Goal: Task Accomplishment & Management: Complete application form

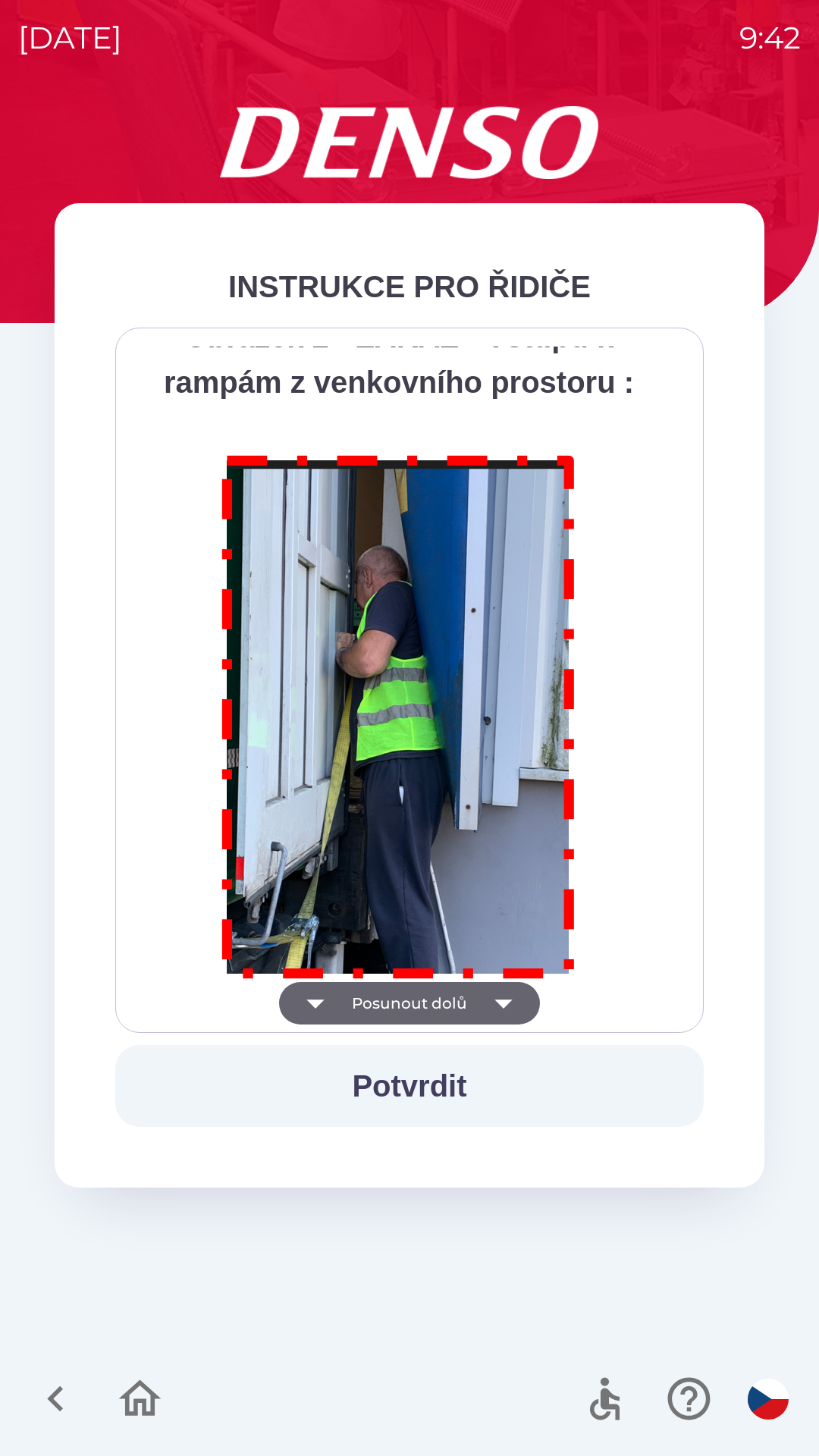
scroll to position [8523, 0]
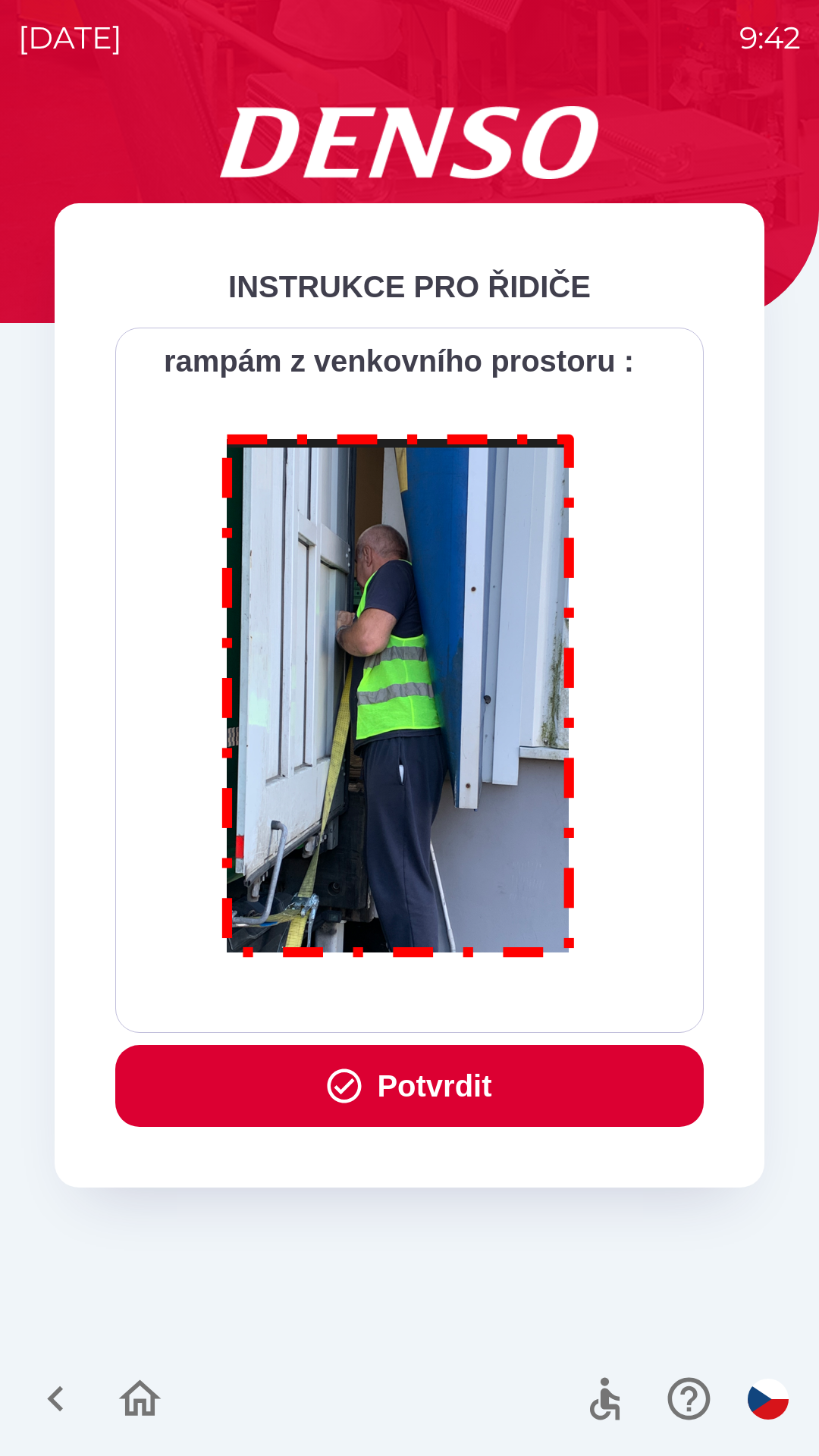
click at [428, 1079] on button "Potvrdit" at bounding box center [410, 1086] width 589 height 82
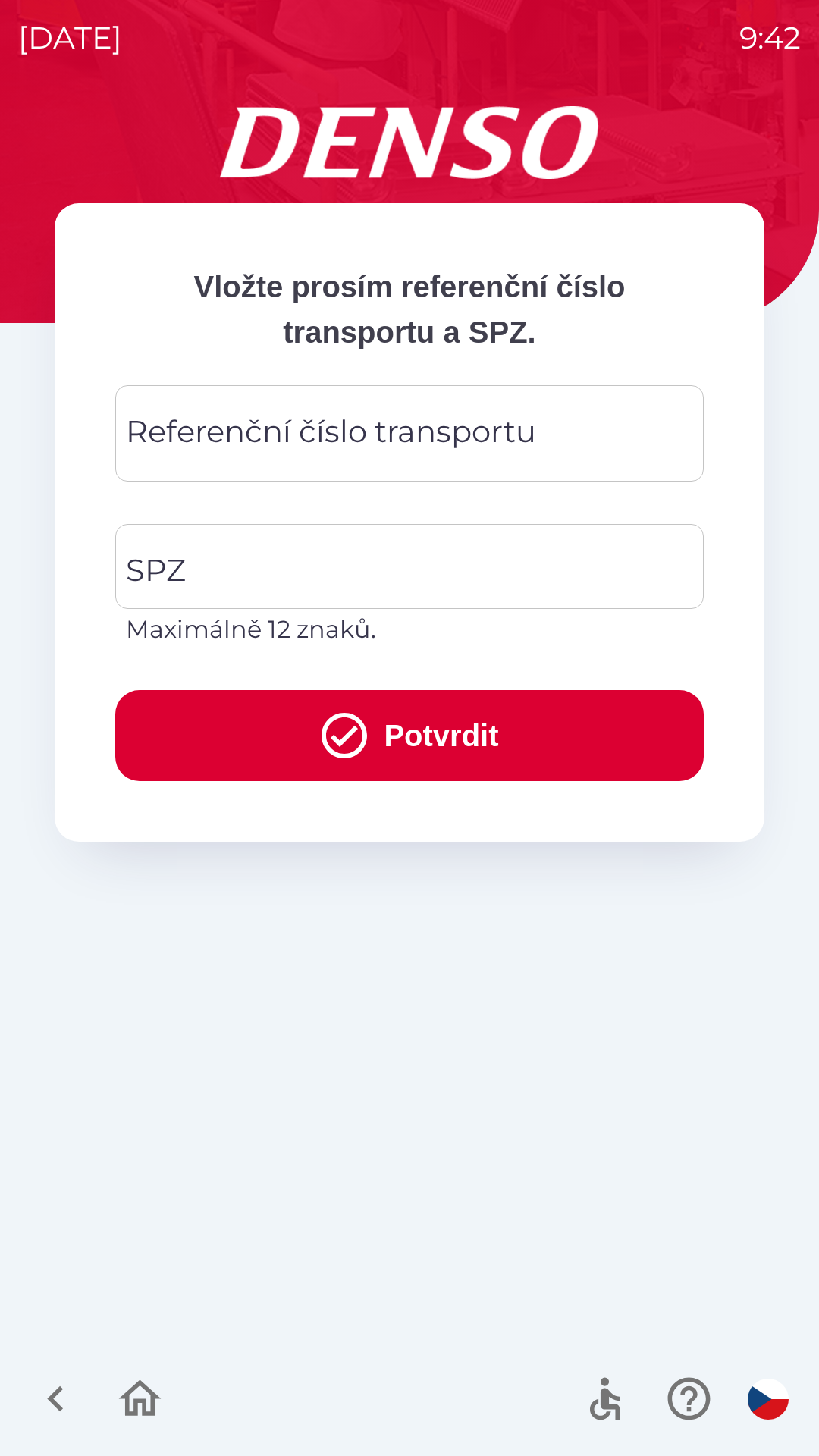
click at [250, 442] on div "Referenční číslo transportu Referenční číslo transportu" at bounding box center [410, 433] width 589 height 96
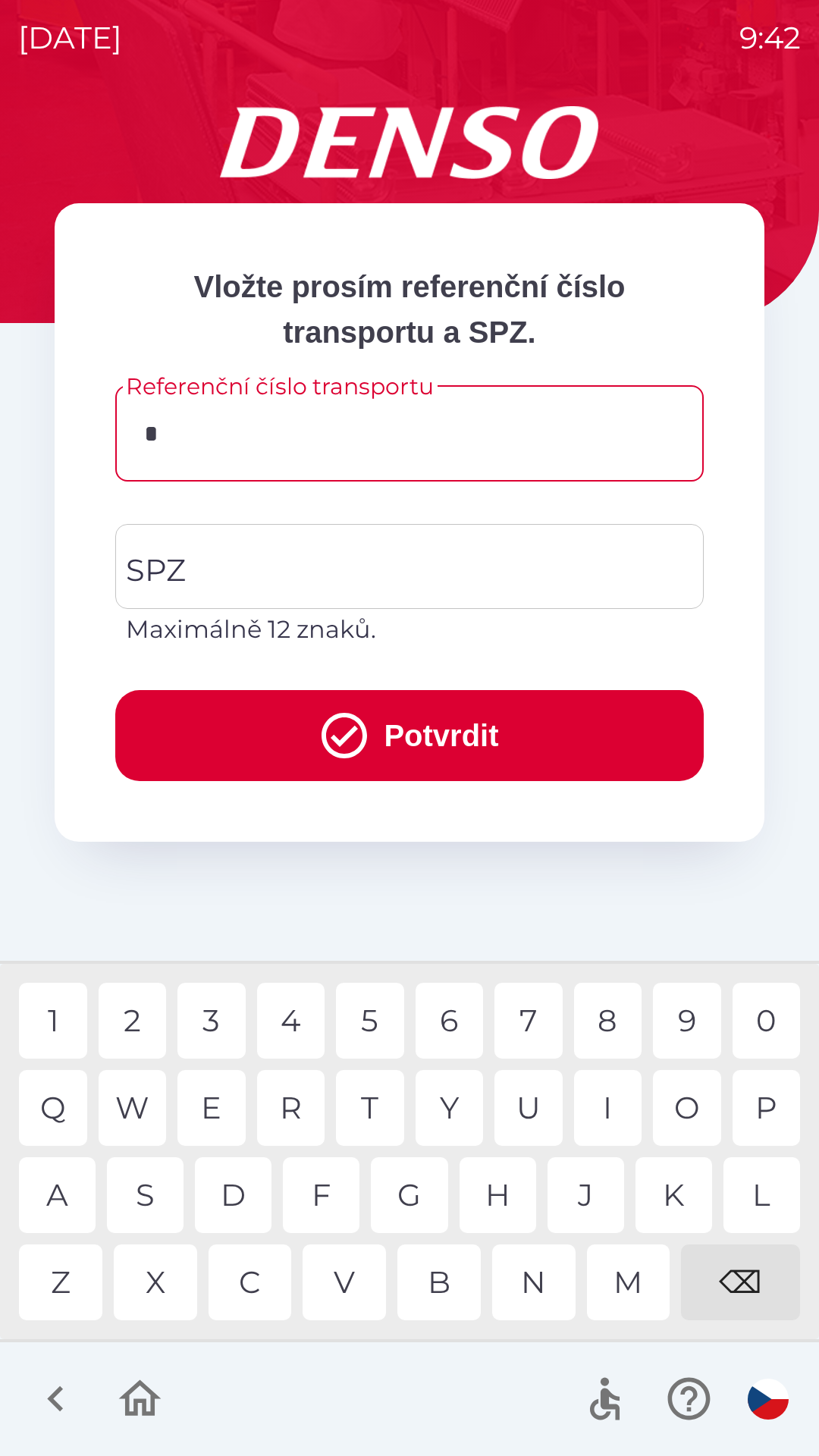
click at [229, 1188] on div "D" at bounding box center [233, 1196] width 76 height 75
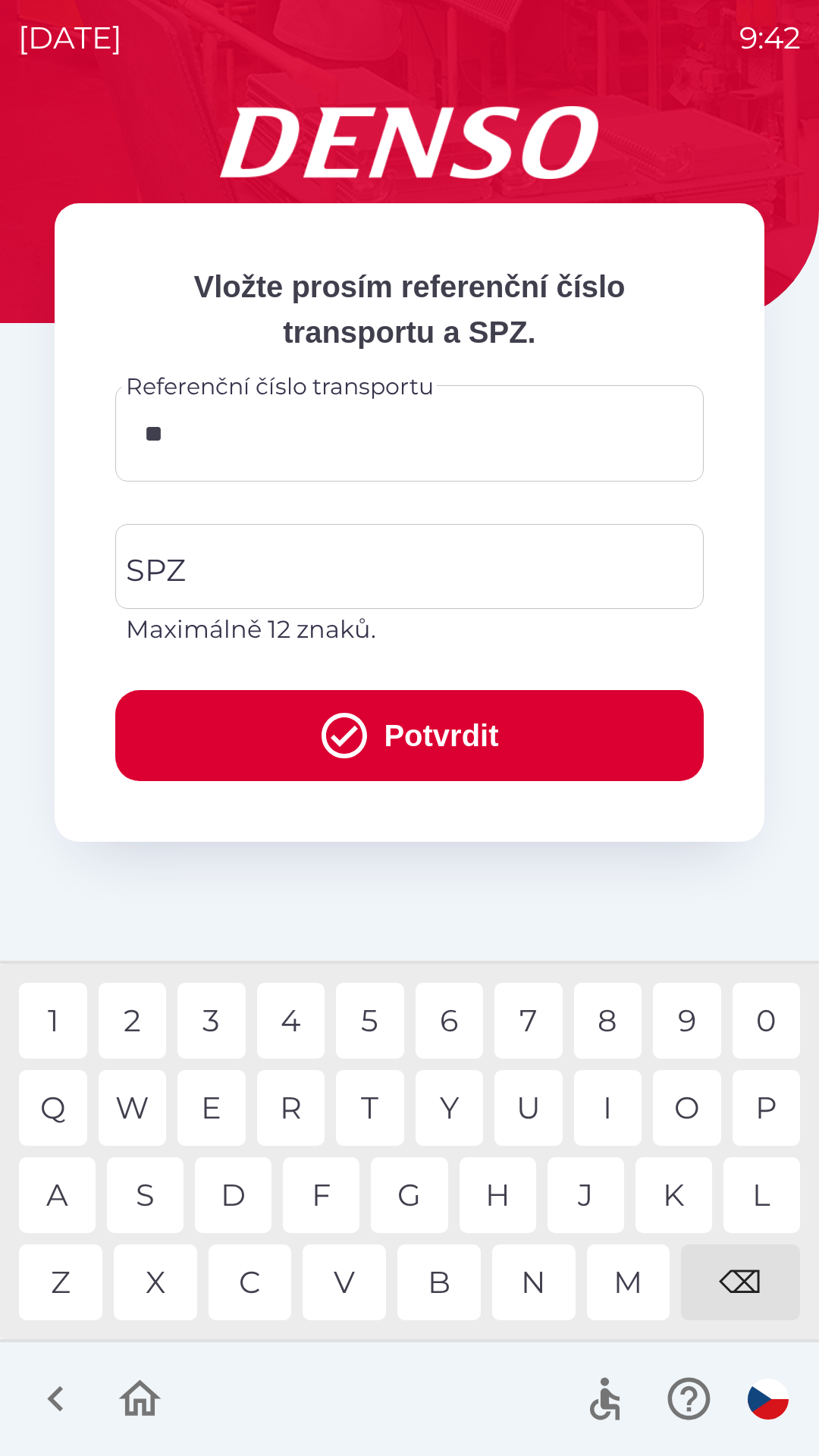
click at [671, 1190] on div "K" at bounding box center [674, 1196] width 76 height 75
click at [326, 1276] on div "V" at bounding box center [344, 1282] width 83 height 75
click at [773, 1022] on div "0" at bounding box center [766, 1021] width 68 height 75
type input "******"
click at [199, 568] on input "SPZ" at bounding box center [397, 567] width 552 height 72
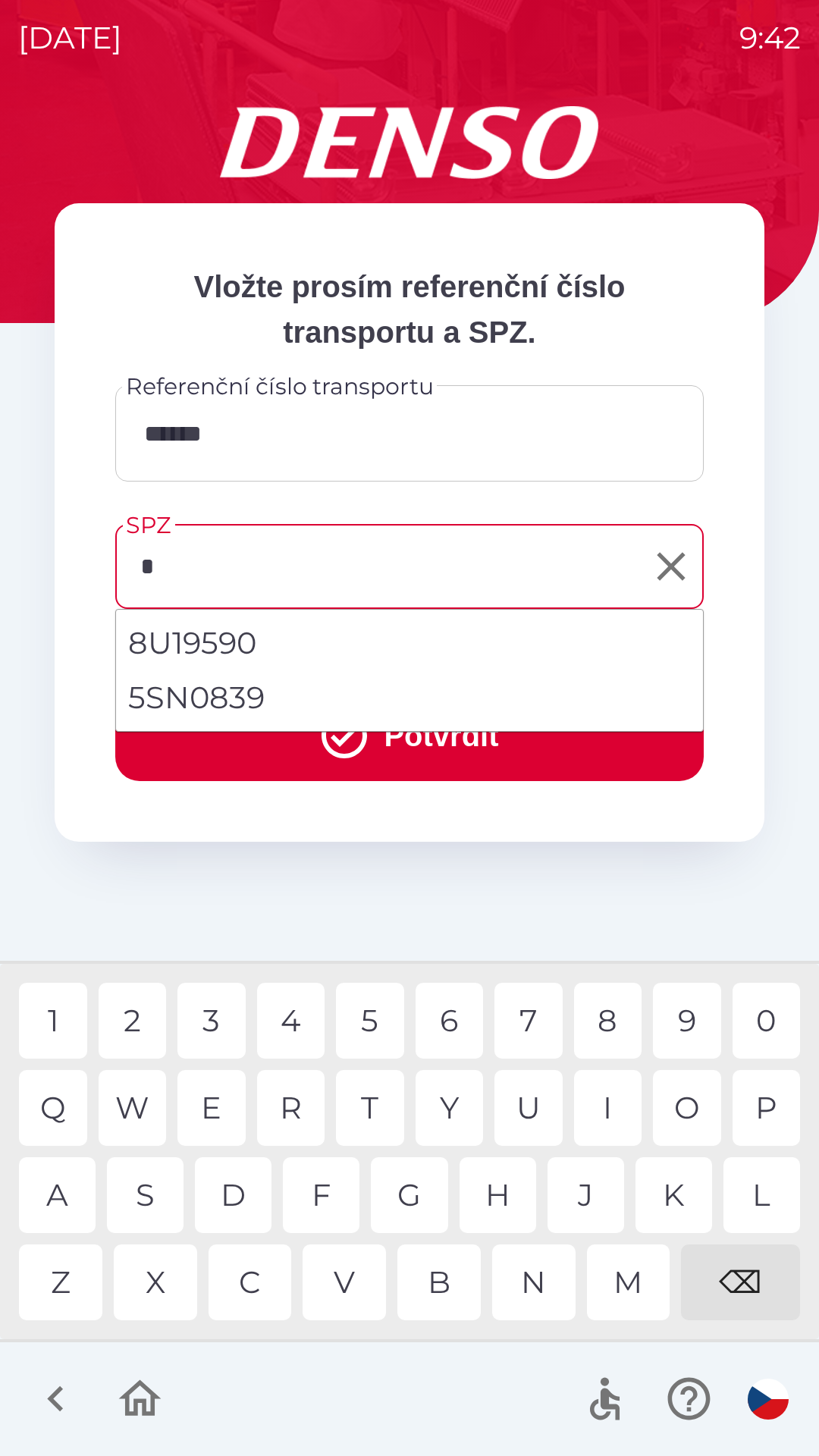
click at [370, 1008] on div "5" at bounding box center [370, 1021] width 68 height 75
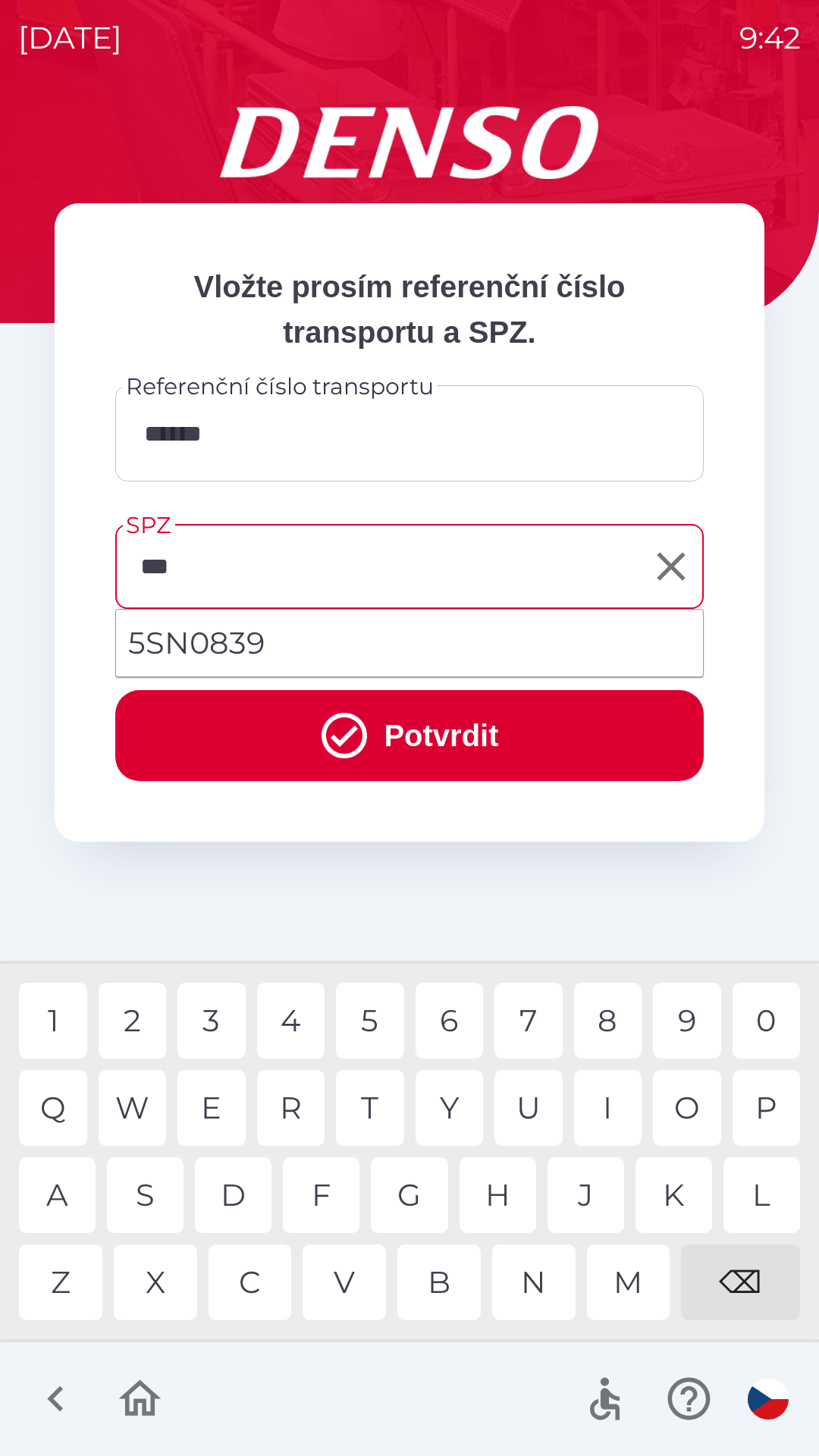
click at [534, 1292] on div "N" at bounding box center [534, 1282] width 83 height 75
click at [604, 1016] on div "8" at bounding box center [608, 1021] width 68 height 75
click at [210, 1012] on div "3" at bounding box center [211, 1021] width 68 height 75
type input "*******"
click at [448, 719] on button "Potvrdit" at bounding box center [410, 735] width 589 height 91
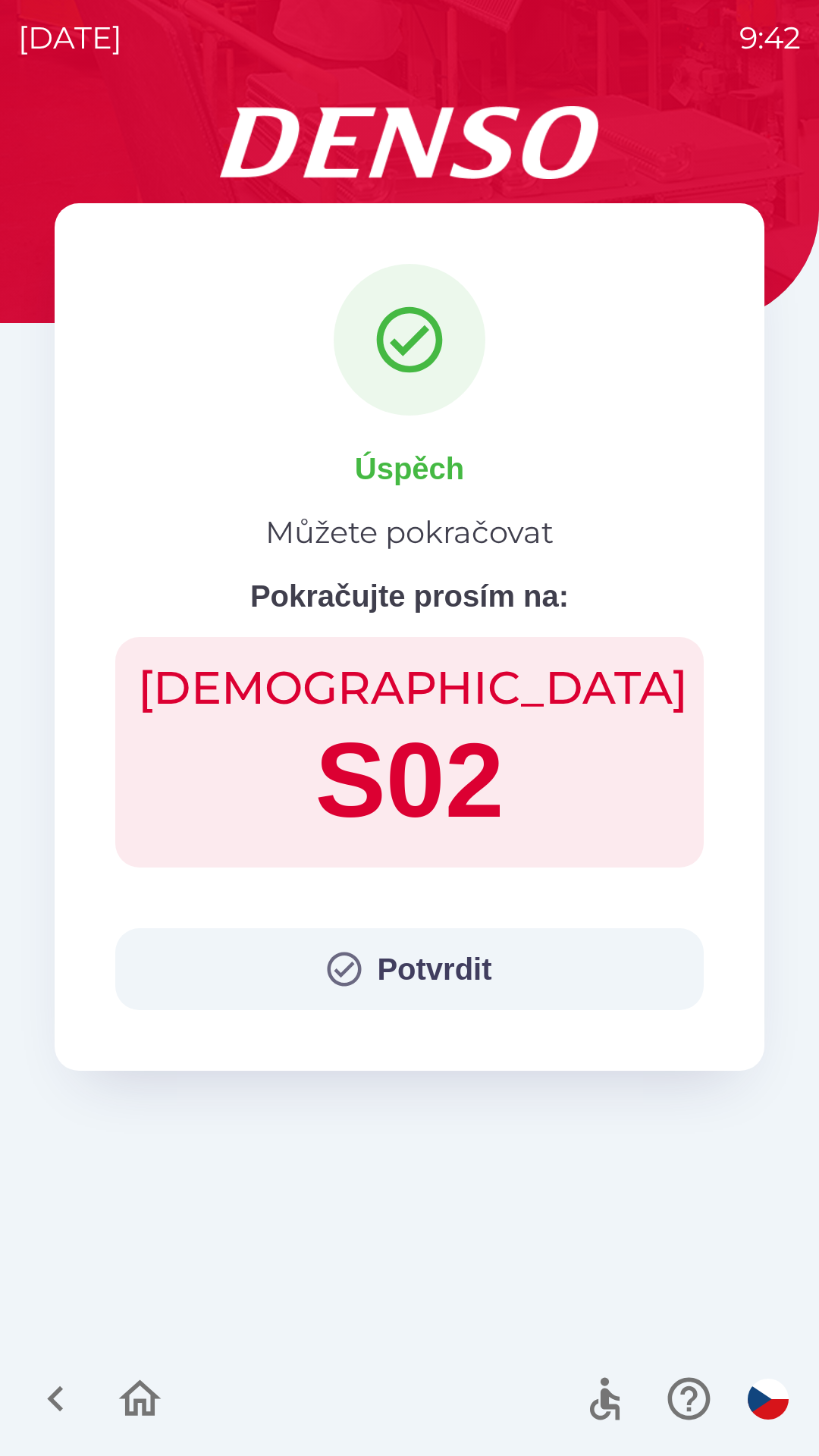
click at [431, 961] on button "Potvrdit" at bounding box center [410, 969] width 589 height 82
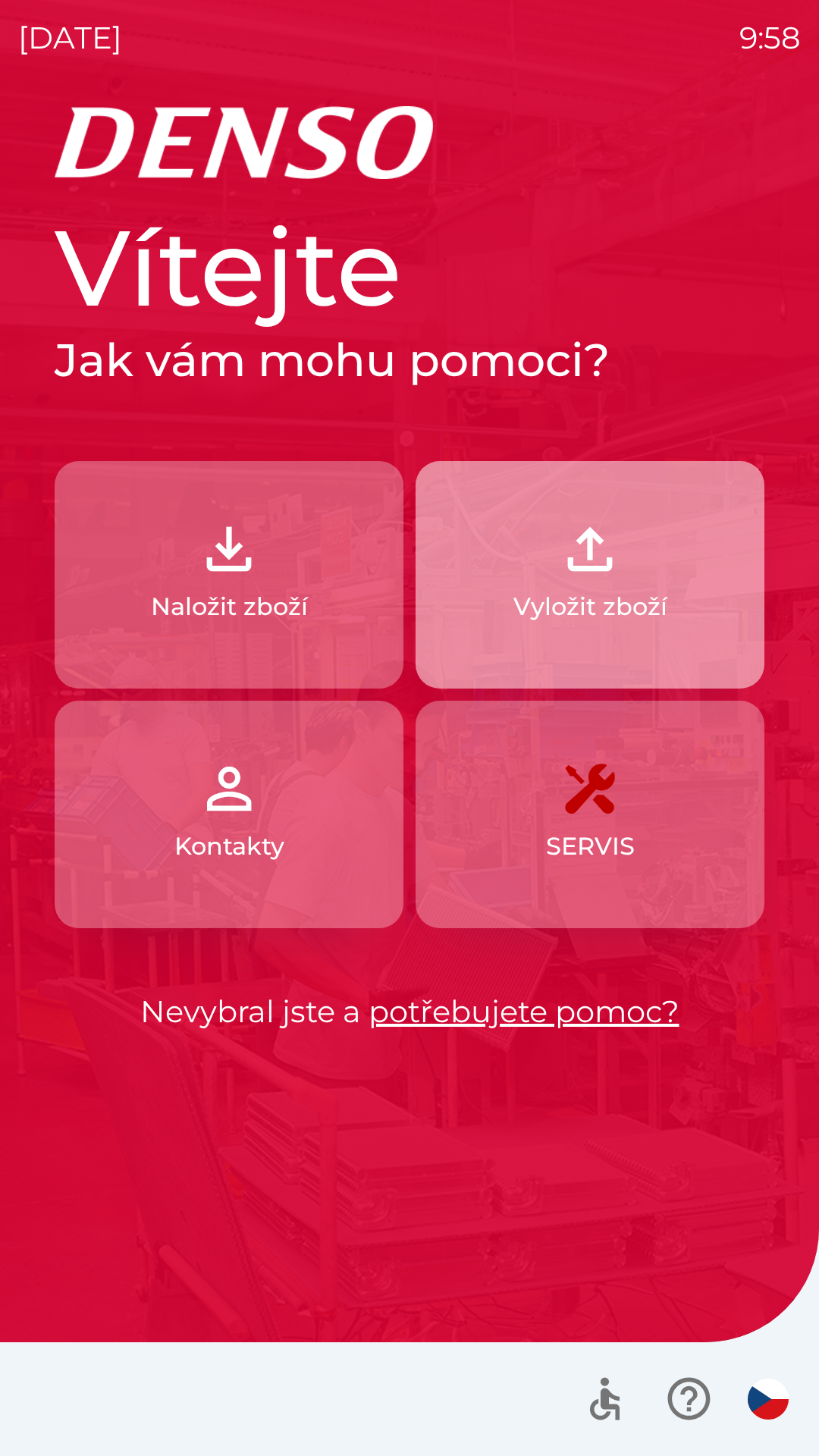
click at [605, 603] on p "Vyložit zboží" at bounding box center [590, 607] width 154 height 37
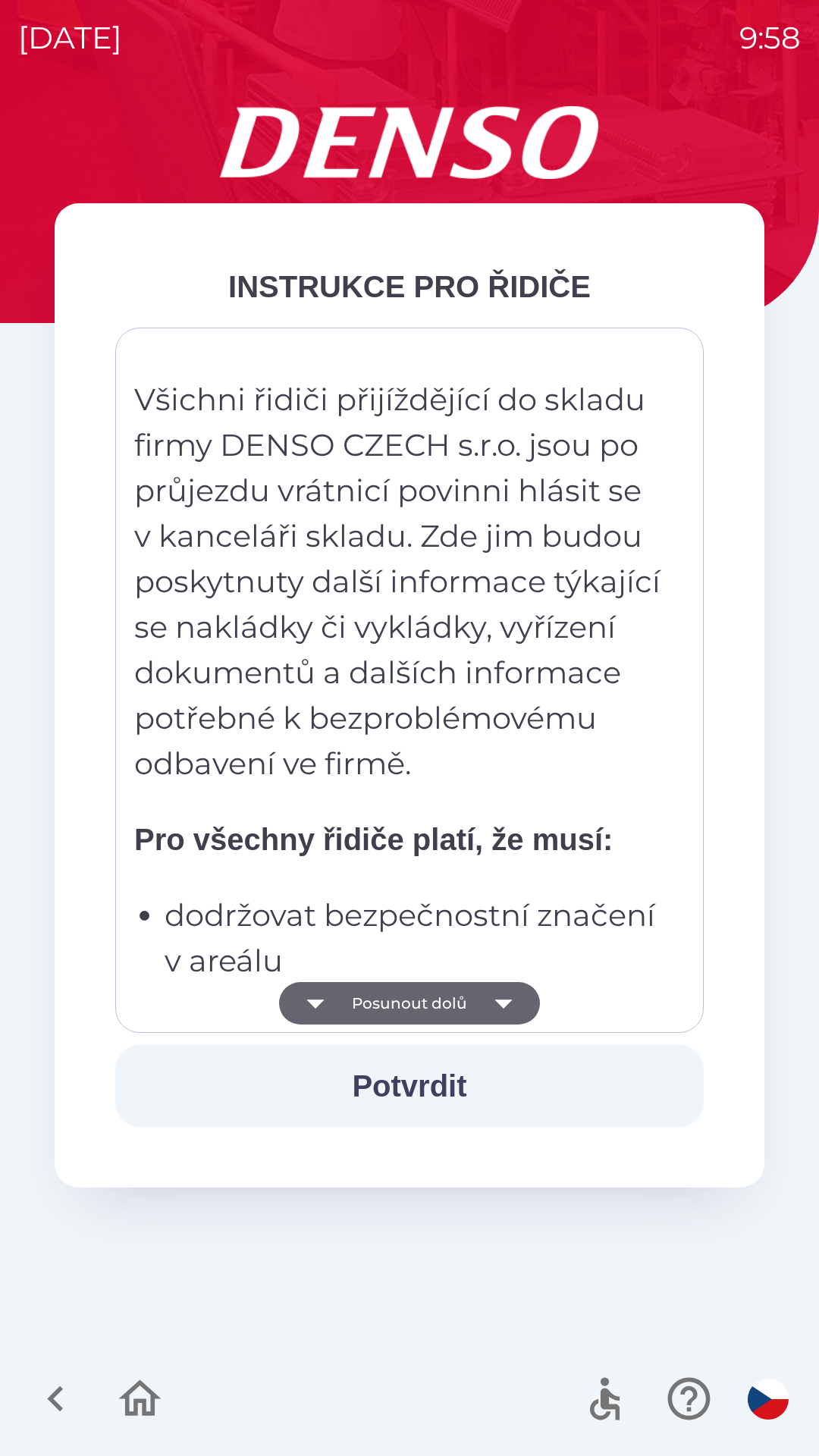
click at [516, 999] on icon "button" at bounding box center [503, 1003] width 42 height 42
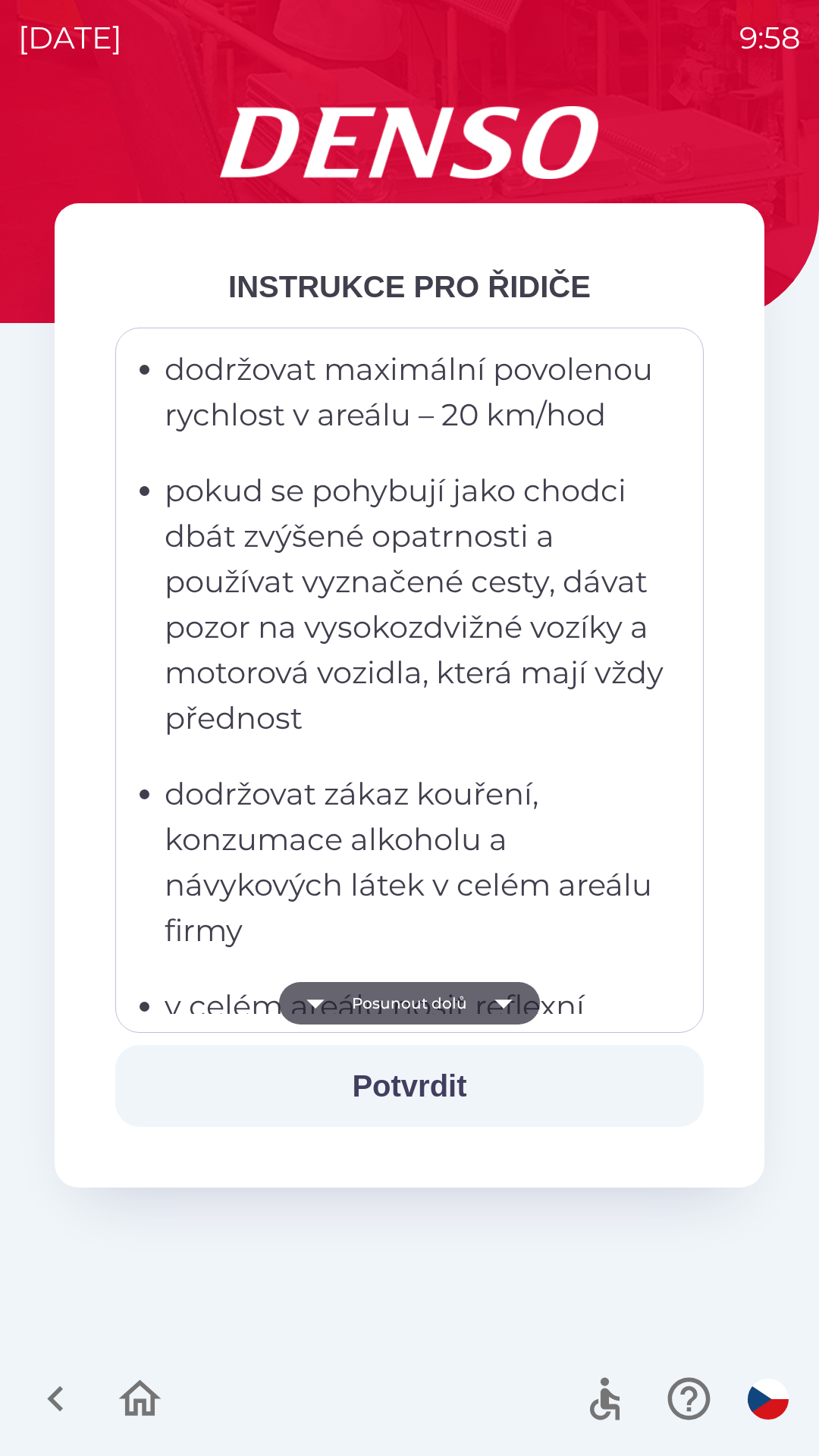
click at [520, 1009] on icon "button" at bounding box center [503, 1003] width 42 height 42
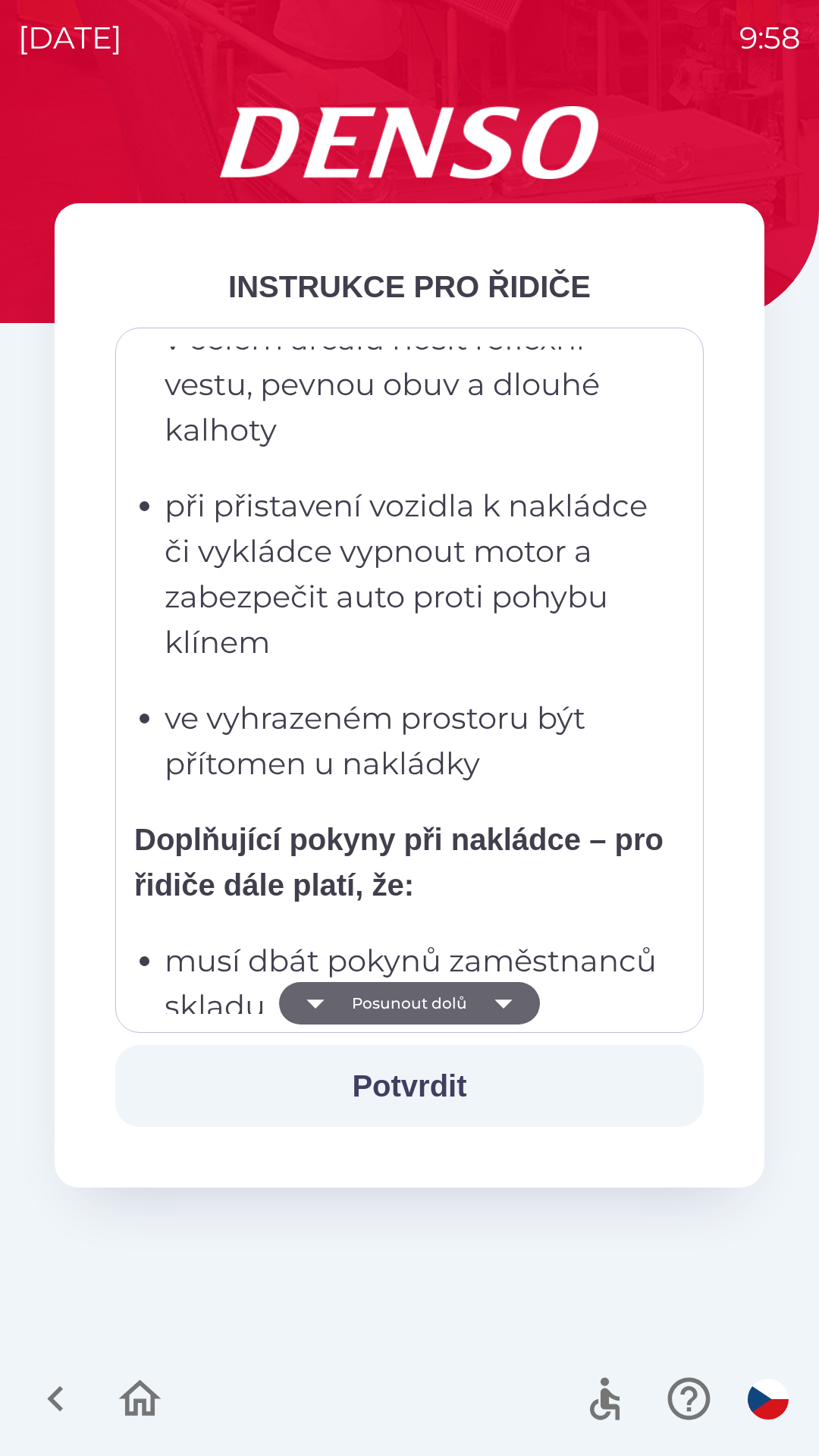
click at [515, 1006] on icon "button" at bounding box center [503, 1003] width 42 height 42
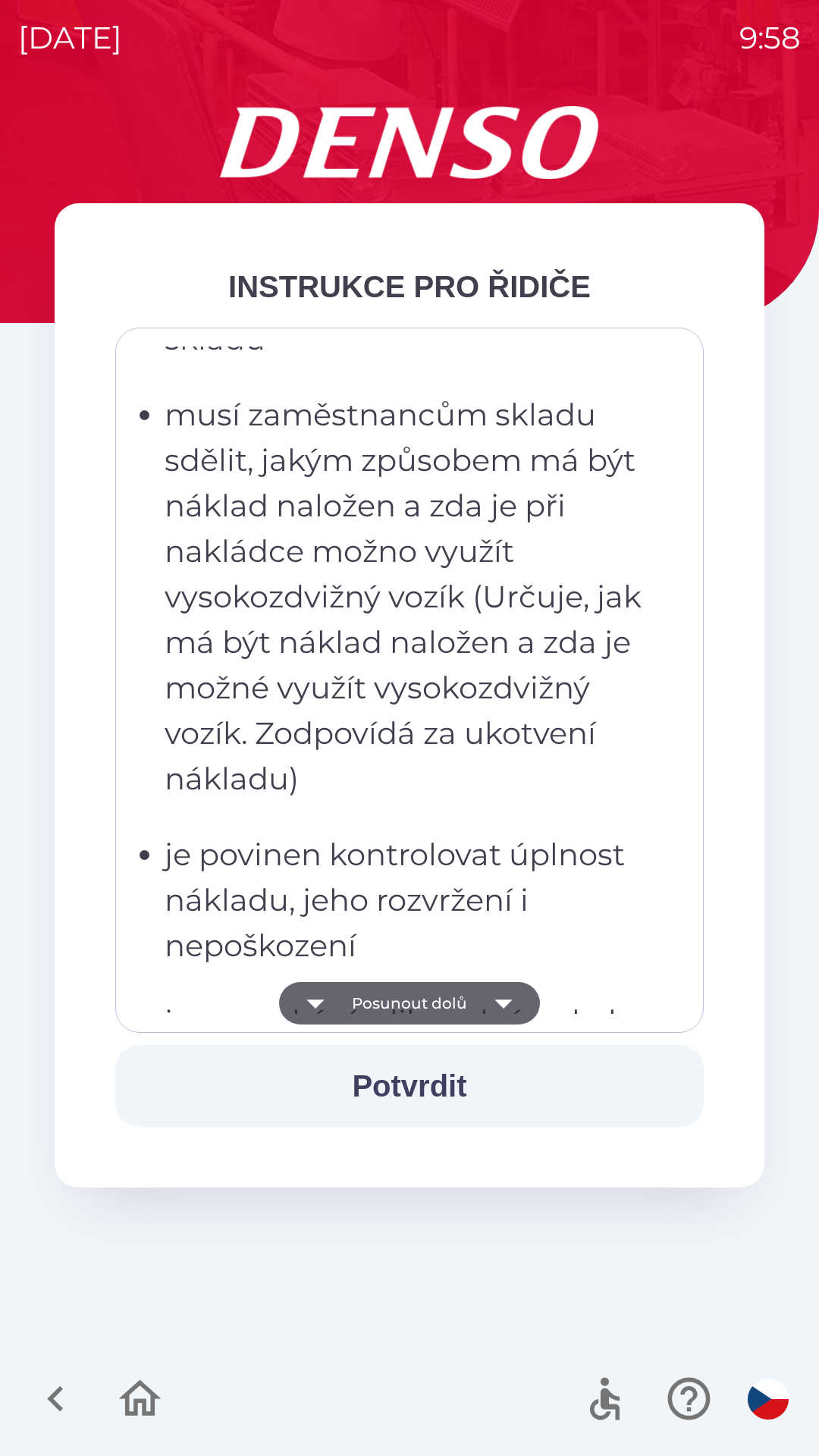
click at [520, 1003] on icon "button" at bounding box center [503, 1003] width 42 height 42
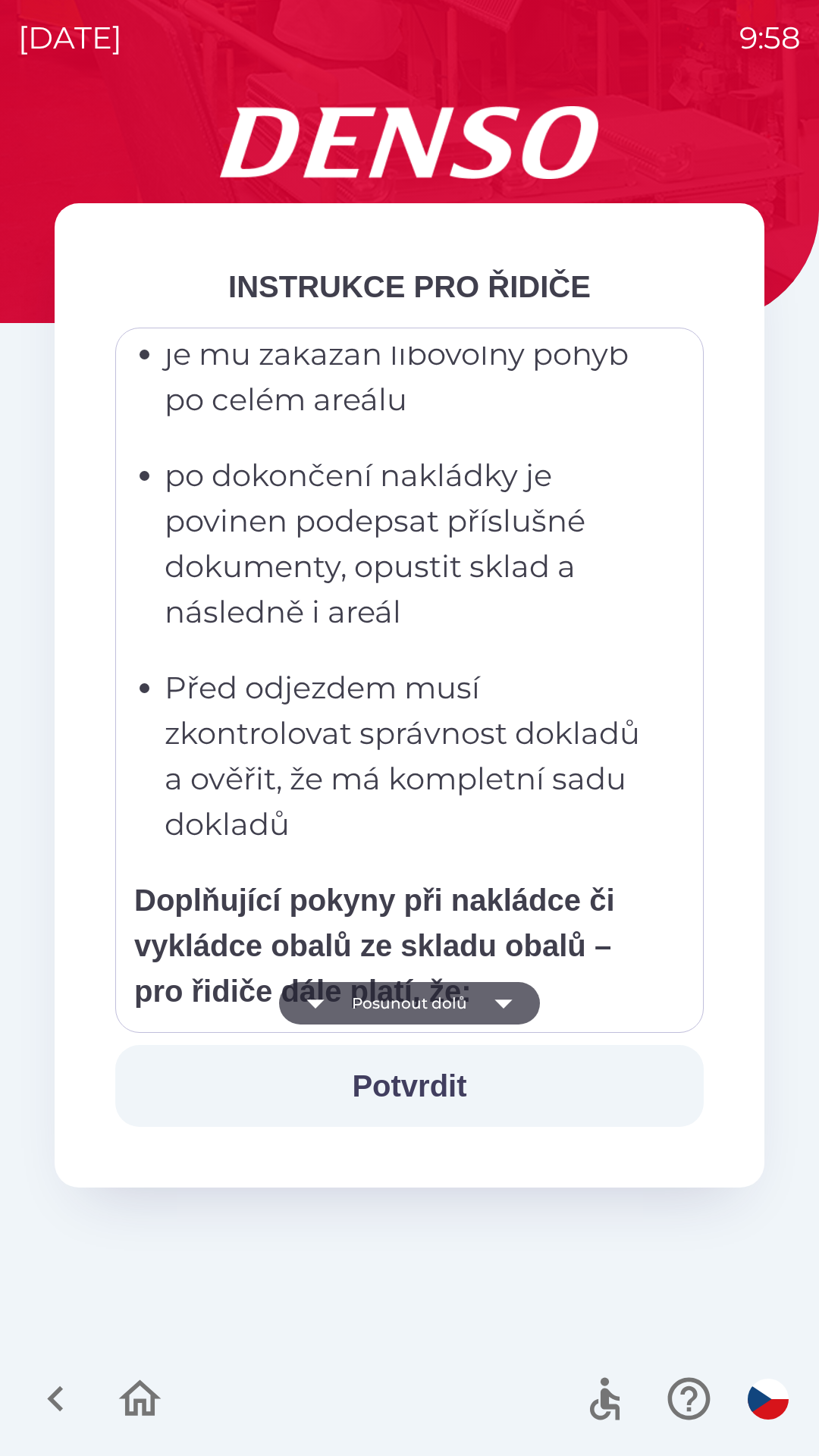
click at [515, 1009] on icon "button" at bounding box center [503, 1003] width 42 height 42
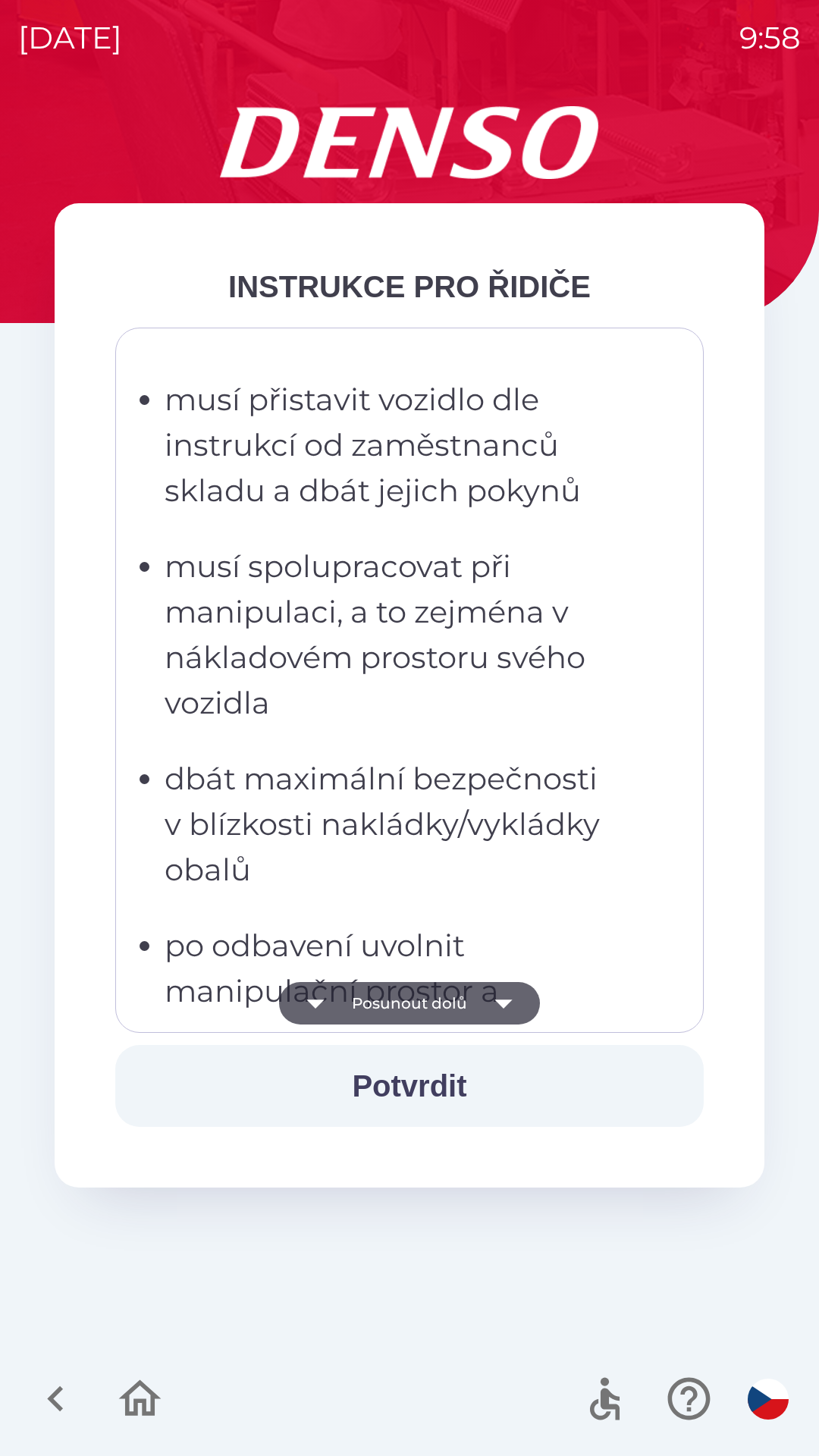
click at [522, 1005] on icon "button" at bounding box center [503, 1003] width 42 height 42
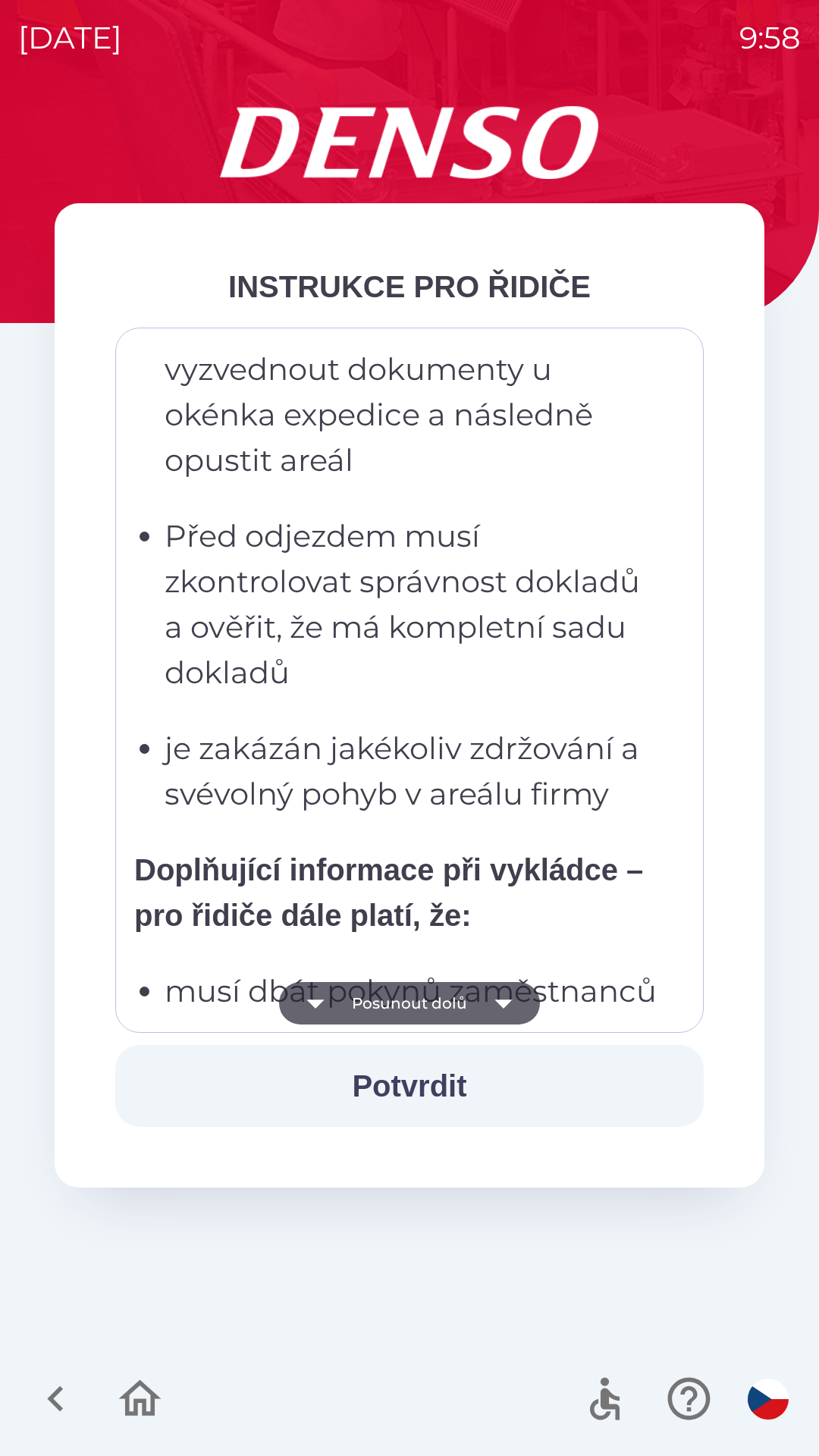
click at [516, 1014] on icon "button" at bounding box center [503, 1003] width 42 height 42
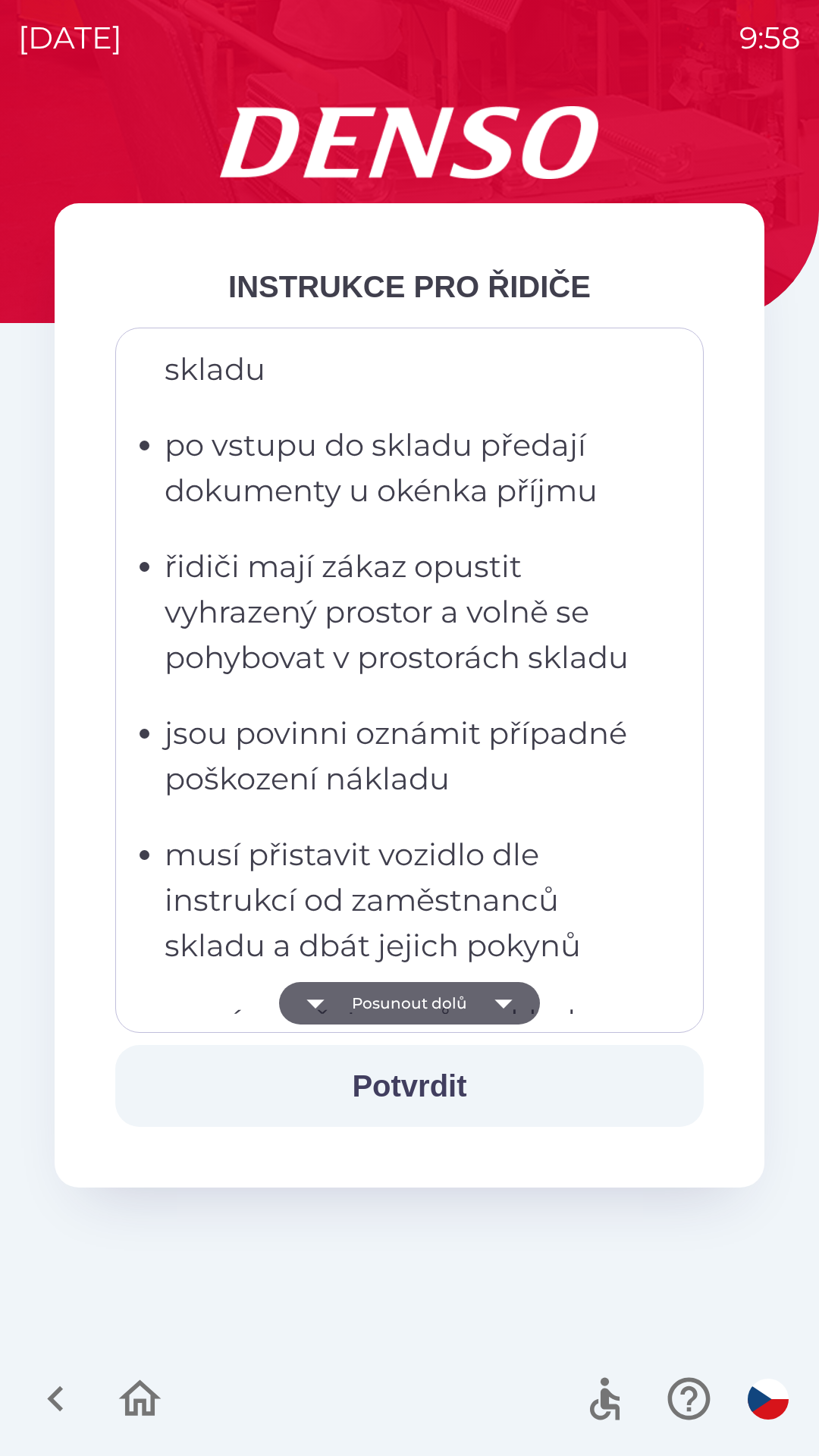
click at [508, 1009] on icon "button" at bounding box center [503, 1003] width 42 height 42
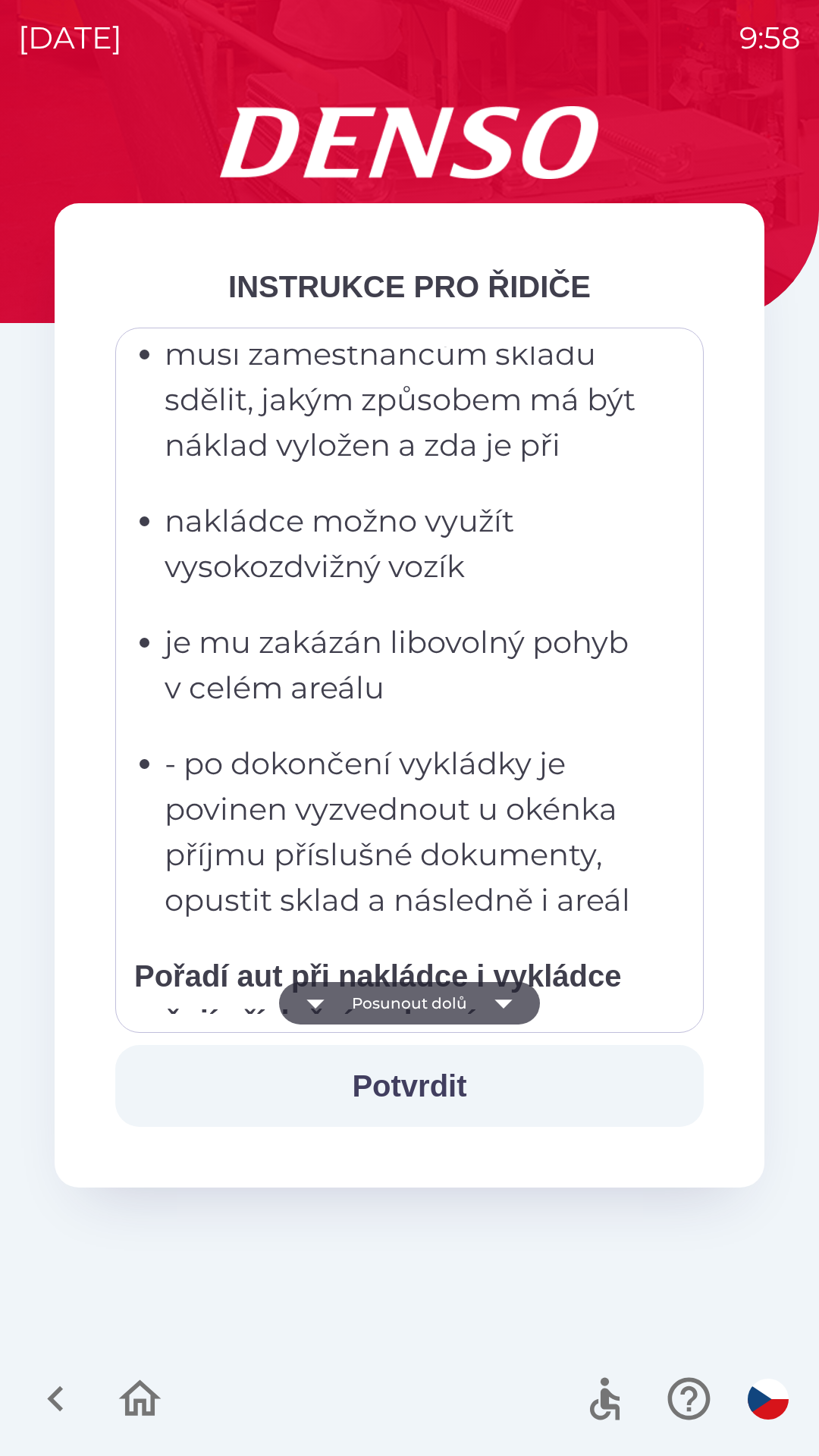
click at [512, 1010] on icon "button" at bounding box center [503, 1003] width 42 height 42
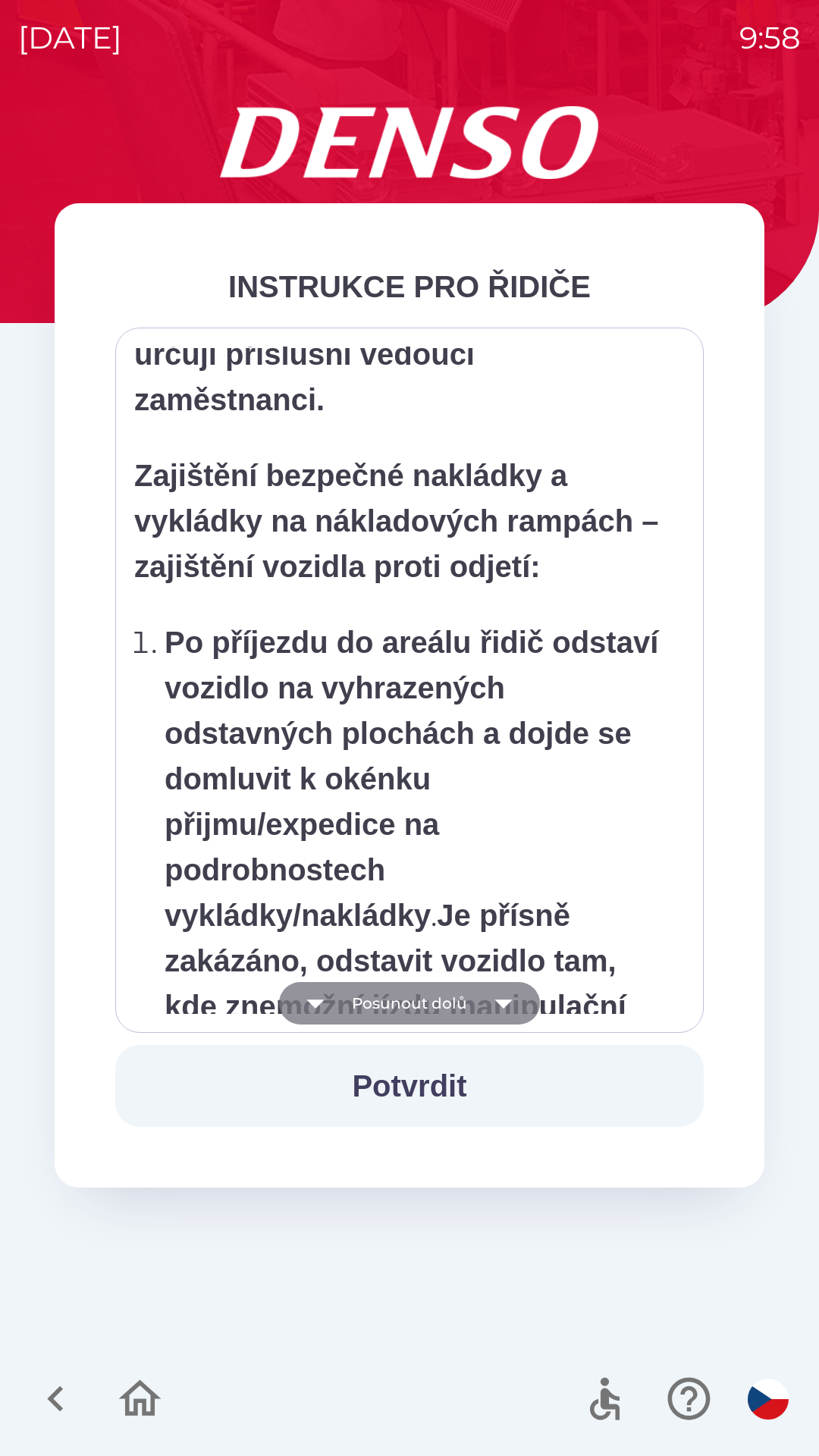
click at [510, 1003] on icon "button" at bounding box center [503, 1003] width 42 height 42
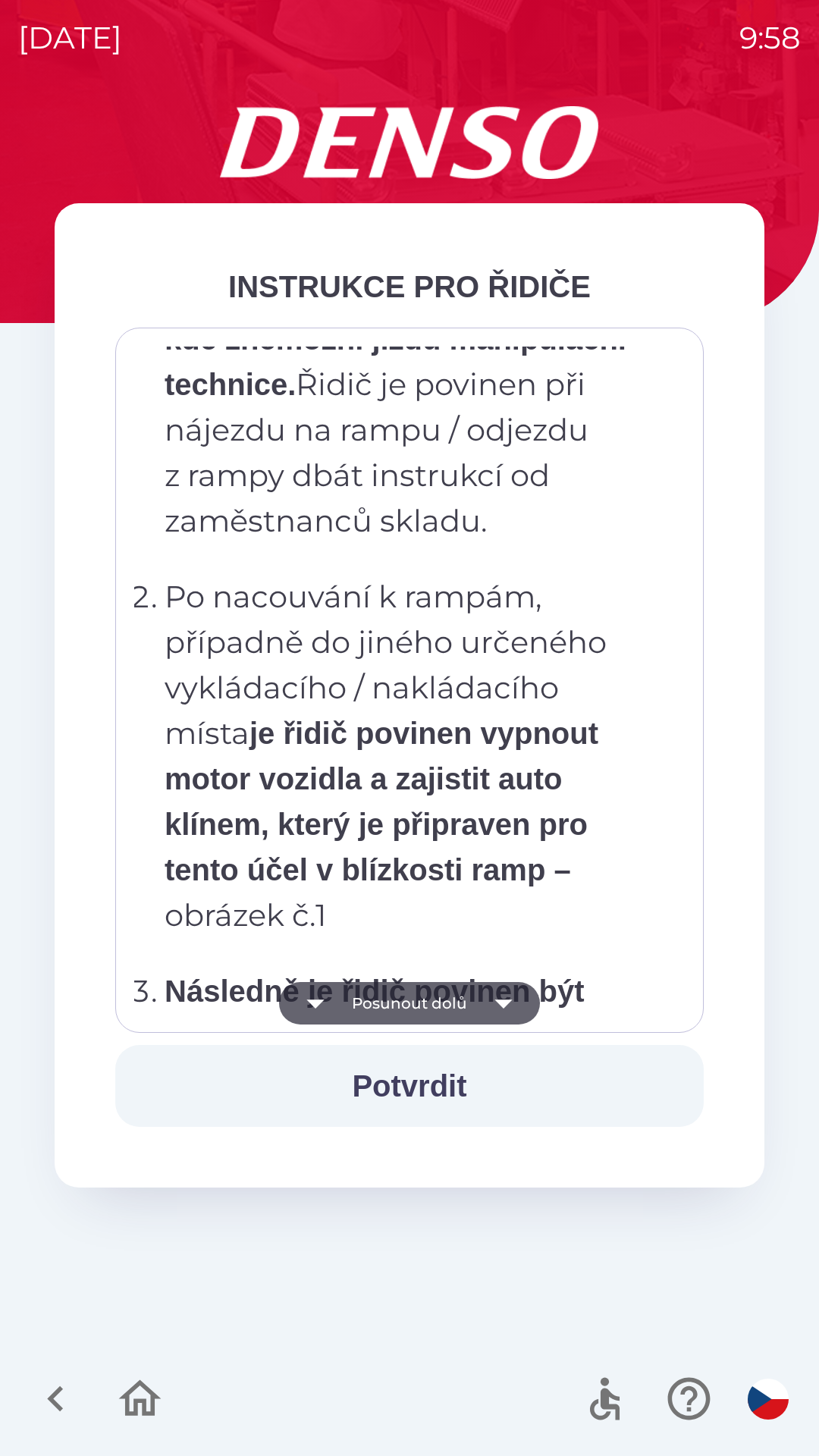
click at [511, 1011] on icon "button" at bounding box center [503, 1003] width 42 height 42
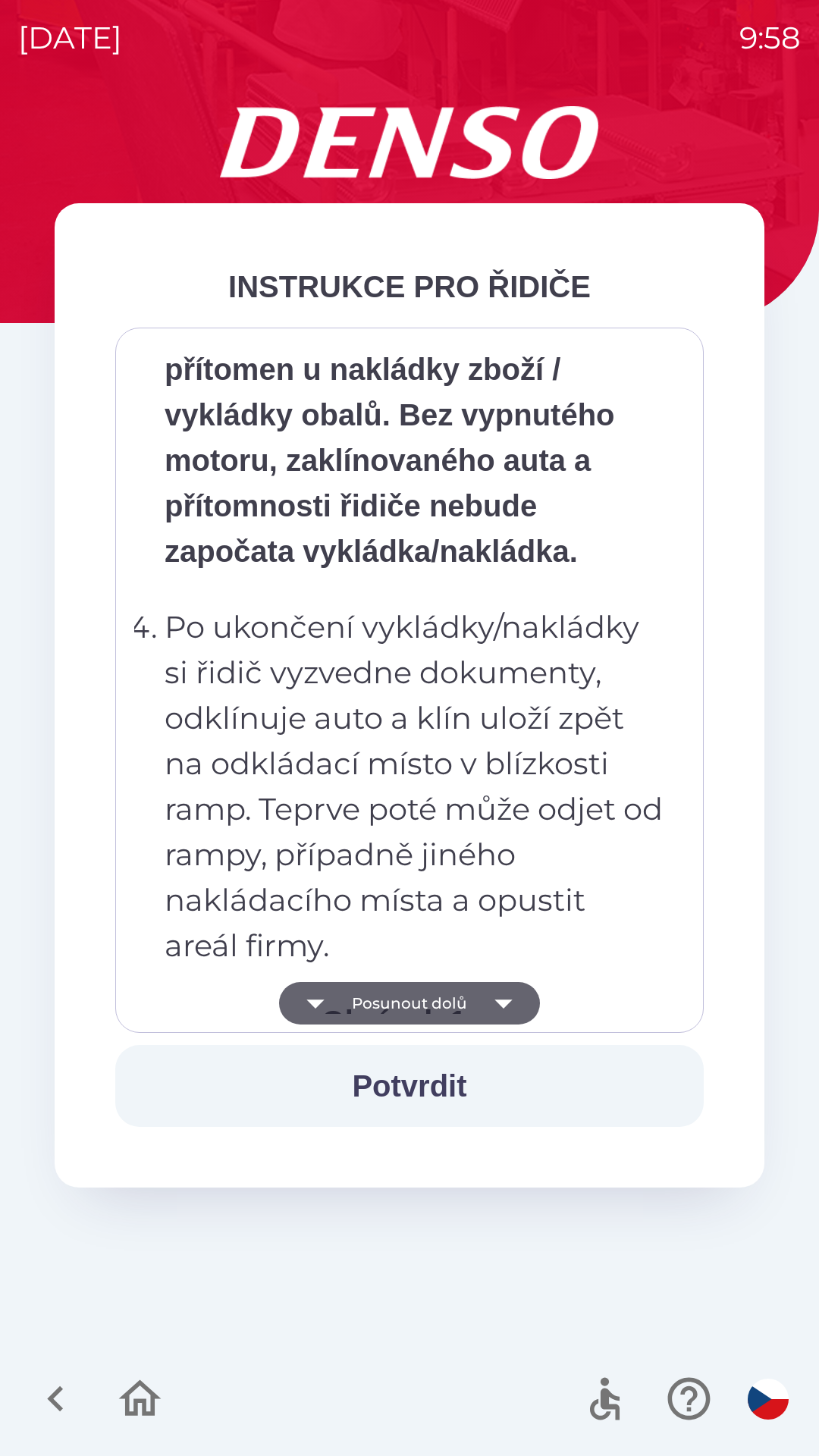
click at [512, 1007] on icon "button" at bounding box center [503, 1003] width 42 height 42
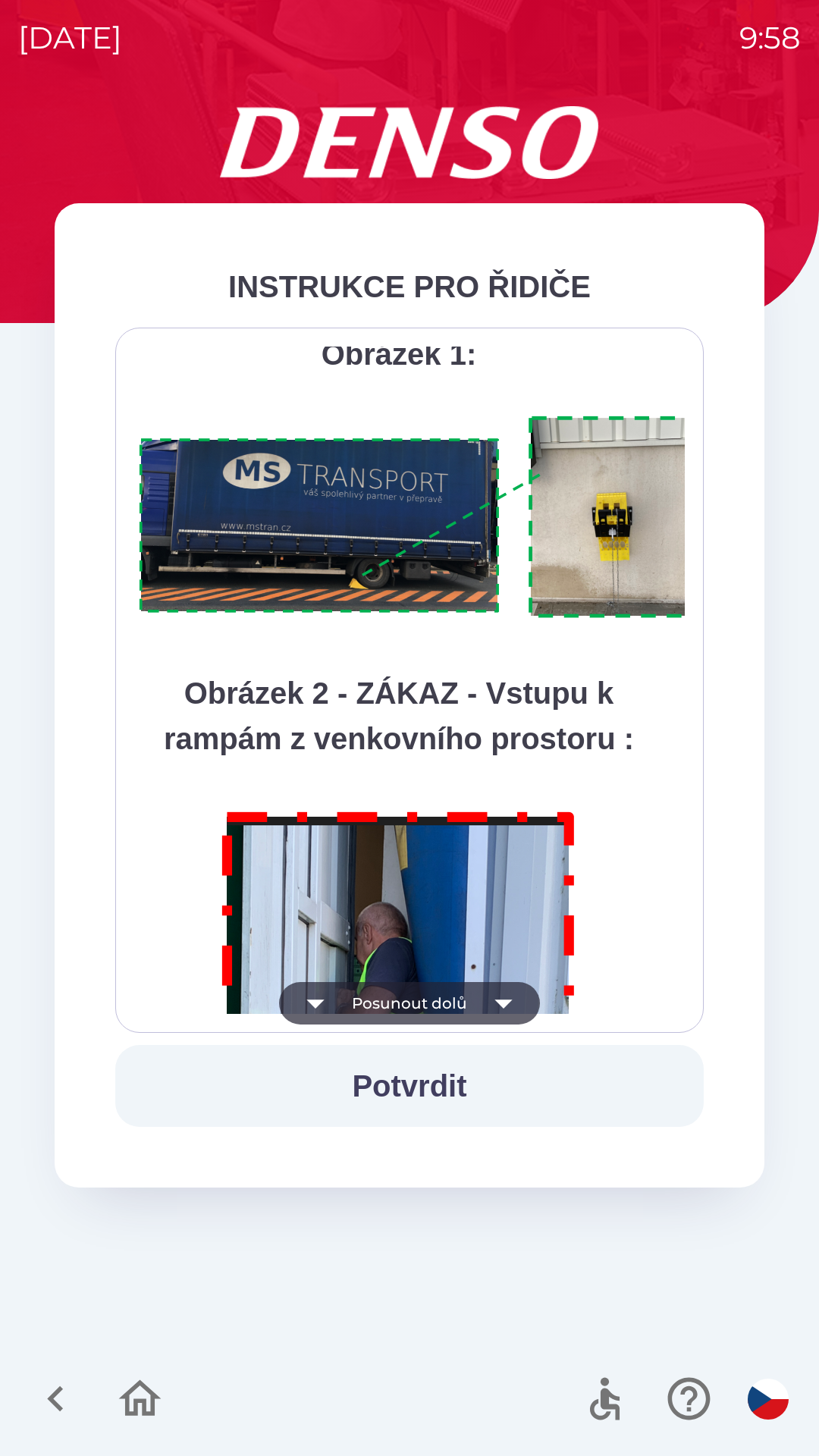
click at [509, 1003] on icon "button" at bounding box center [503, 1003] width 42 height 42
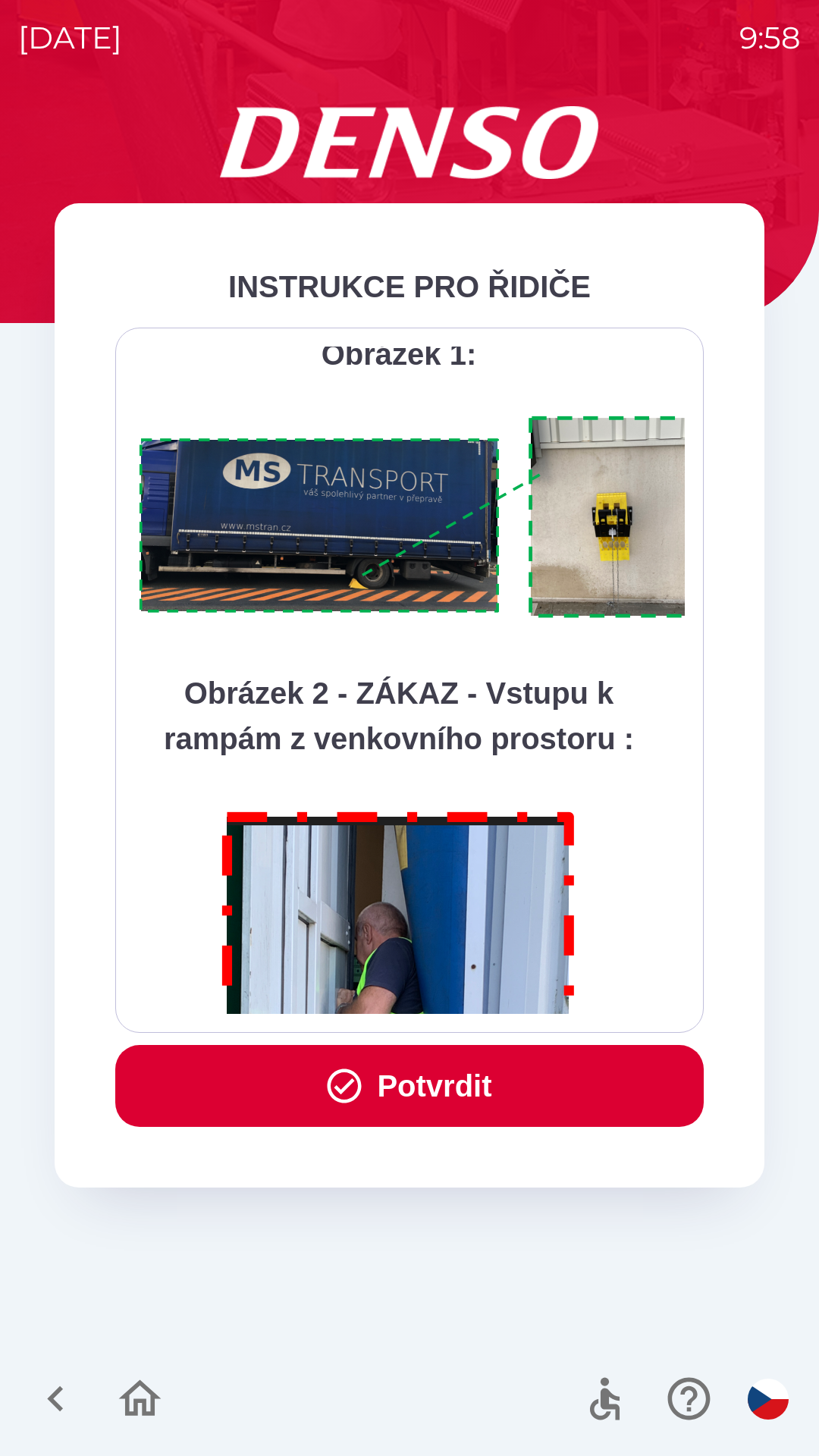
scroll to position [8523, 0]
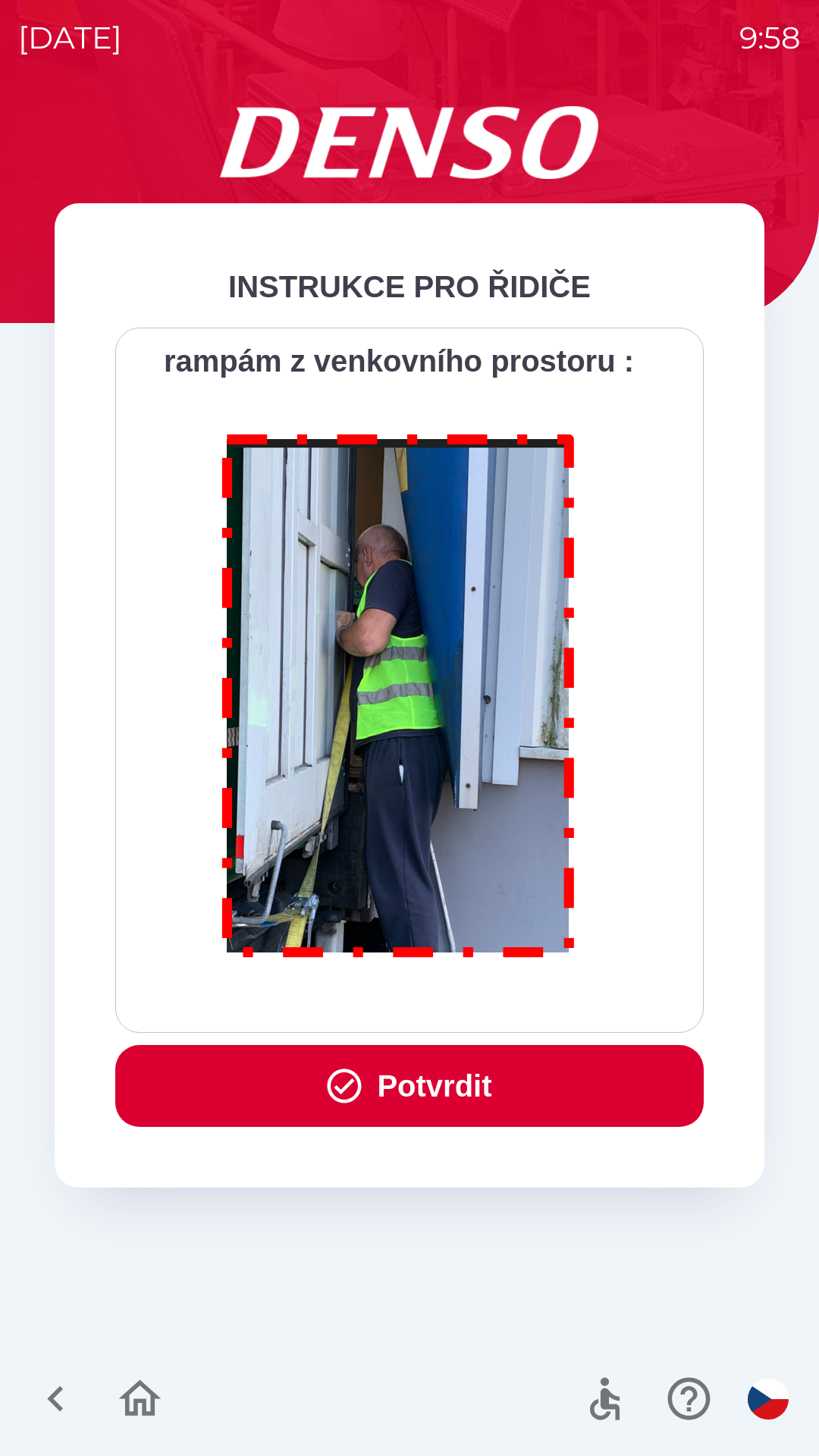
click at [458, 1087] on button "Potvrdit" at bounding box center [410, 1086] width 589 height 82
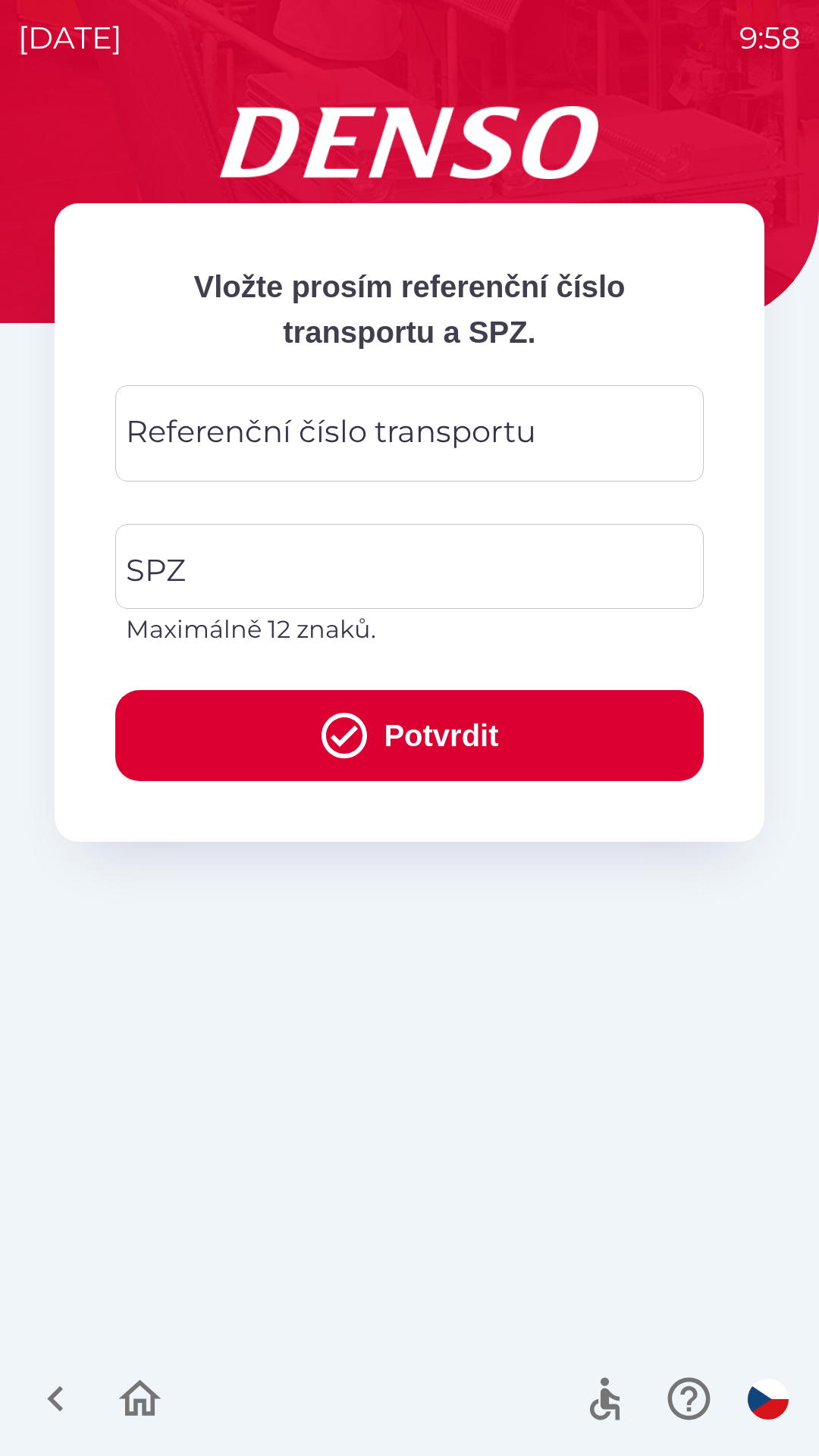
click at [376, 431] on div "Referenční číslo transportu Referenční číslo transportu" at bounding box center [410, 433] width 589 height 96
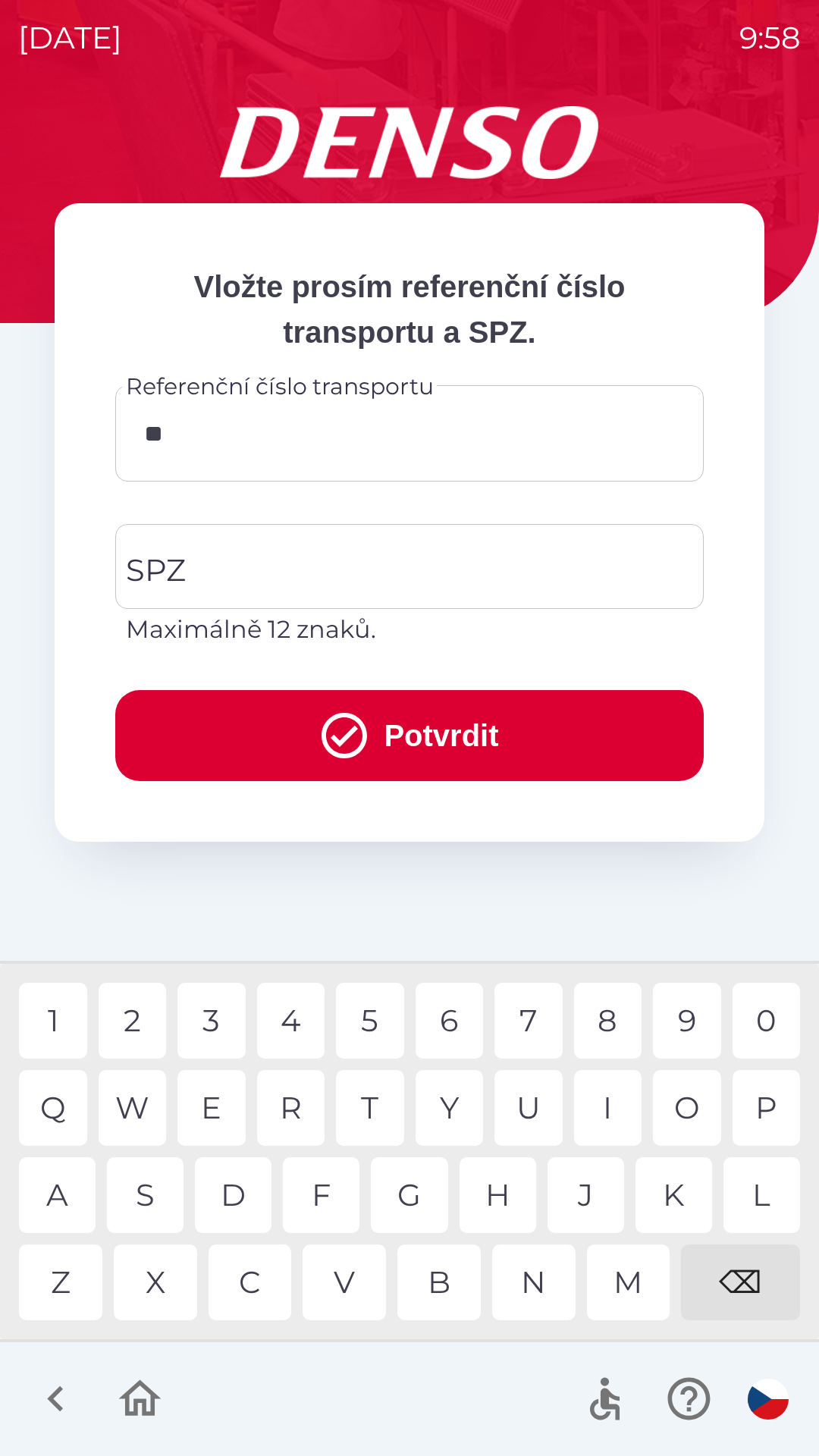
click at [74, 1105] on div "Q" at bounding box center [53, 1108] width 68 height 75
click at [141, 1022] on div "2" at bounding box center [132, 1021] width 68 height 75
type input "*********"
click at [431, 577] on input "SPZ" at bounding box center [397, 567] width 552 height 72
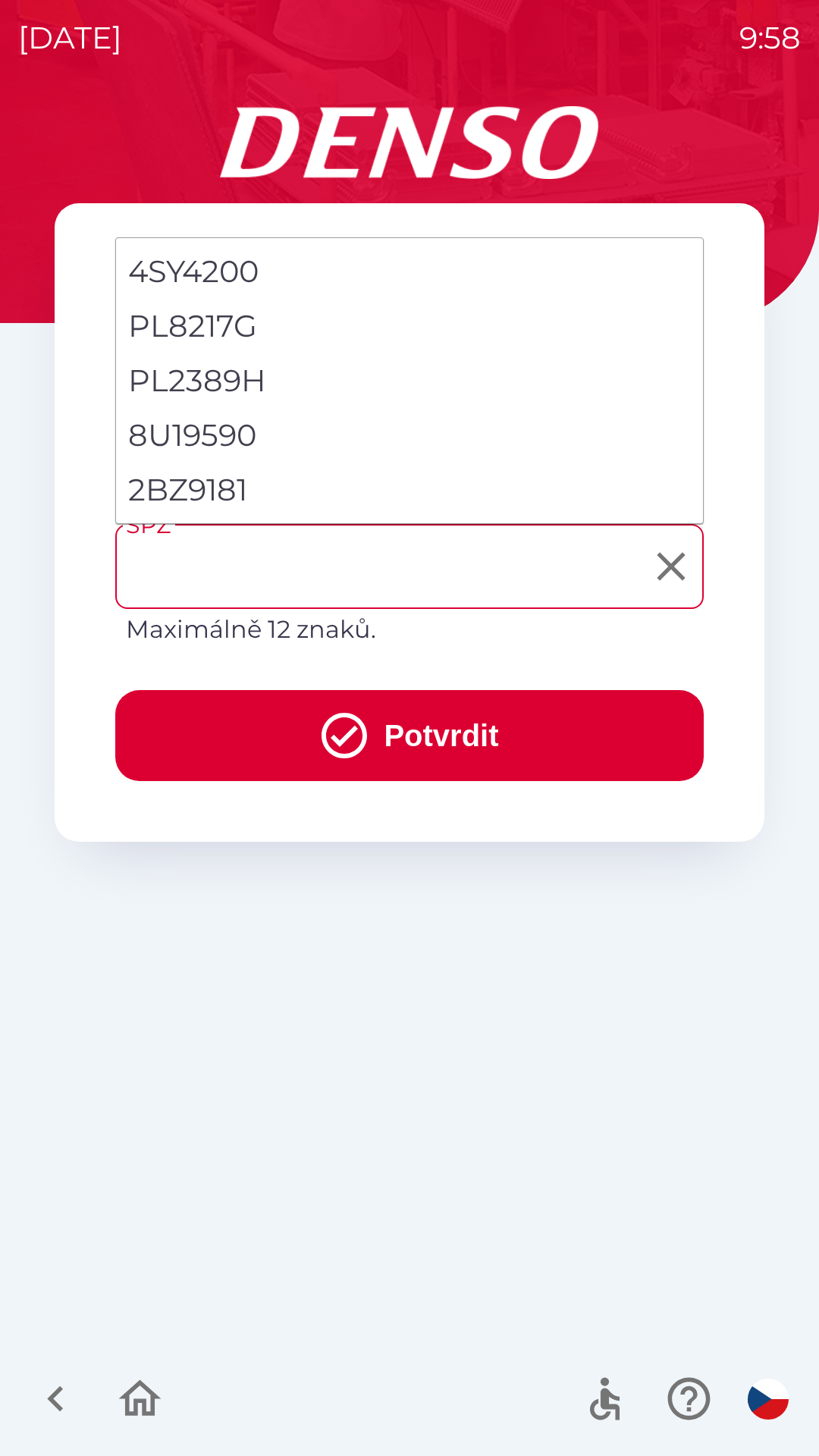
click at [228, 485] on li "2BZ9181" at bounding box center [410, 490] width 587 height 55
type input "*******"
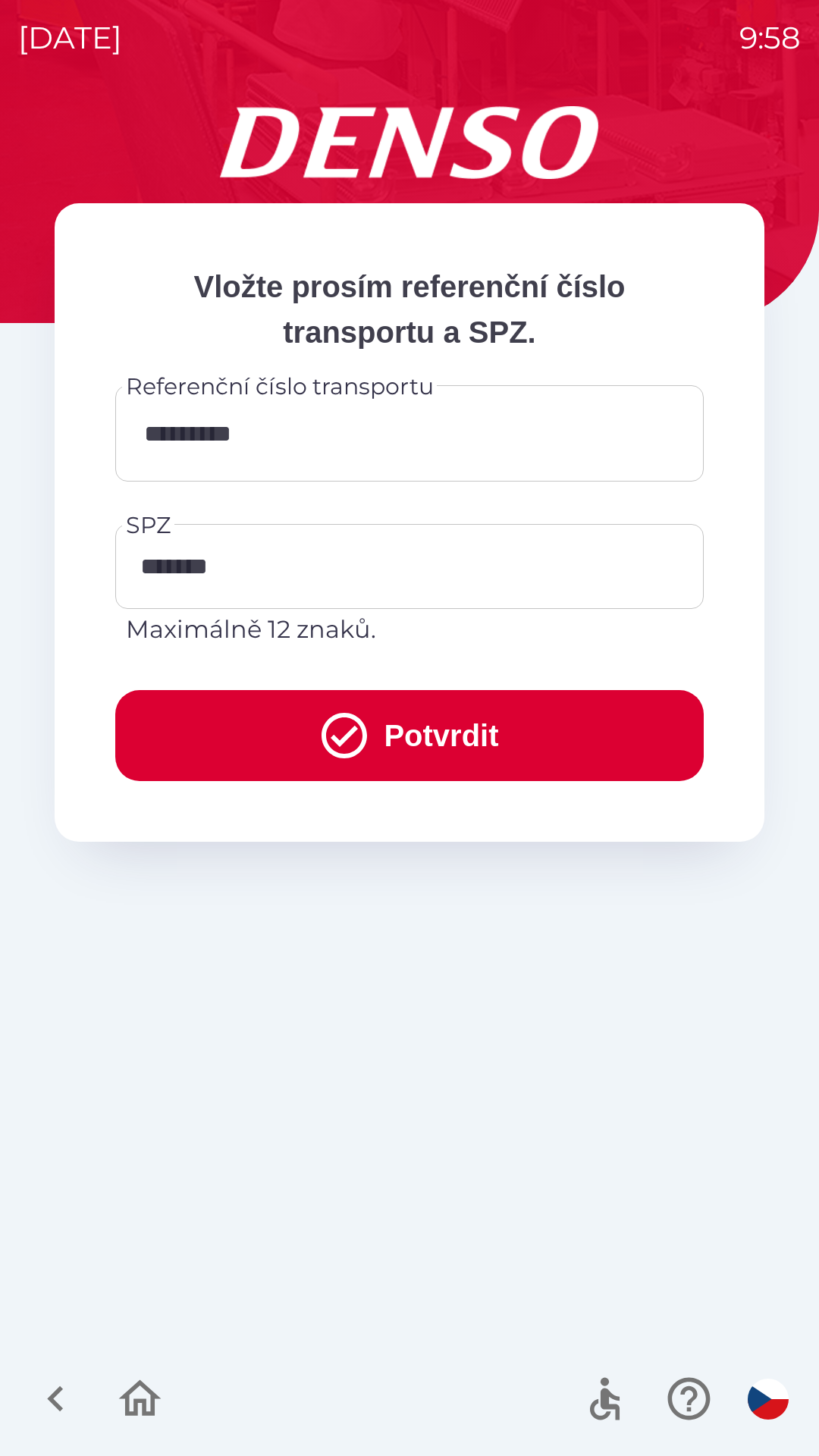
click at [450, 736] on button "Potvrdit" at bounding box center [410, 735] width 589 height 91
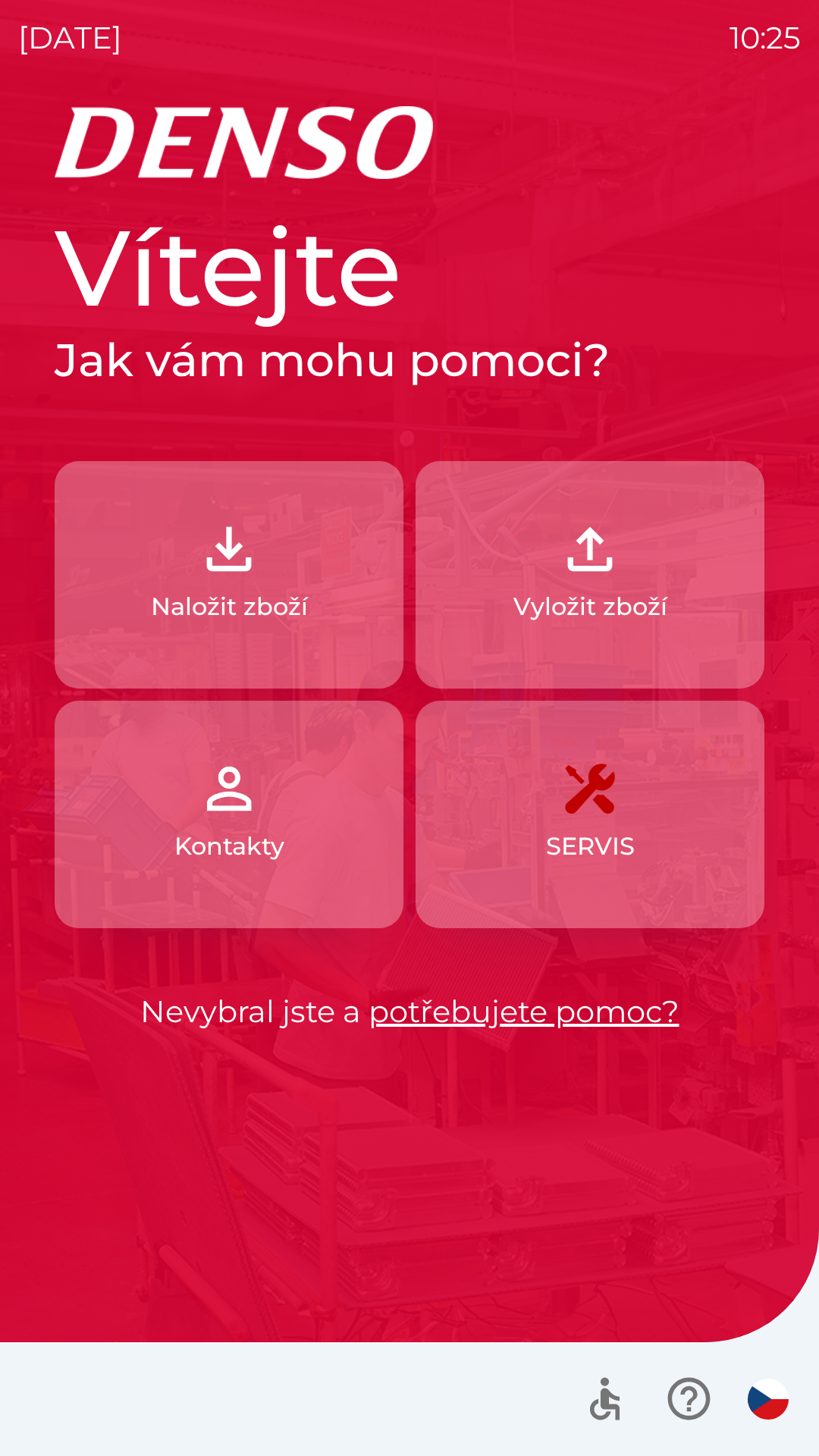
click at [561, 590] on p "Vyložit zboží" at bounding box center [590, 607] width 154 height 37
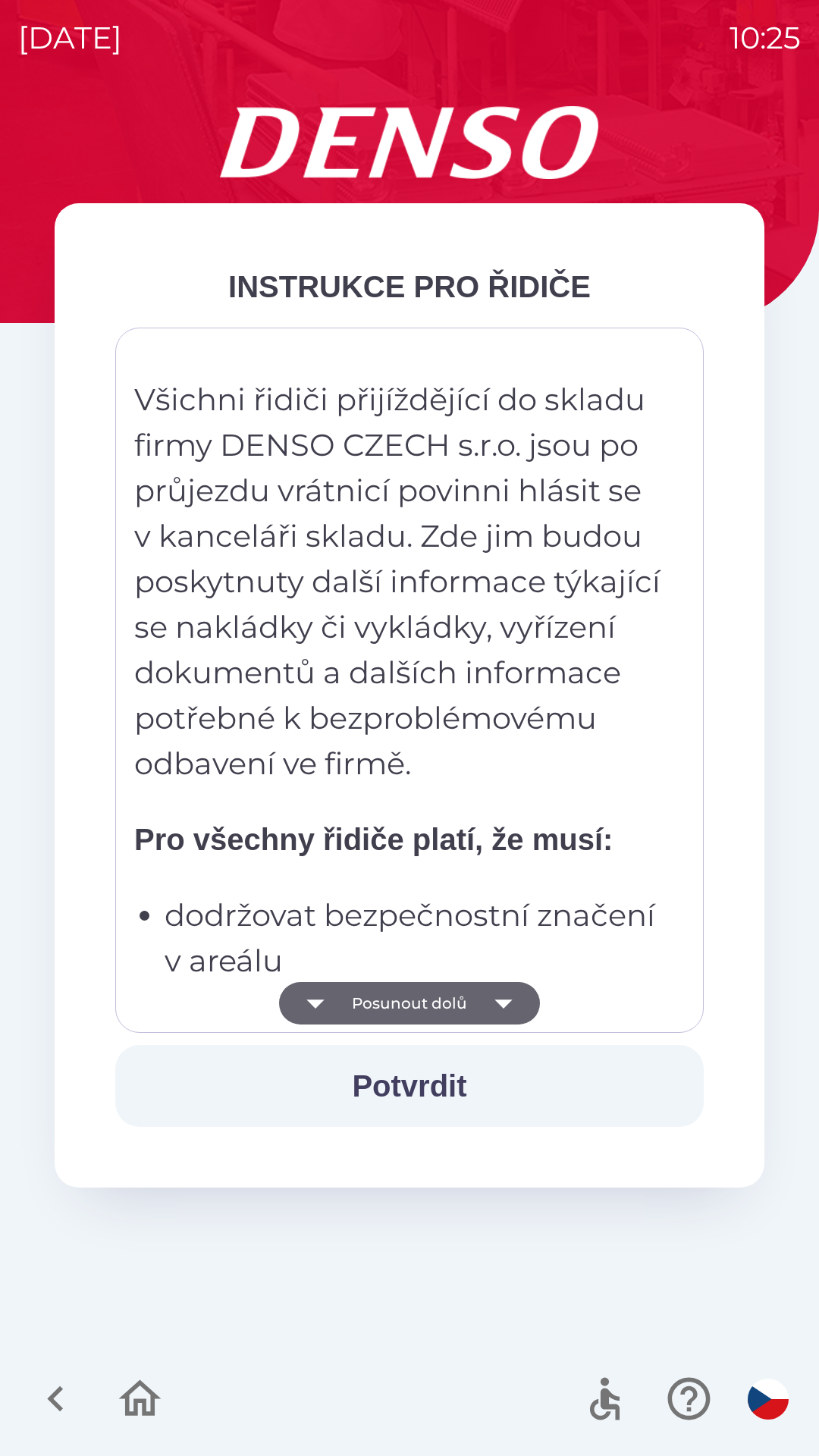
click at [369, 1088] on button "Potvrdit" at bounding box center [410, 1086] width 589 height 82
click at [409, 1090] on button "Potvrdit" at bounding box center [410, 1086] width 589 height 82
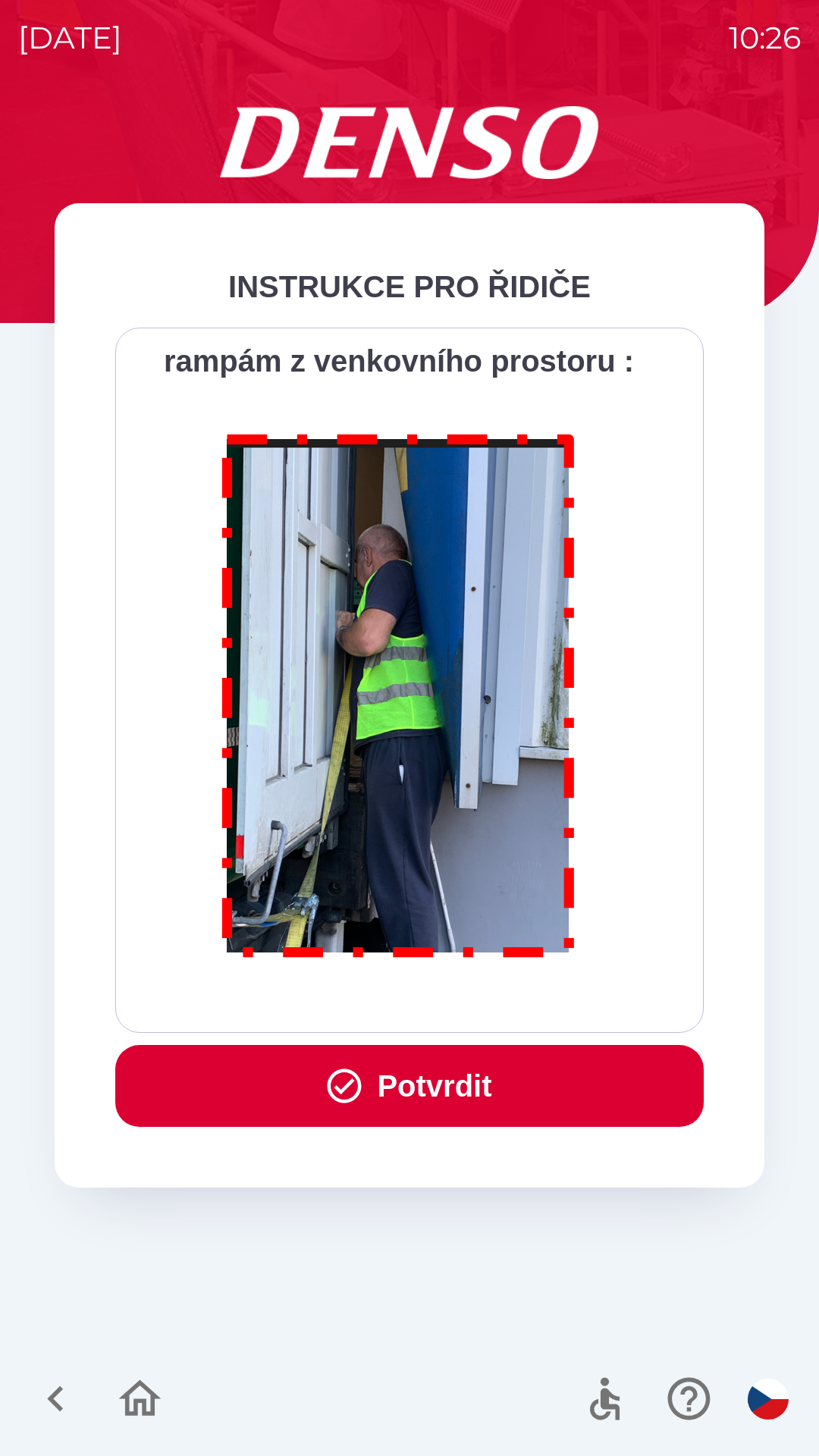
scroll to position [8523, 0]
click at [478, 1103] on button "Potvrdit" at bounding box center [410, 1086] width 589 height 82
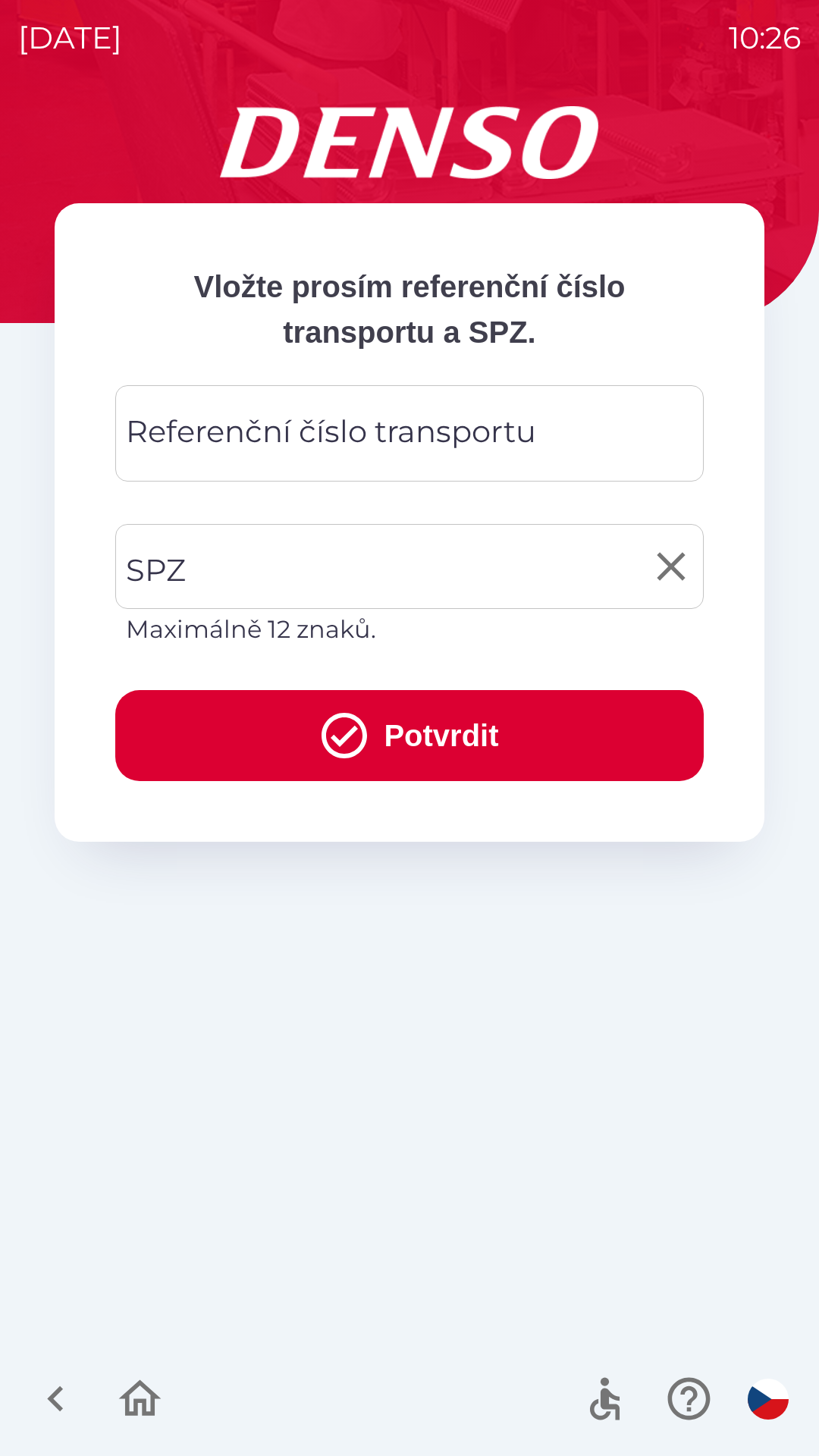
click at [245, 551] on input "SPZ" at bounding box center [397, 567] width 552 height 72
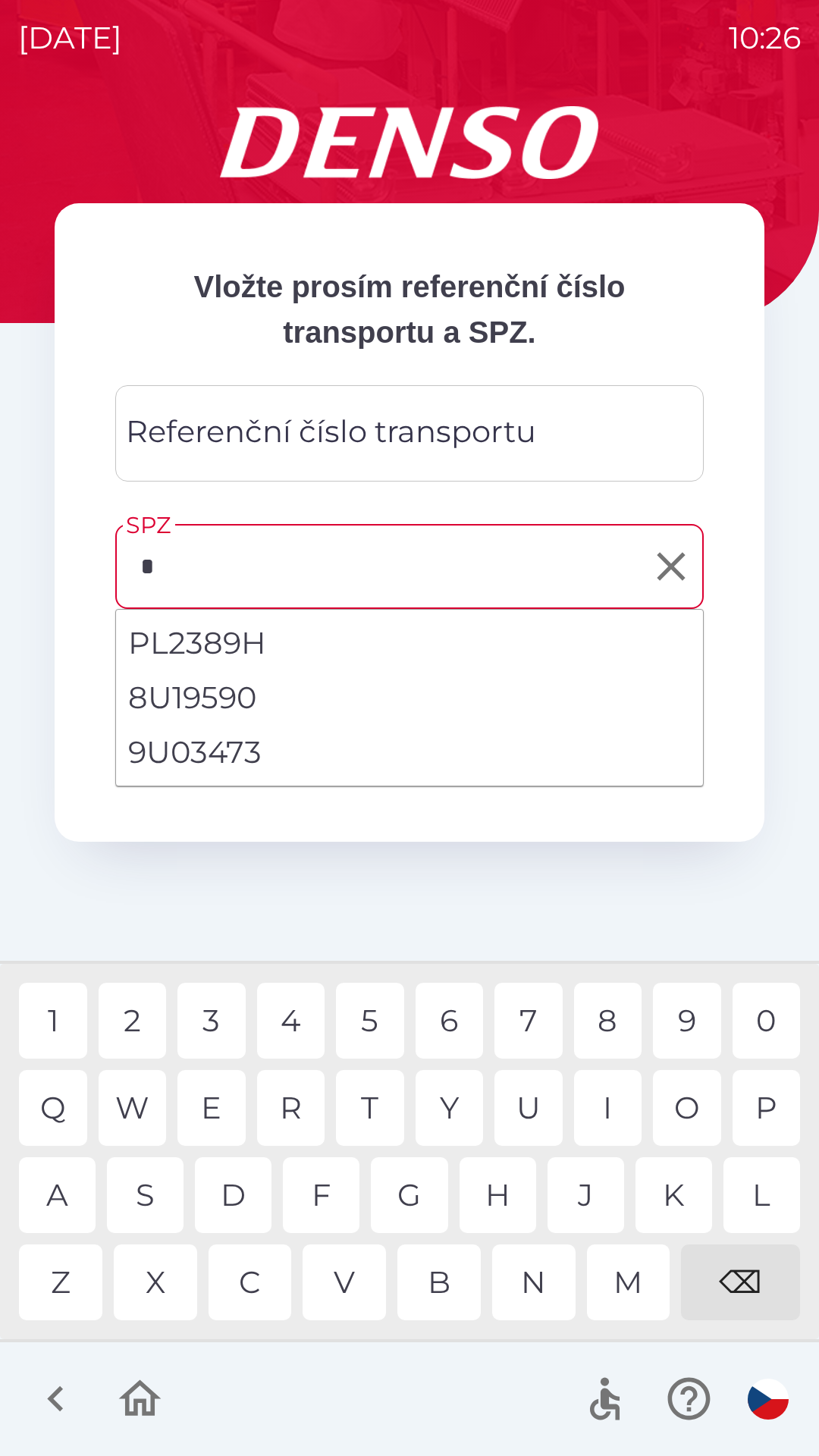
click at [684, 1018] on div "9" at bounding box center [687, 1021] width 68 height 75
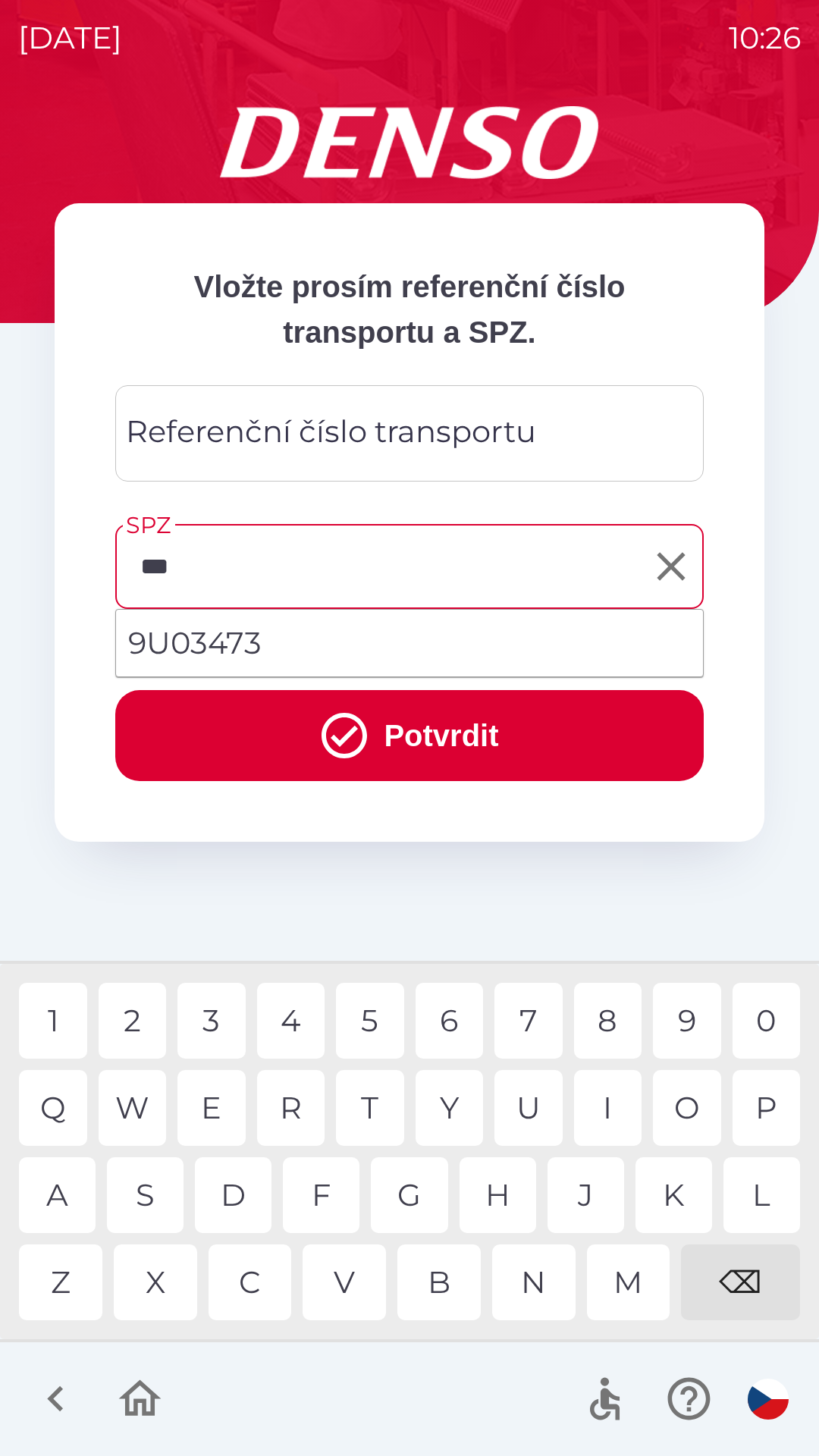
click at [768, 1018] on div "0" at bounding box center [766, 1021] width 68 height 75
click at [216, 636] on li "9U03473" at bounding box center [410, 644] width 587 height 55
type input "*******"
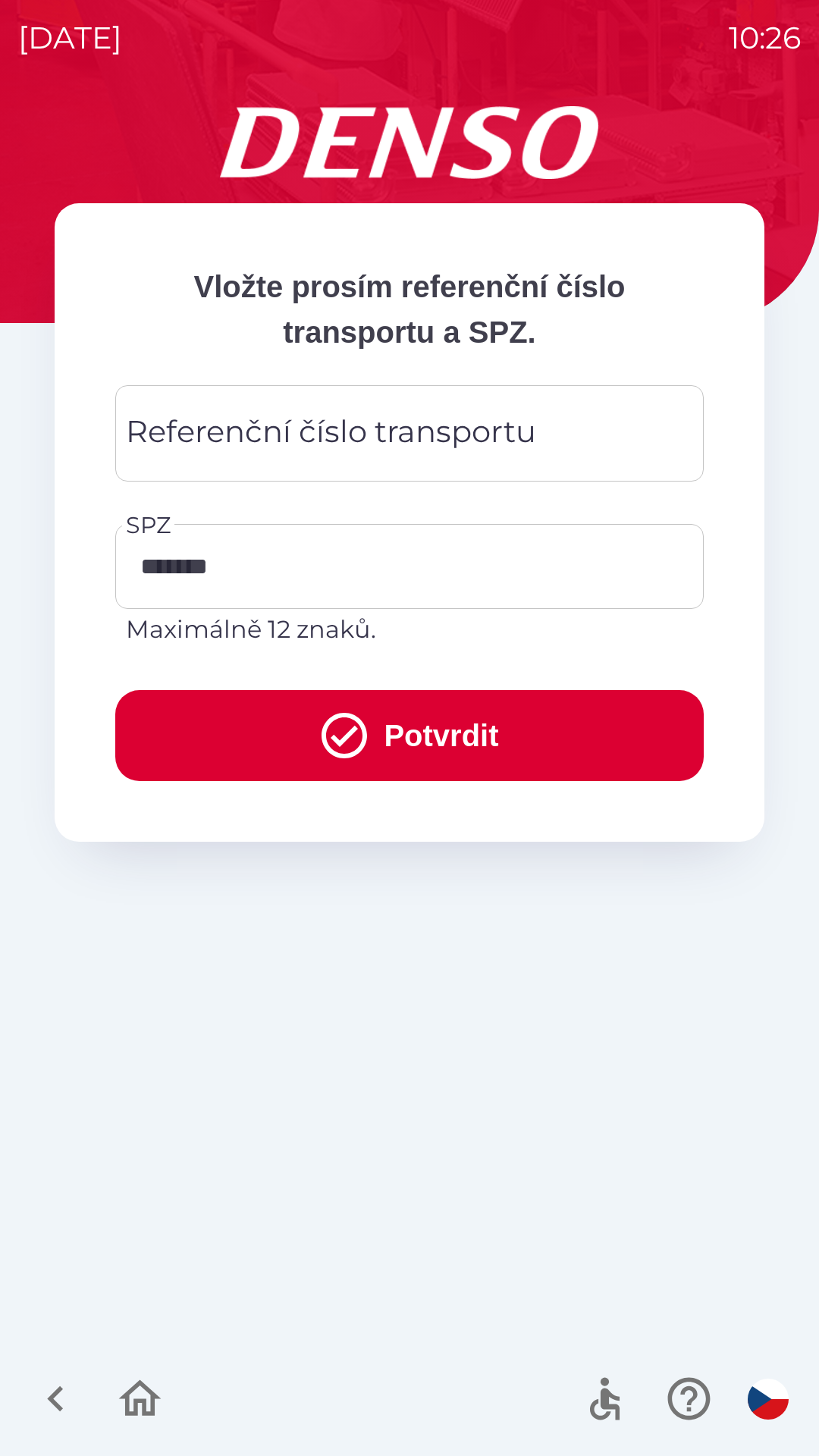
click at [310, 743] on button "Potvrdit" at bounding box center [410, 735] width 589 height 91
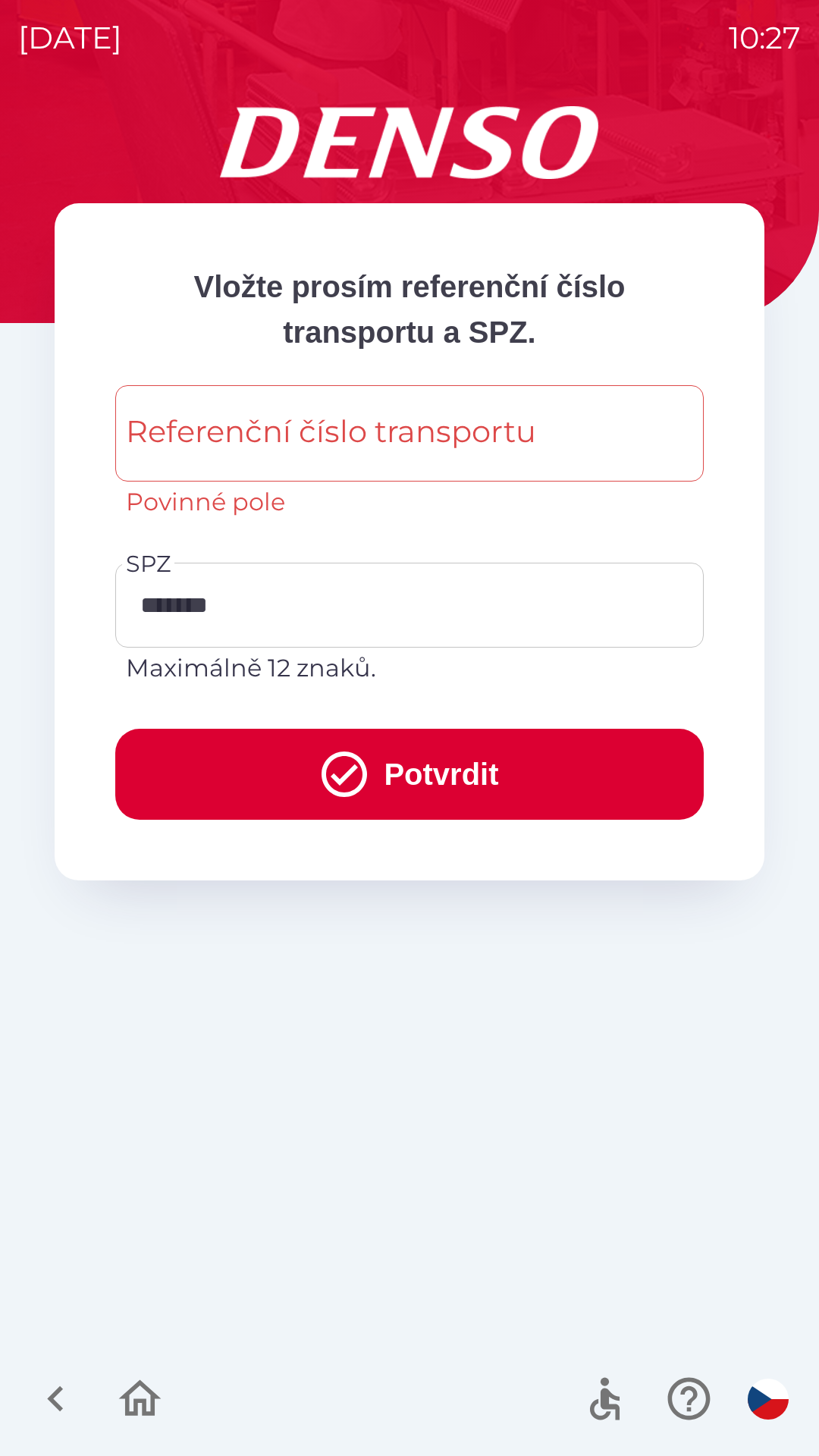
click at [226, 758] on button "Potvrdit" at bounding box center [410, 774] width 589 height 91
click at [368, 775] on button "Potvrdit" at bounding box center [410, 774] width 589 height 91
click at [337, 779] on icon "submit" at bounding box center [344, 775] width 45 height 45
click at [308, 959] on div "Vložte prosím referenční číslo transportu a SPZ. Referenční číslo transportu Re…" at bounding box center [409, 781] width 782 height 1350
click at [194, 427] on div "Referenční číslo transportu Referenční číslo transportu Povinné pole" at bounding box center [410, 452] width 589 height 135
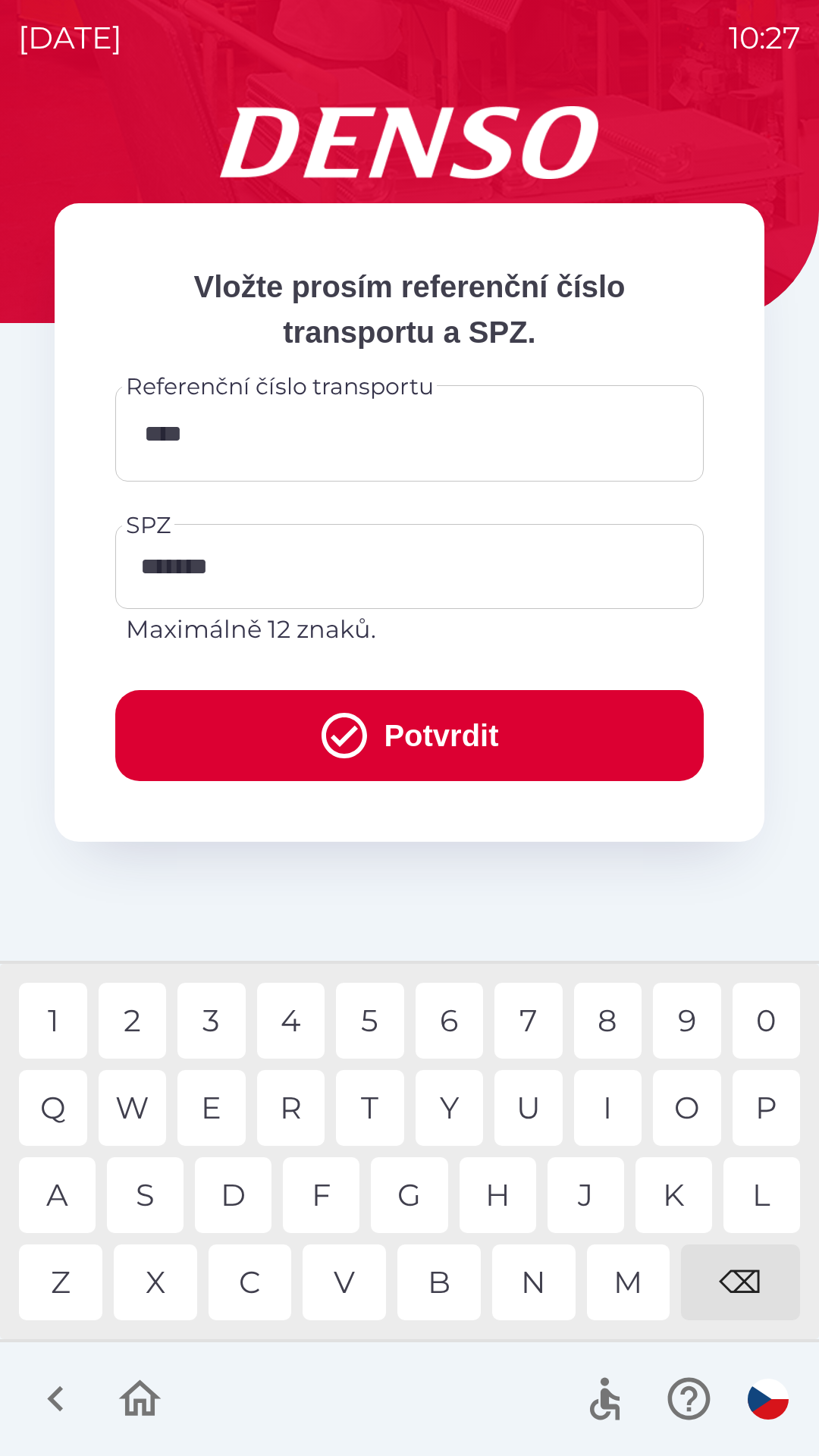
click at [222, 1027] on div "3" at bounding box center [211, 1021] width 68 height 75
type input "*******"
click at [352, 756] on icon "submit" at bounding box center [344, 736] width 55 height 55
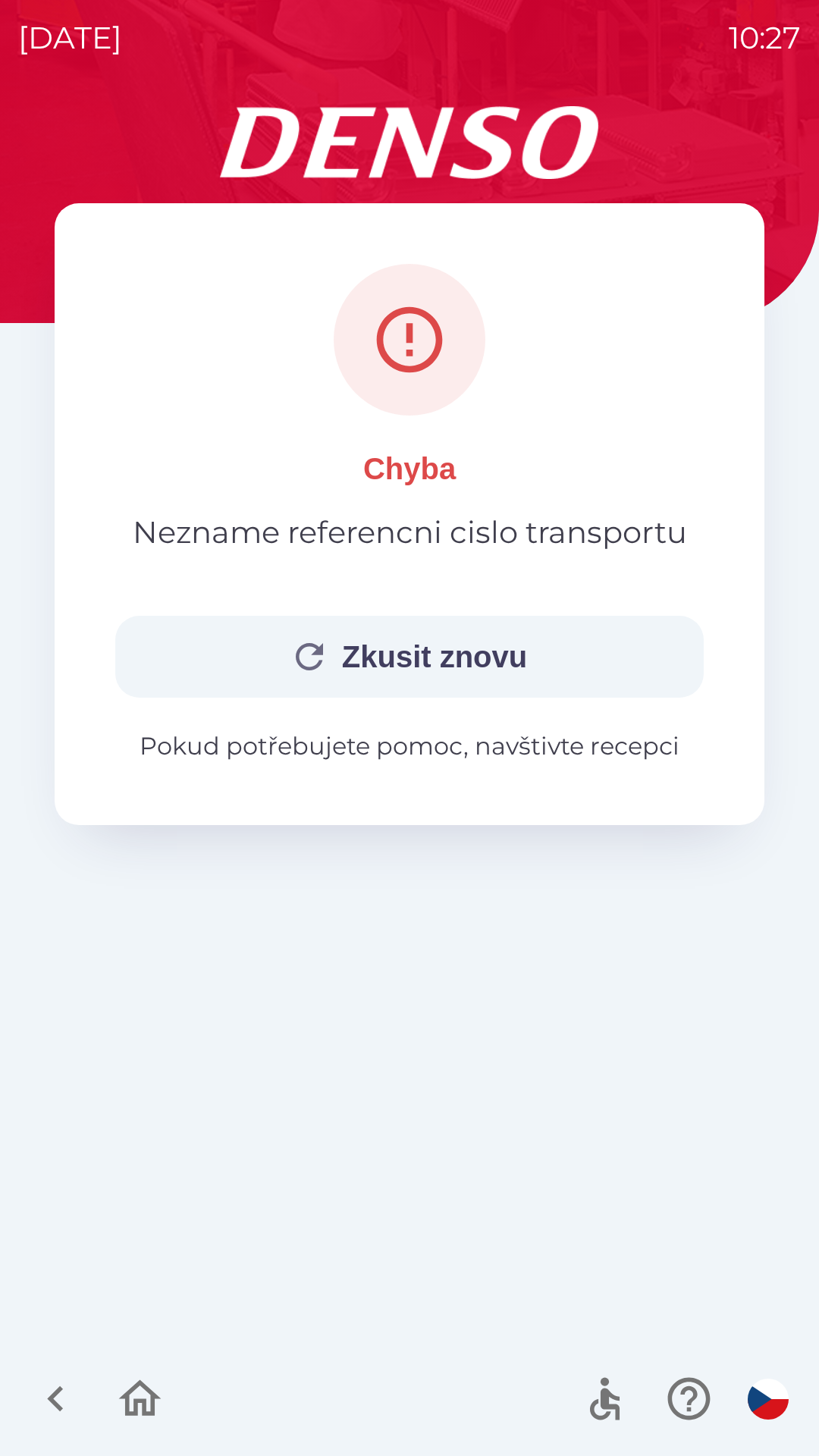
click at [52, 1401] on icon "button" at bounding box center [55, 1398] width 16 height 25
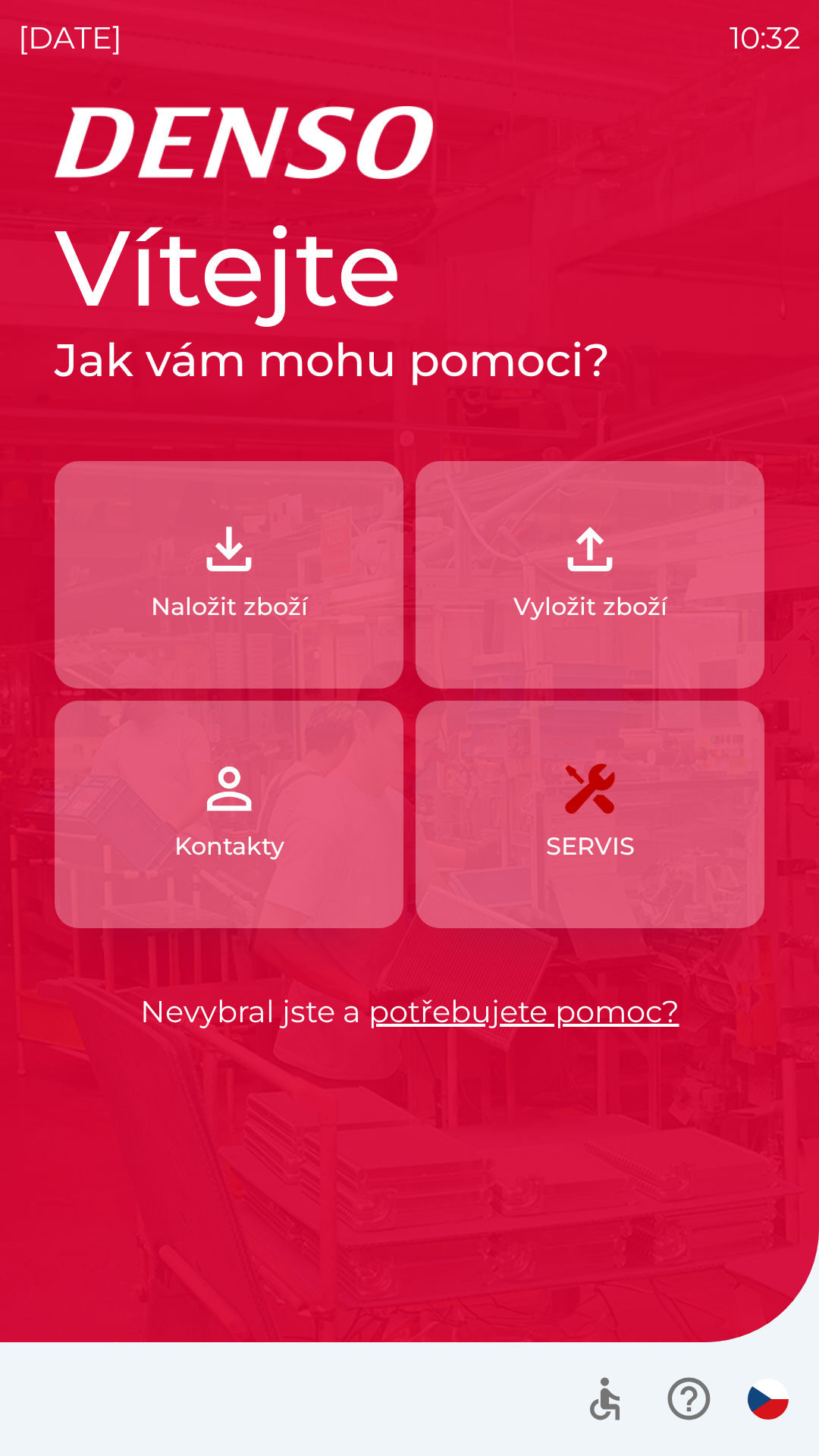
click at [523, 585] on button "Vyložit zboží" at bounding box center [590, 575] width 349 height 227
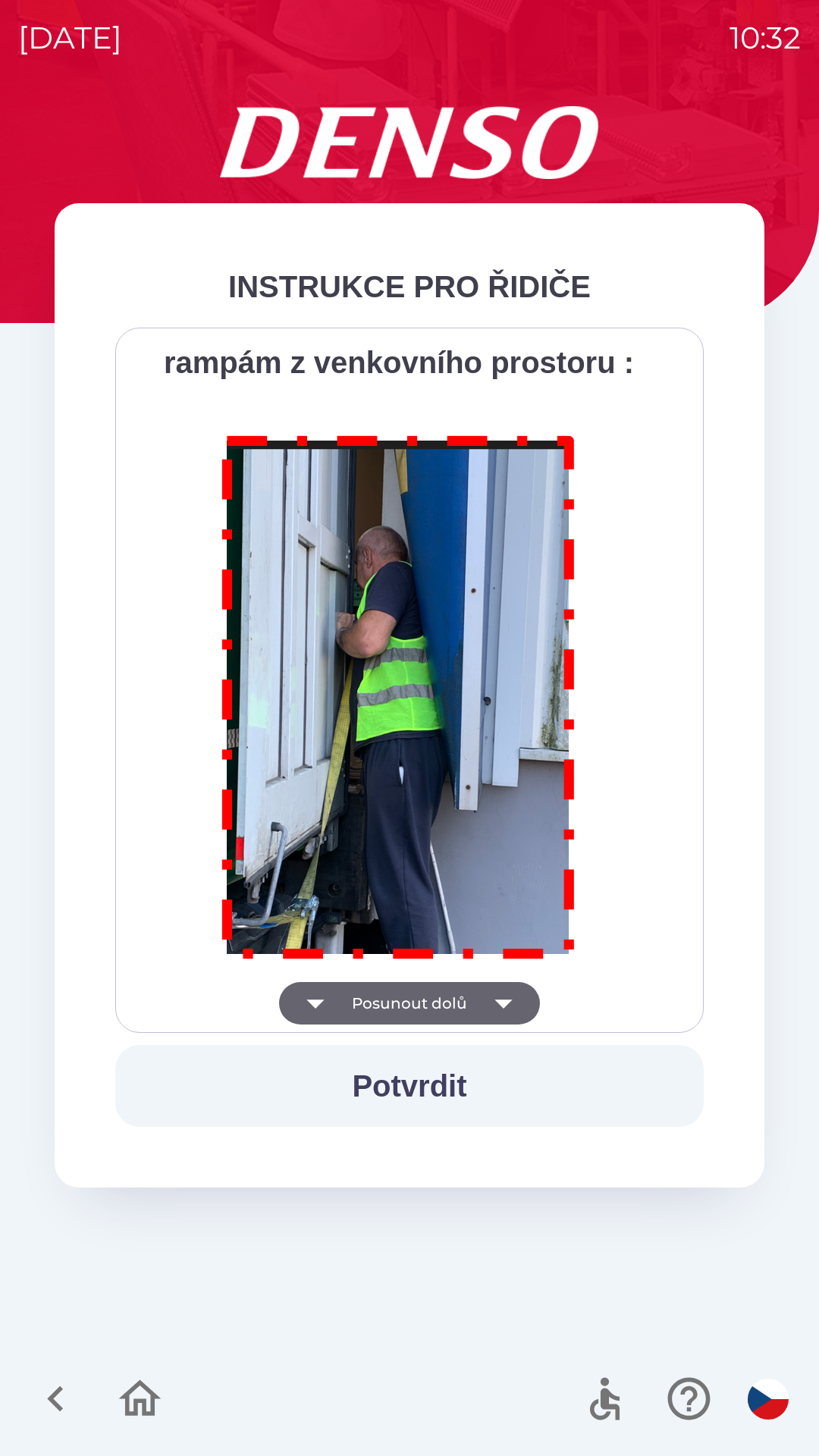
scroll to position [8523, 0]
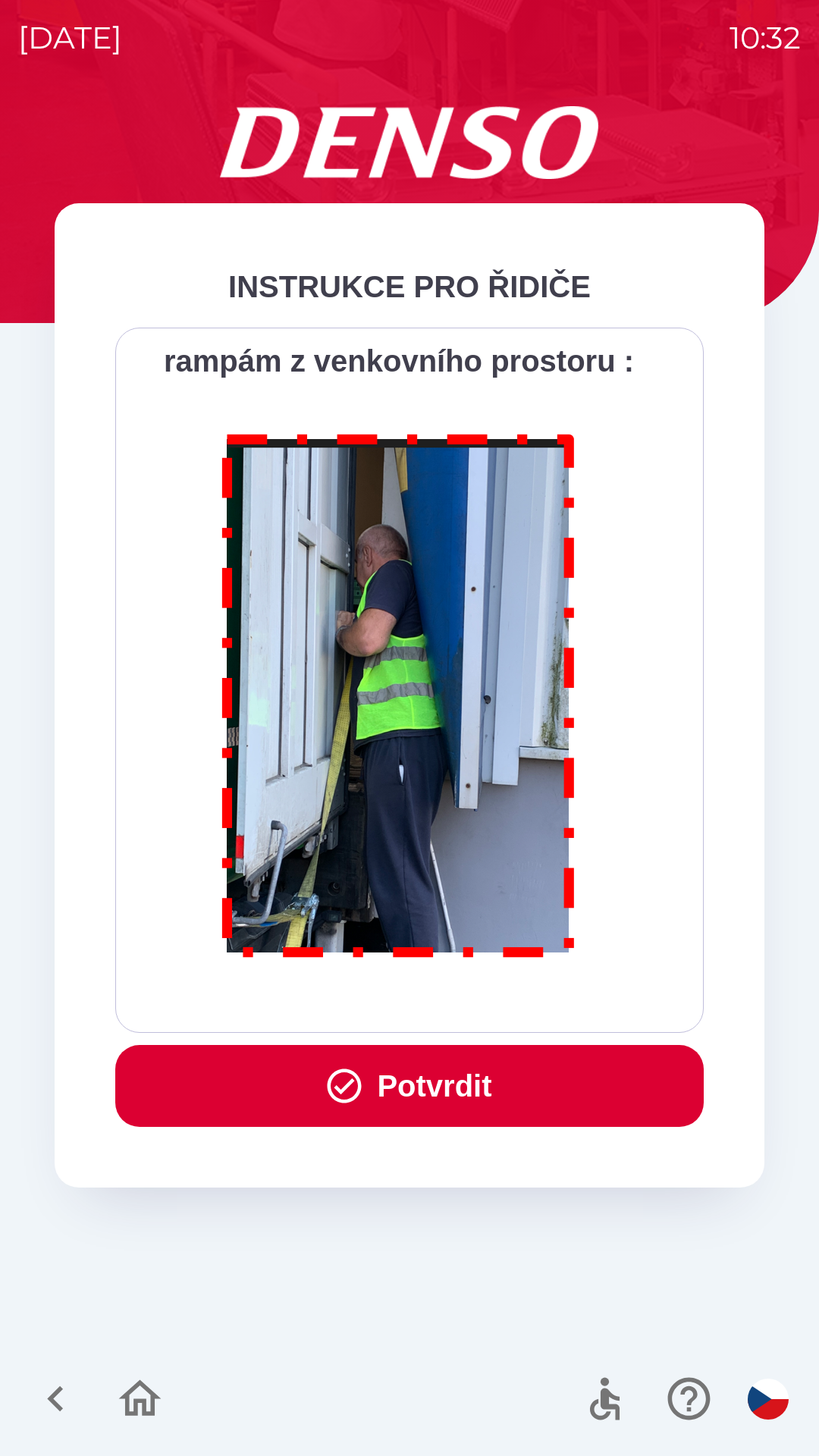
click at [384, 1082] on button "Potvrdit" at bounding box center [410, 1086] width 589 height 82
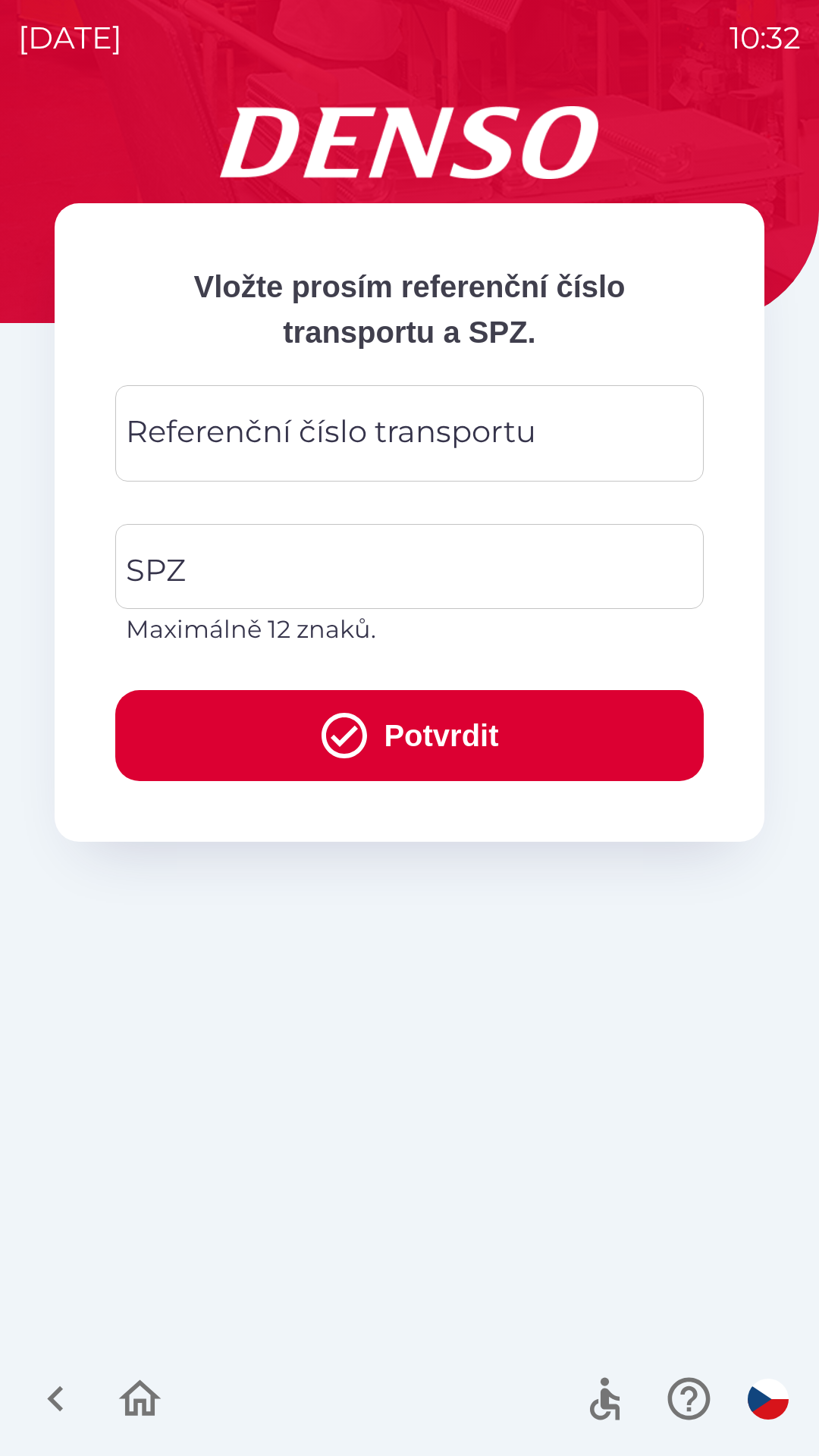
click at [217, 418] on div "Referenční číslo transportu Referenční číslo transportu" at bounding box center [410, 433] width 589 height 96
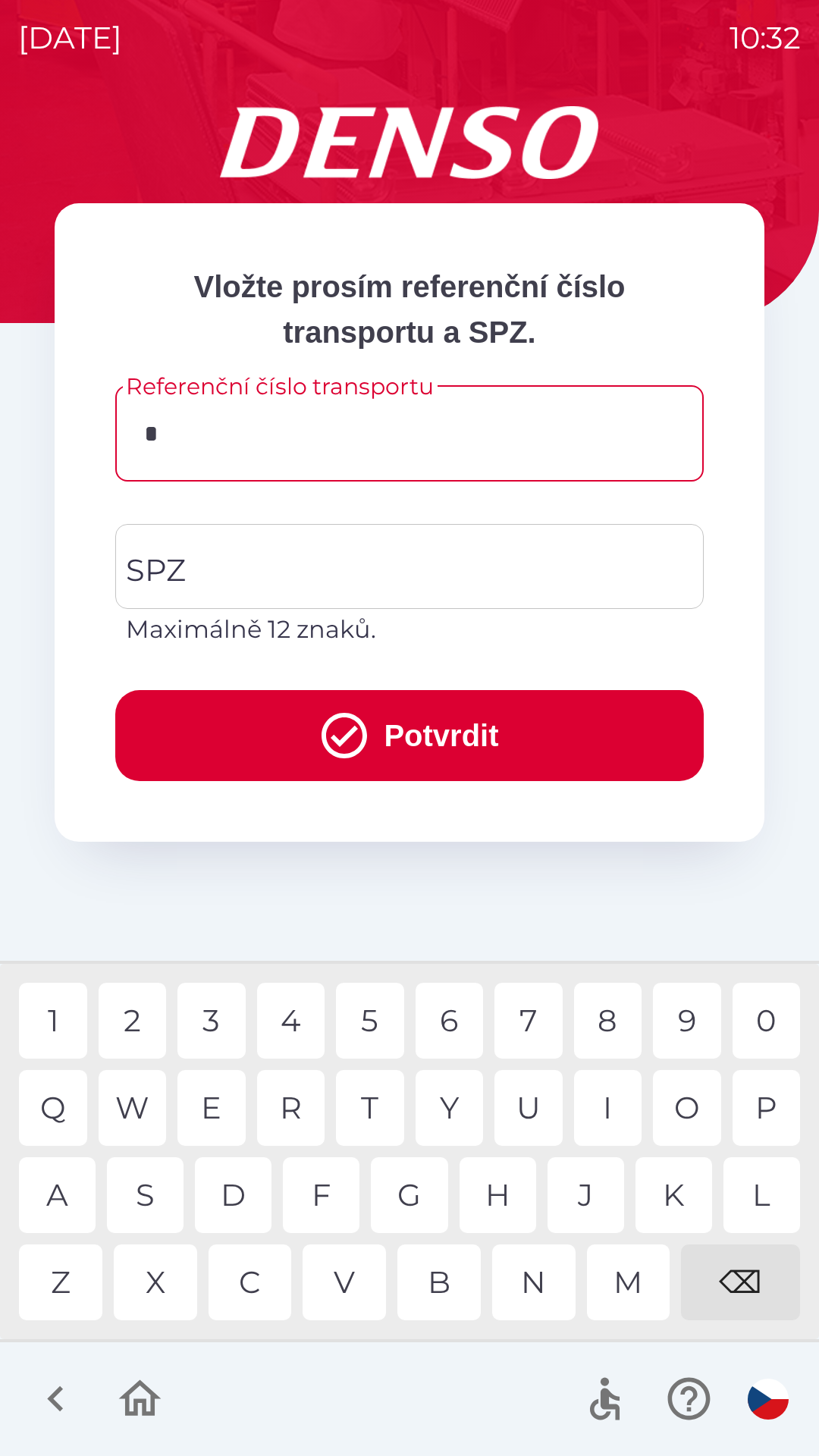
click at [500, 1204] on div "H" at bounding box center [497, 1196] width 76 height 75
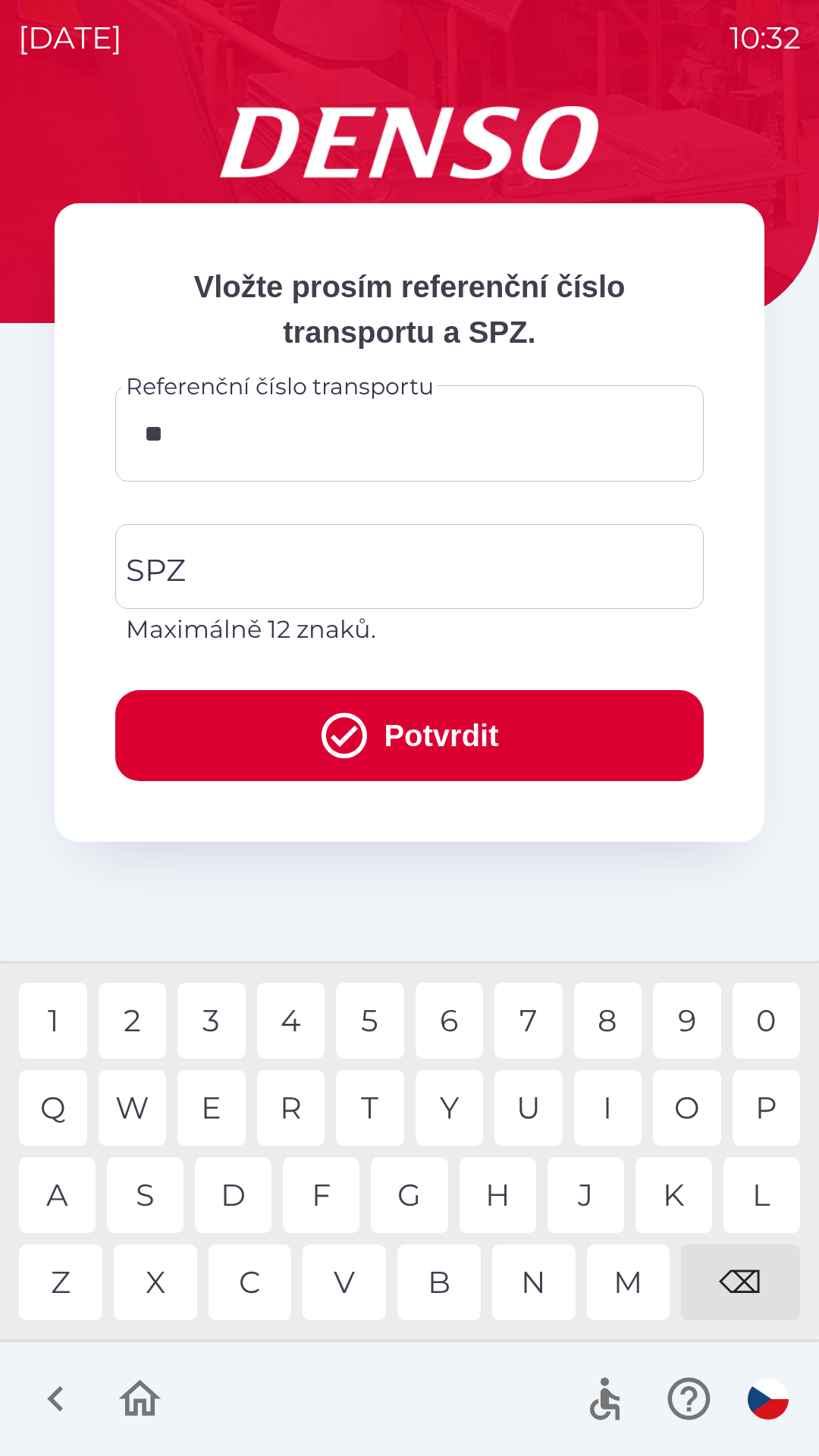
click at [627, 1288] on div "M" at bounding box center [628, 1282] width 83 height 75
click at [625, 1285] on div "M" at bounding box center [628, 1282] width 83 height 75
click at [209, 1015] on div "3" at bounding box center [211, 1021] width 68 height 75
click at [450, 1011] on div "6" at bounding box center [449, 1021] width 68 height 75
type input "**********"
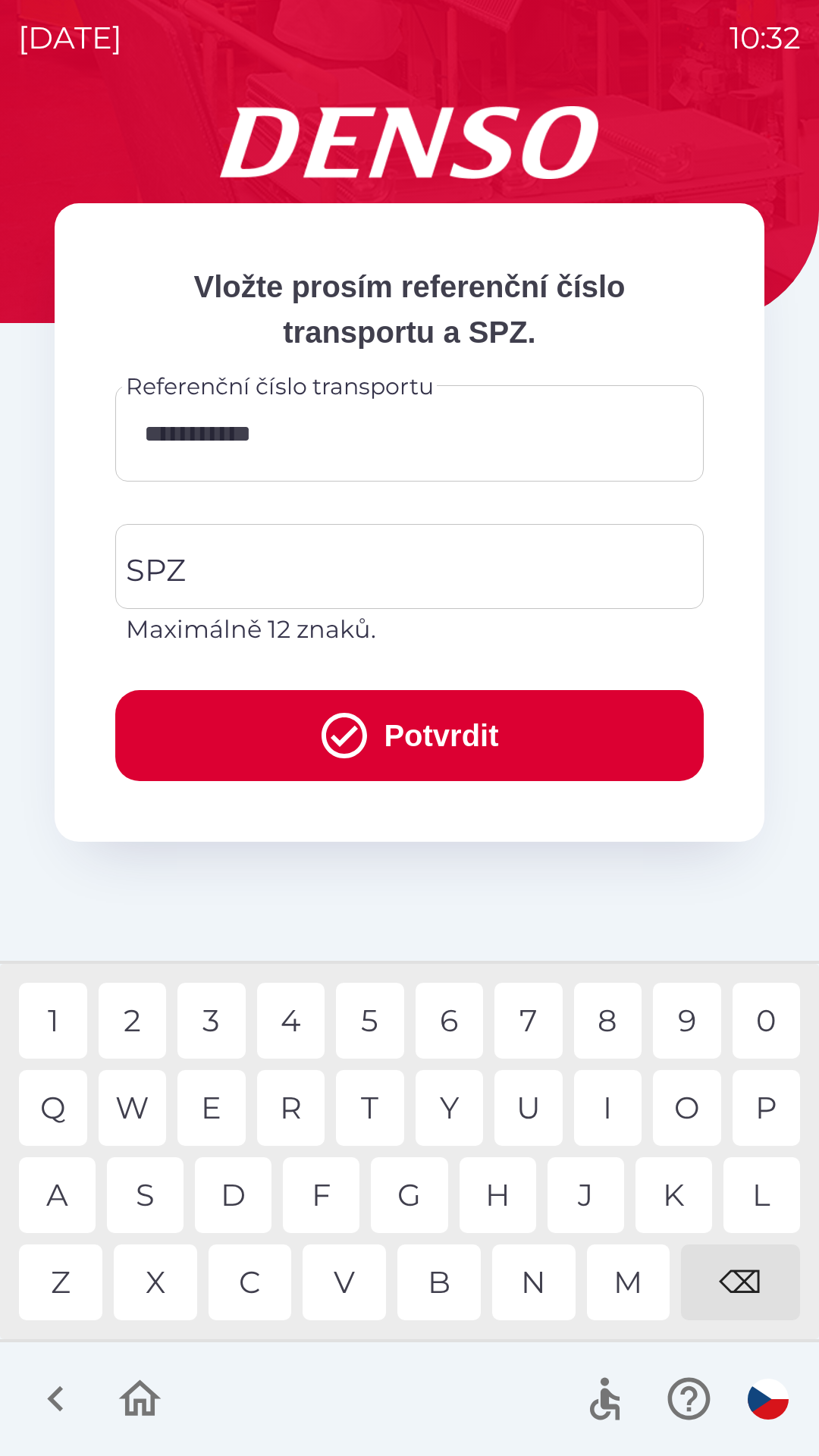
click at [59, 1018] on div "1" at bounding box center [53, 1021] width 68 height 75
click at [193, 559] on input "SPZ" at bounding box center [397, 567] width 552 height 72
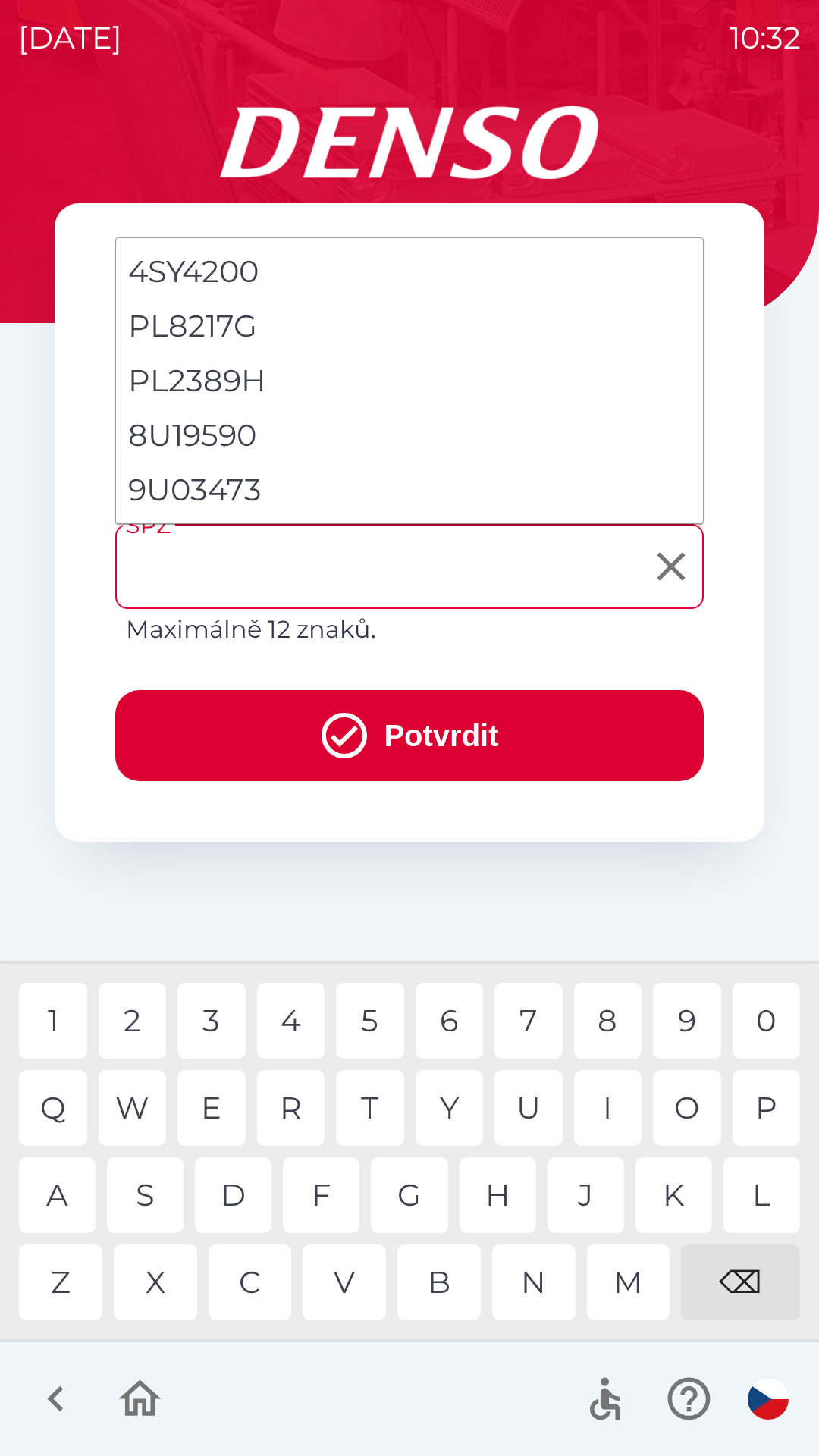
click at [210, 489] on li "9U03473" at bounding box center [410, 490] width 587 height 55
type input "*******"
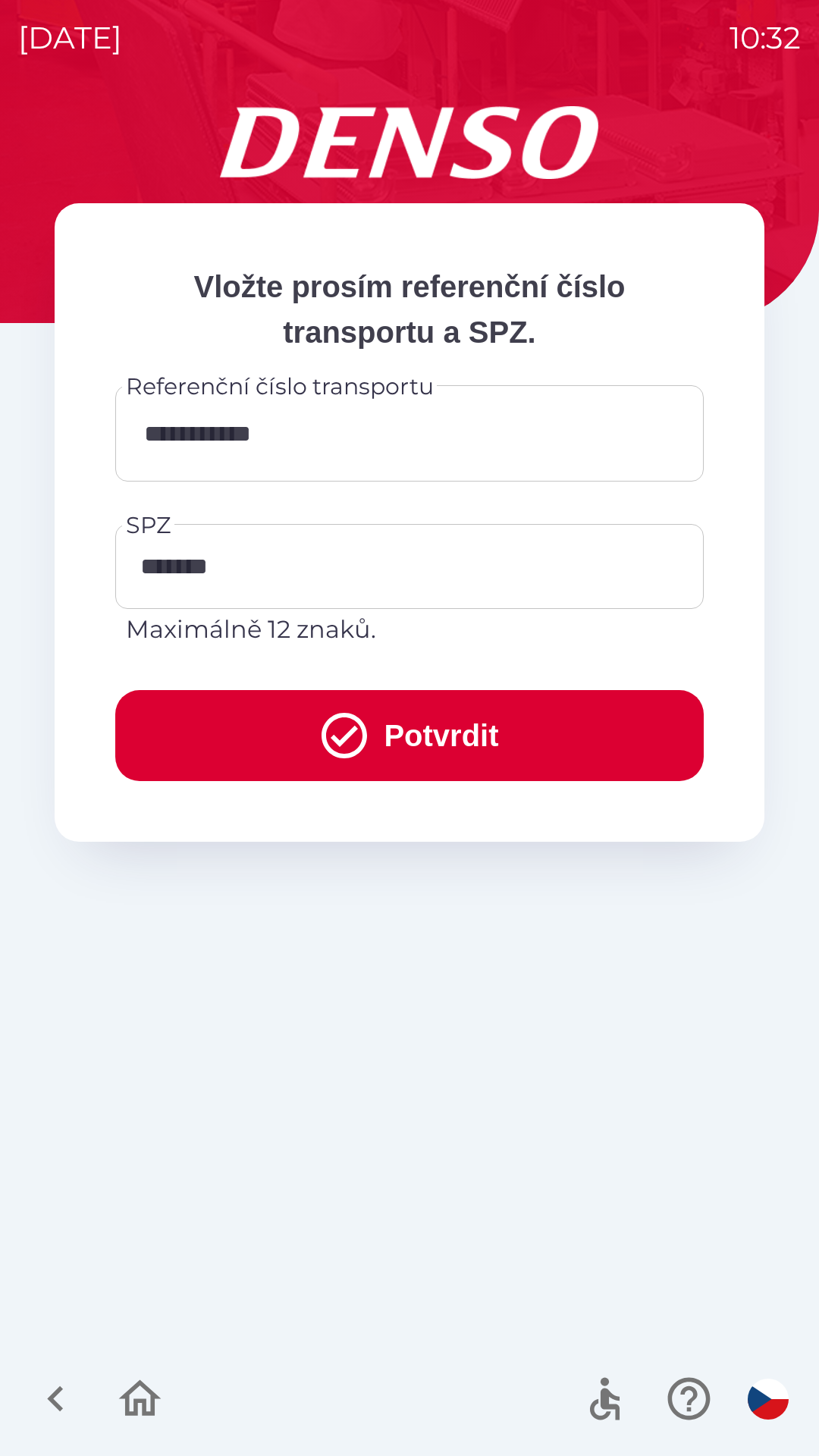
click at [395, 736] on button "Potvrdit" at bounding box center [410, 735] width 589 height 91
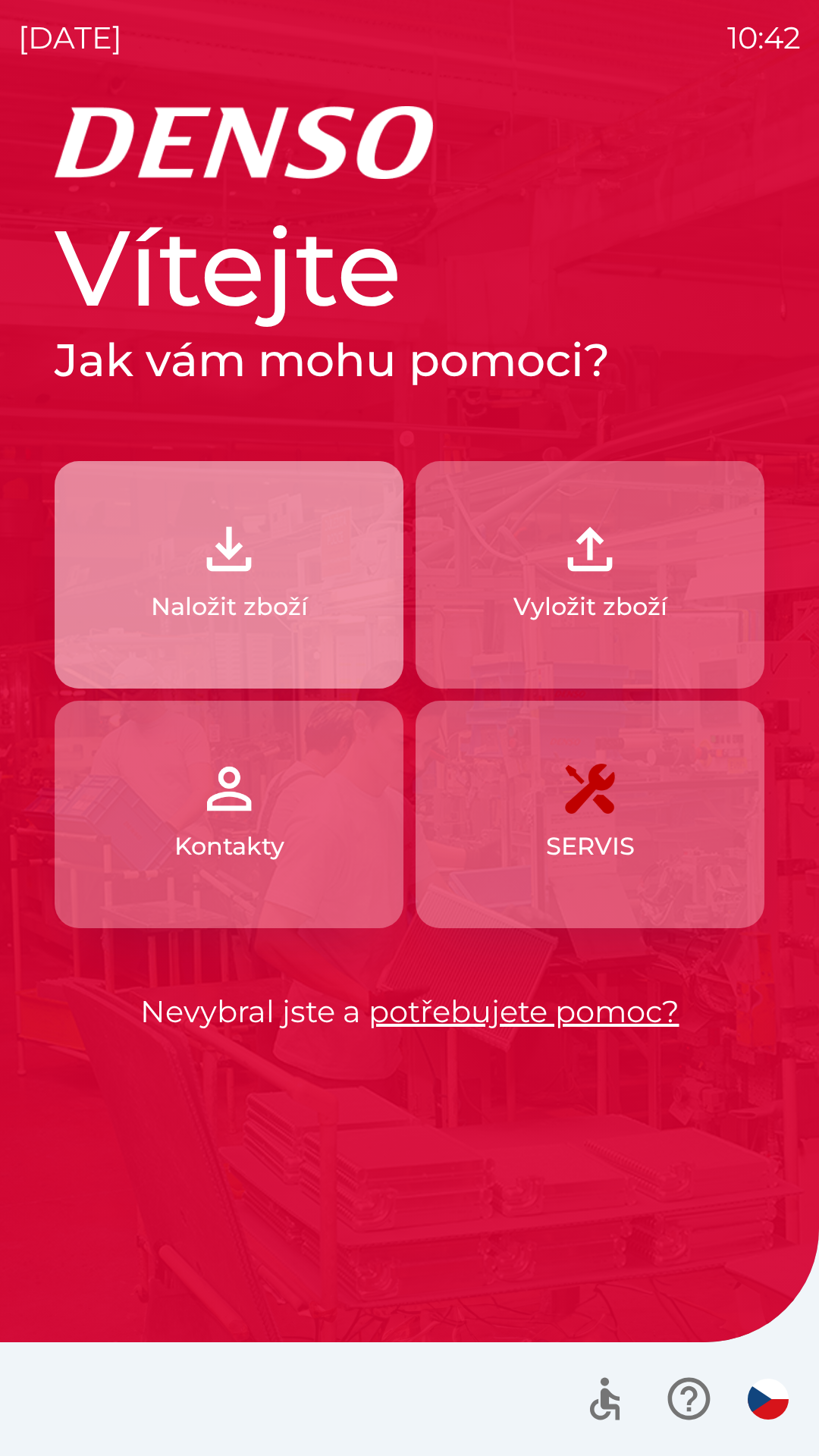
click at [289, 574] on button "Naložit zboží" at bounding box center [229, 575] width 349 height 227
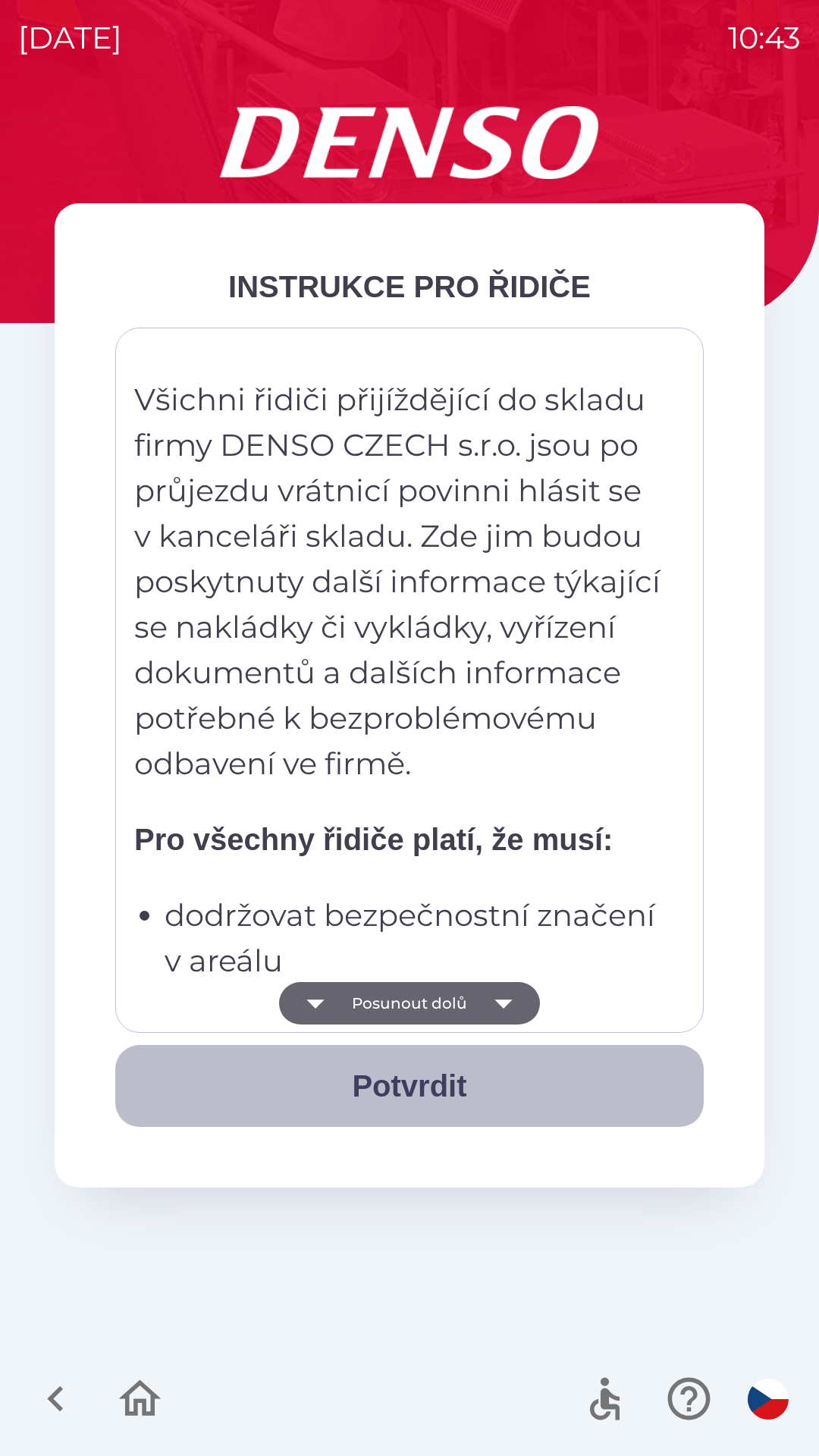
click at [418, 1079] on button "Potvrdit" at bounding box center [410, 1086] width 589 height 82
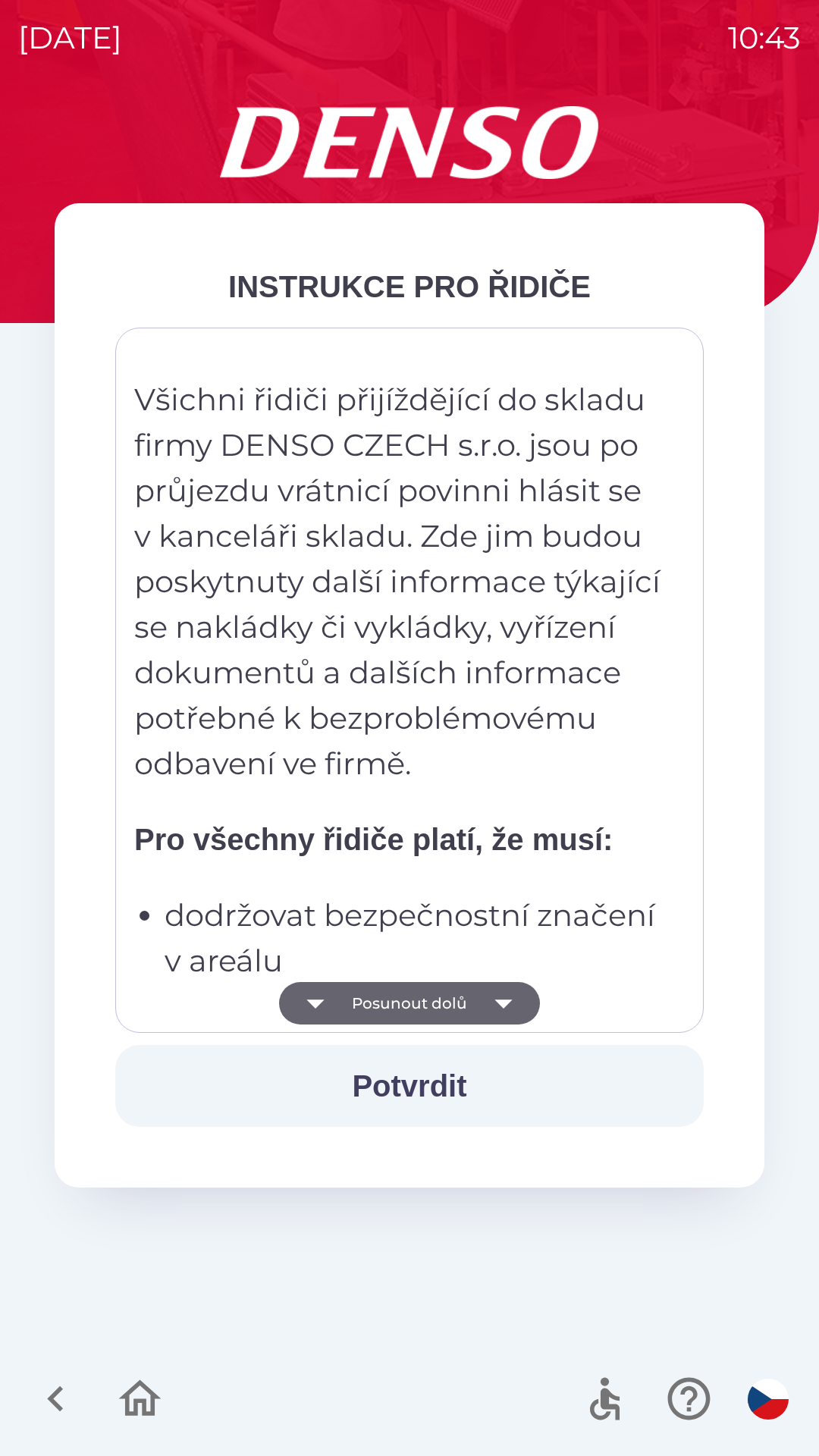
click at [164, 914] on li "dodržovat bezpečnostní značení v areálu" at bounding box center [413, 938] width 499 height 91
click at [404, 1007] on button "Posunout dolů" at bounding box center [410, 1003] width 260 height 42
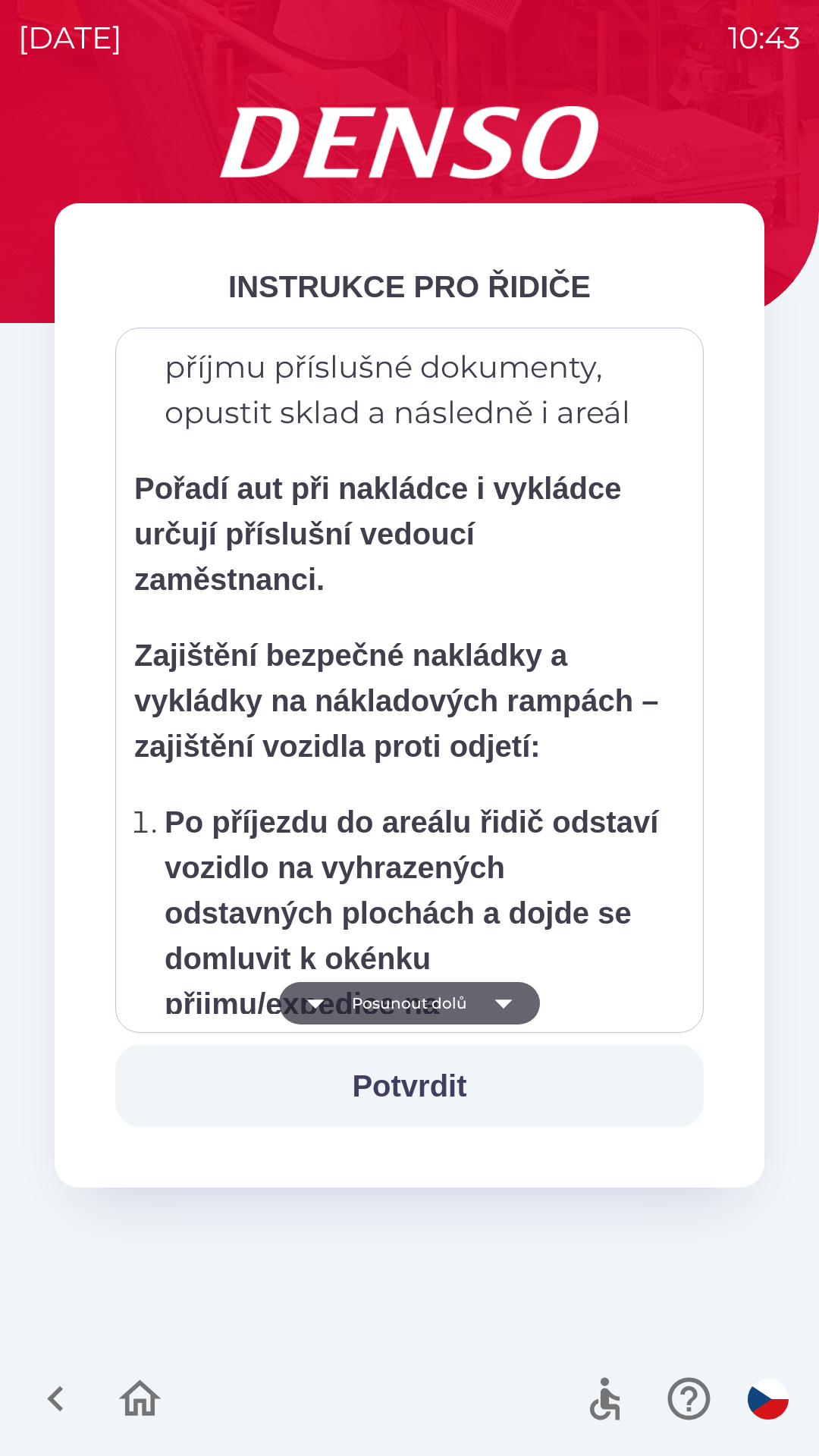
scroll to position [5988, 0]
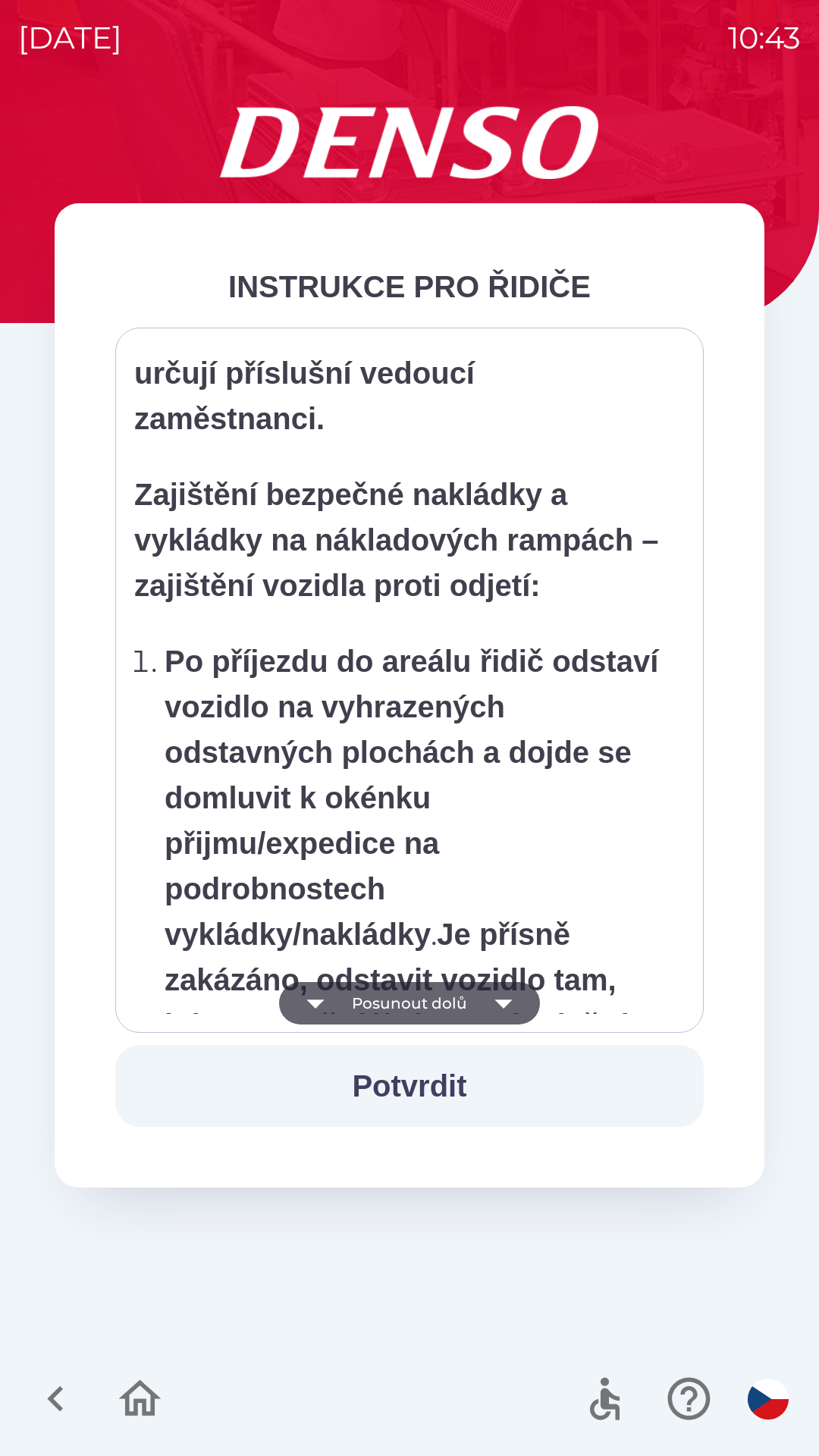
click at [417, 733] on strong "Po příjezdu do areálu řidič odstaví vozidlo na vyhrazených odstavných plochách …" at bounding box center [410, 797] width 493 height 307
click at [450, 563] on p "Zajištění bezpečné nakládky a vykládky na nákladových rampách – zajištění vozid…" at bounding box center [398, 540] width 529 height 137
click at [435, 999] on button "Posunout dolů" at bounding box center [410, 1003] width 260 height 42
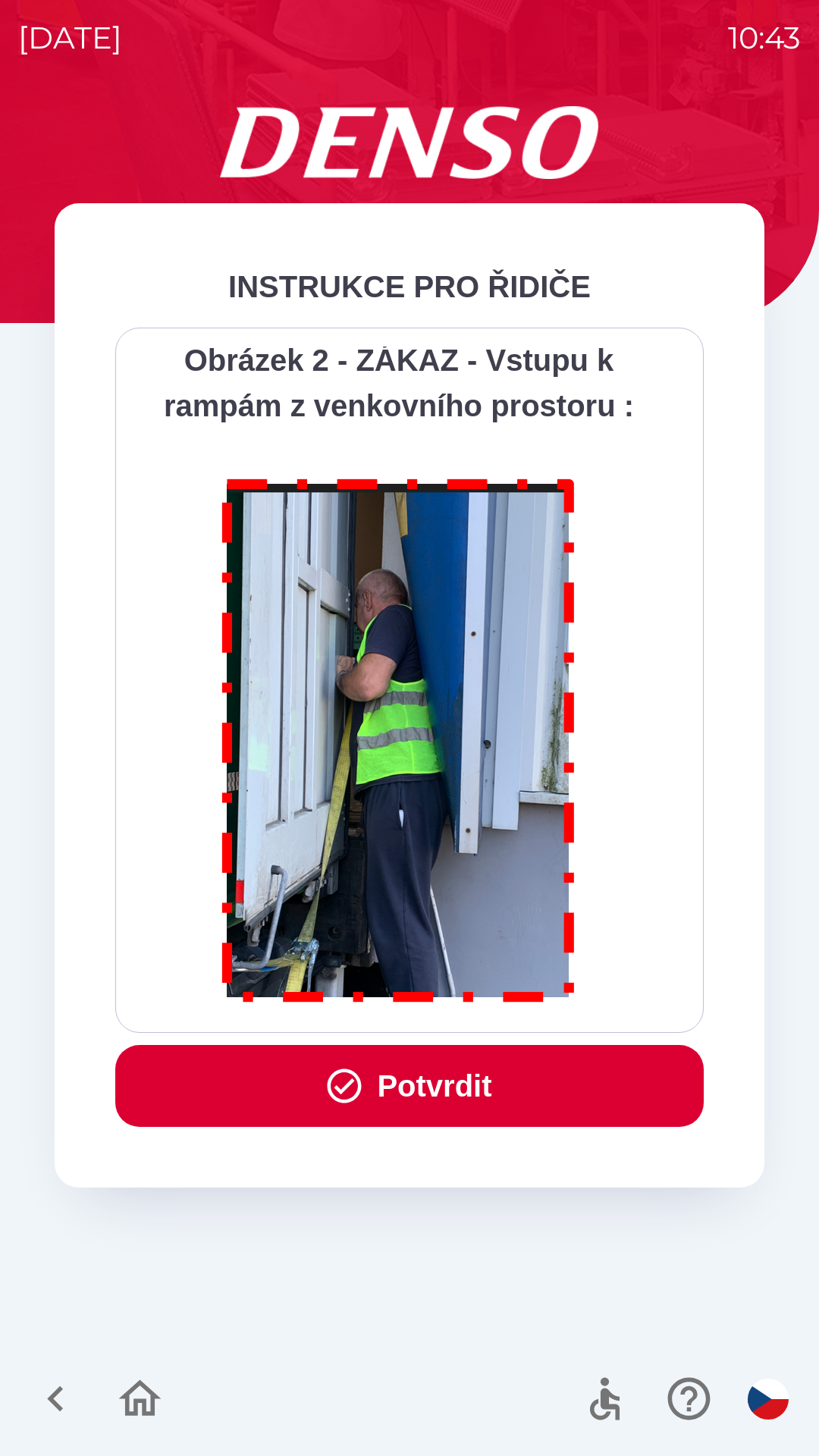
scroll to position [8523, 0]
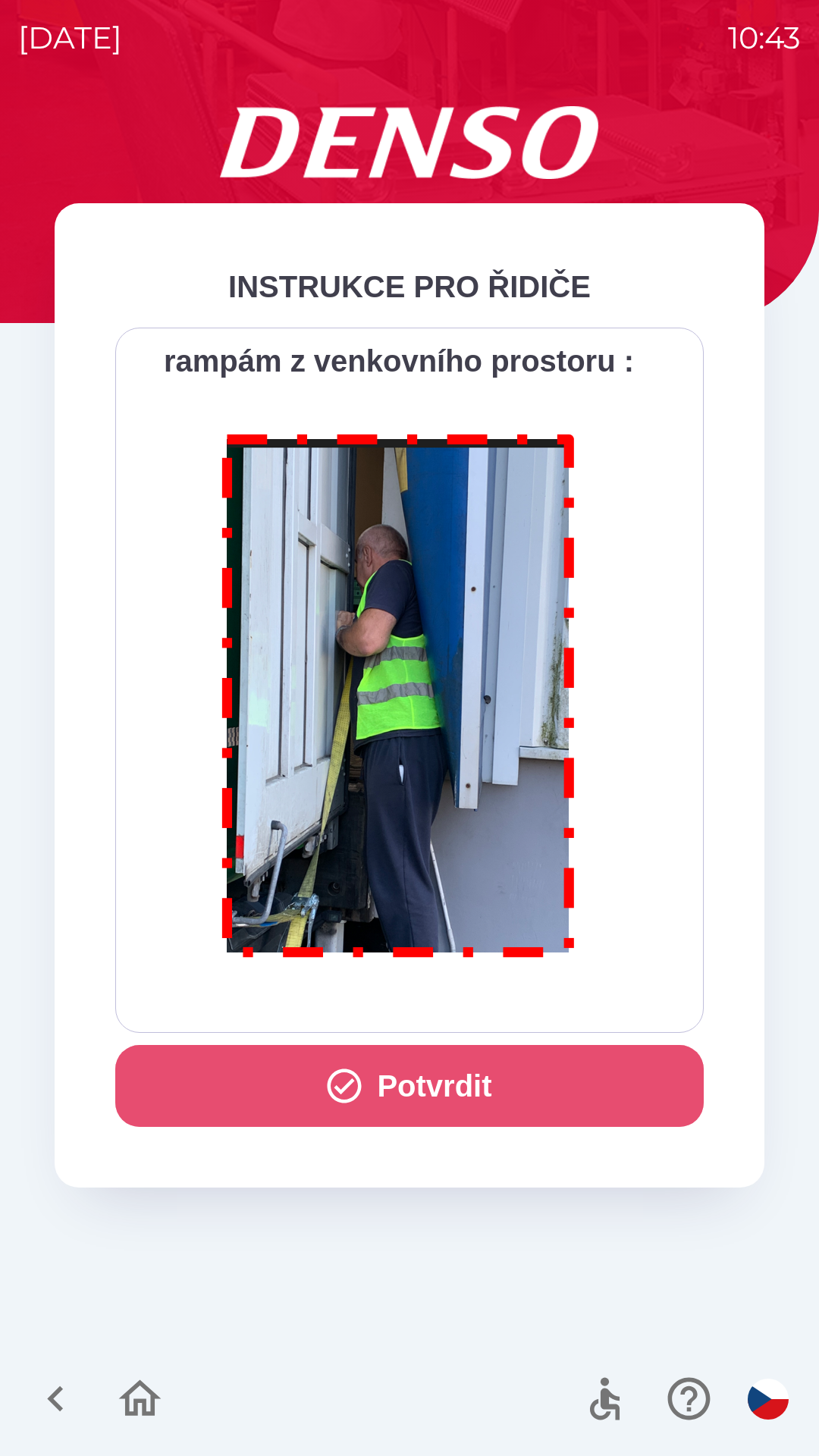
click at [435, 1083] on button "Potvrdit" at bounding box center [410, 1086] width 589 height 82
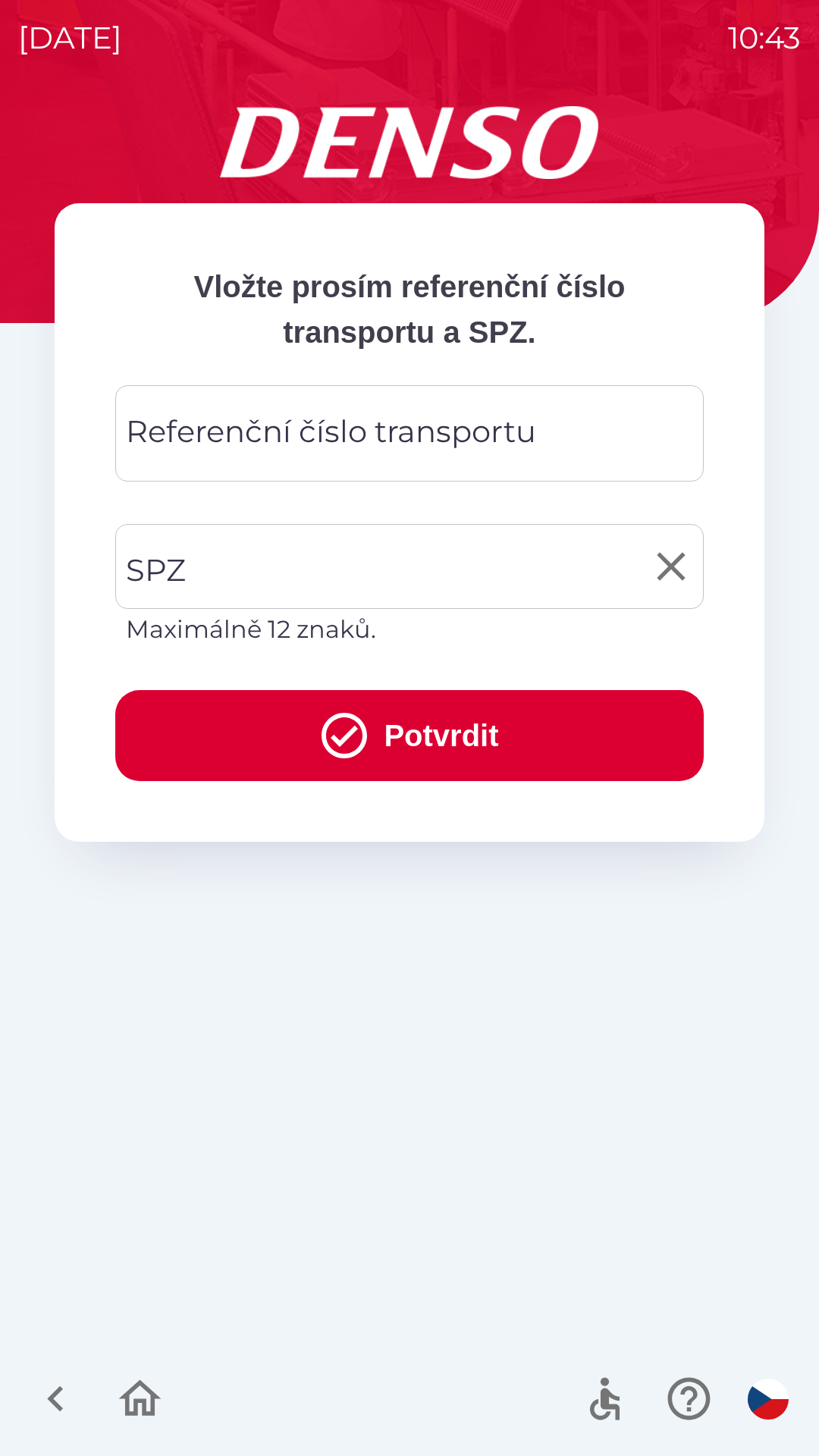
click at [260, 566] on input "SPZ" at bounding box center [397, 567] width 552 height 72
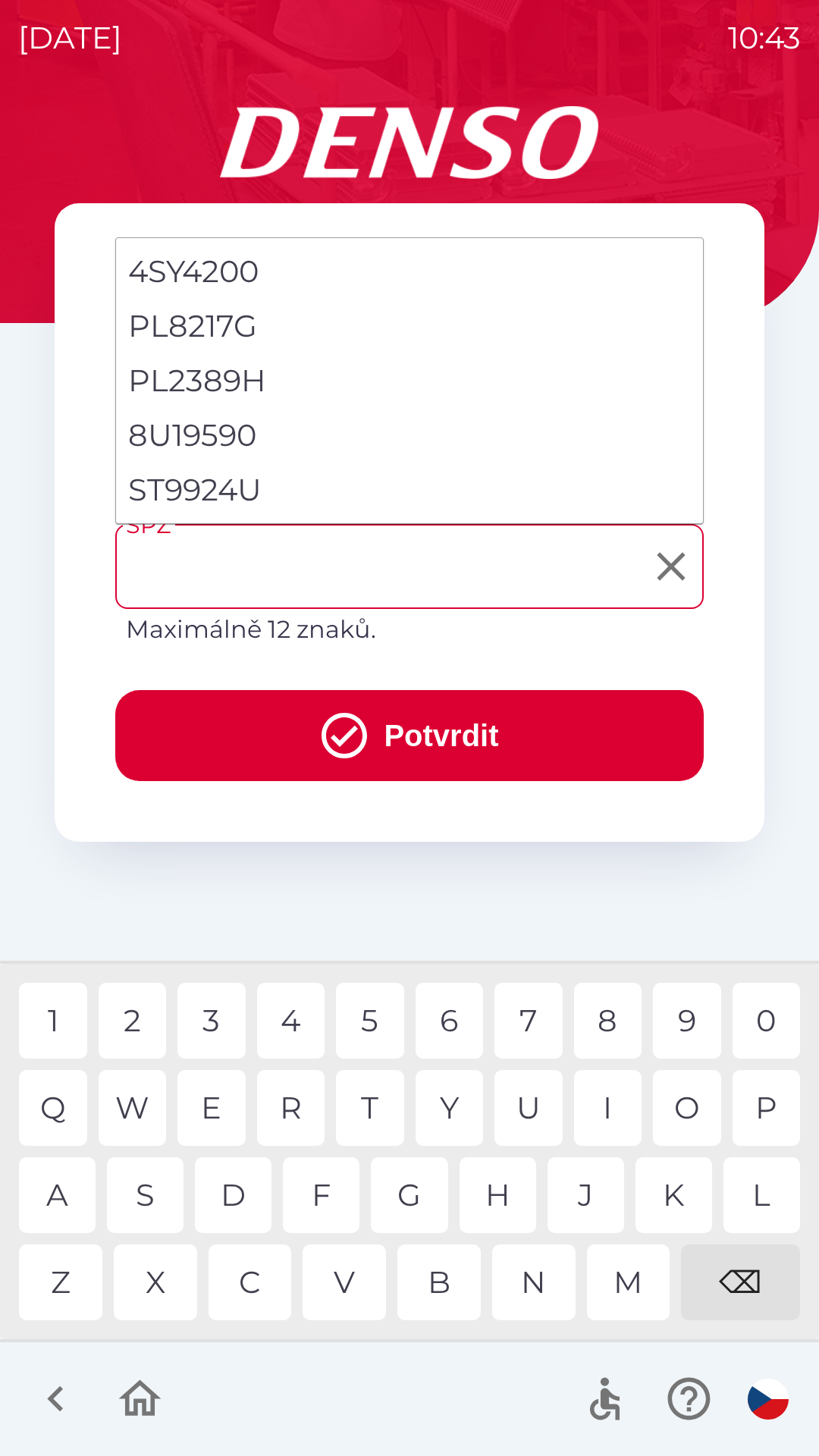
click at [226, 493] on li "ST9924U" at bounding box center [410, 490] width 587 height 55
type input "*******"
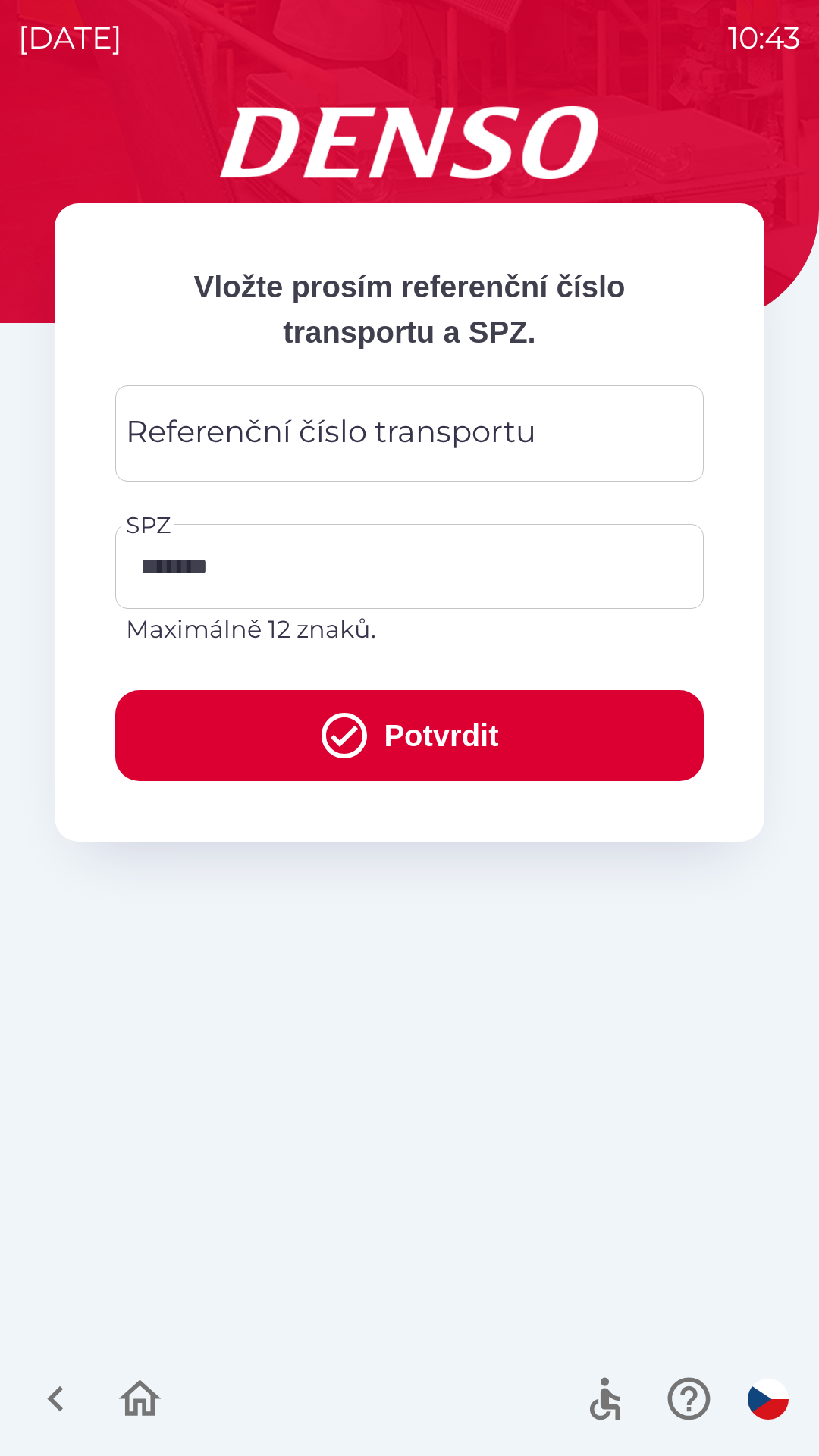
click at [415, 416] on div "Referenční číslo transportu Referenční číslo transportu" at bounding box center [410, 433] width 589 height 96
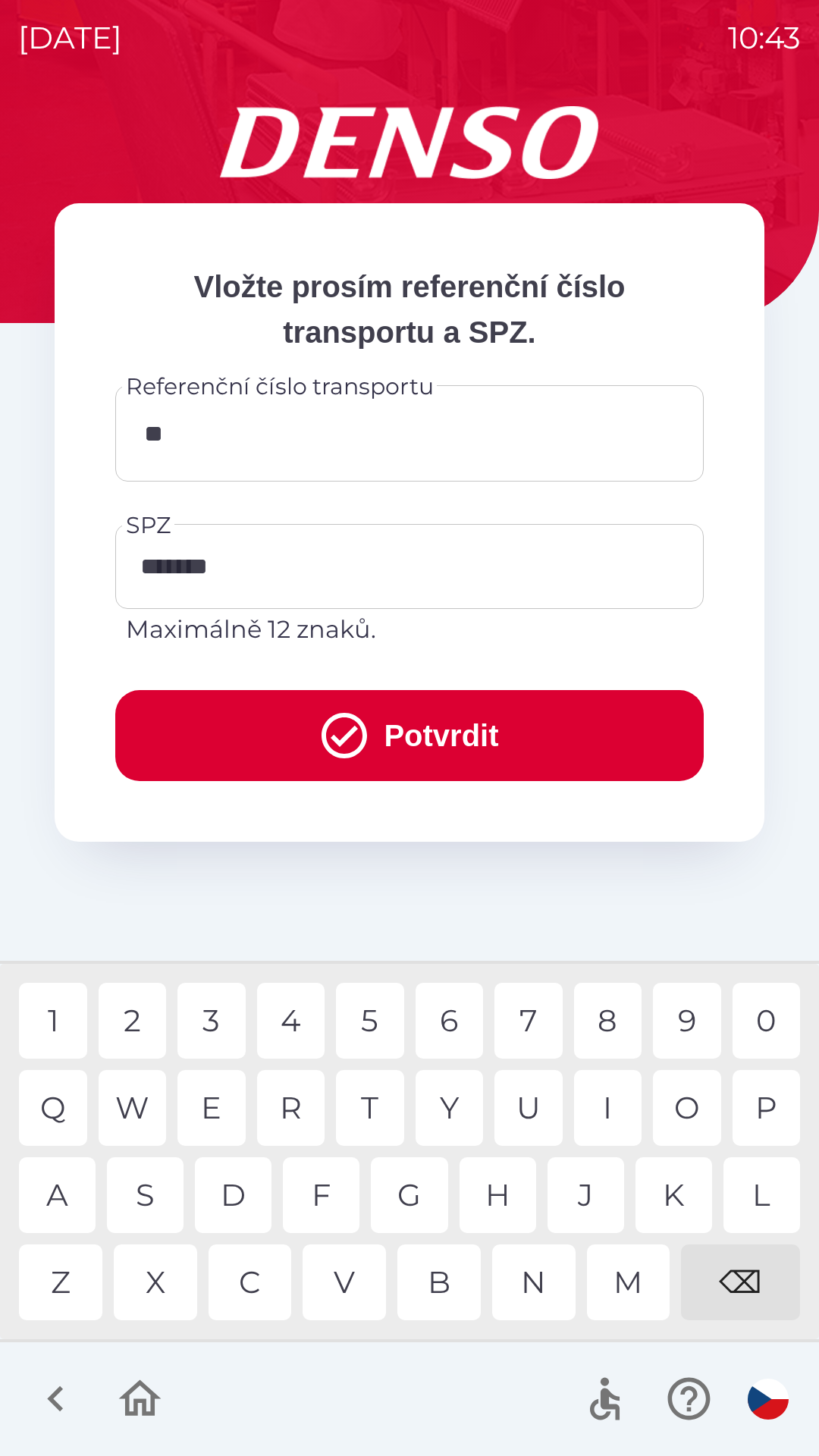
click at [288, 1022] on div "4" at bounding box center [291, 1021] width 68 height 75
click at [531, 1023] on div "7" at bounding box center [528, 1021] width 68 height 75
click at [537, 1010] on div "7" at bounding box center [528, 1021] width 68 height 75
type input "******"
click at [225, 1011] on div "3" at bounding box center [211, 1021] width 68 height 75
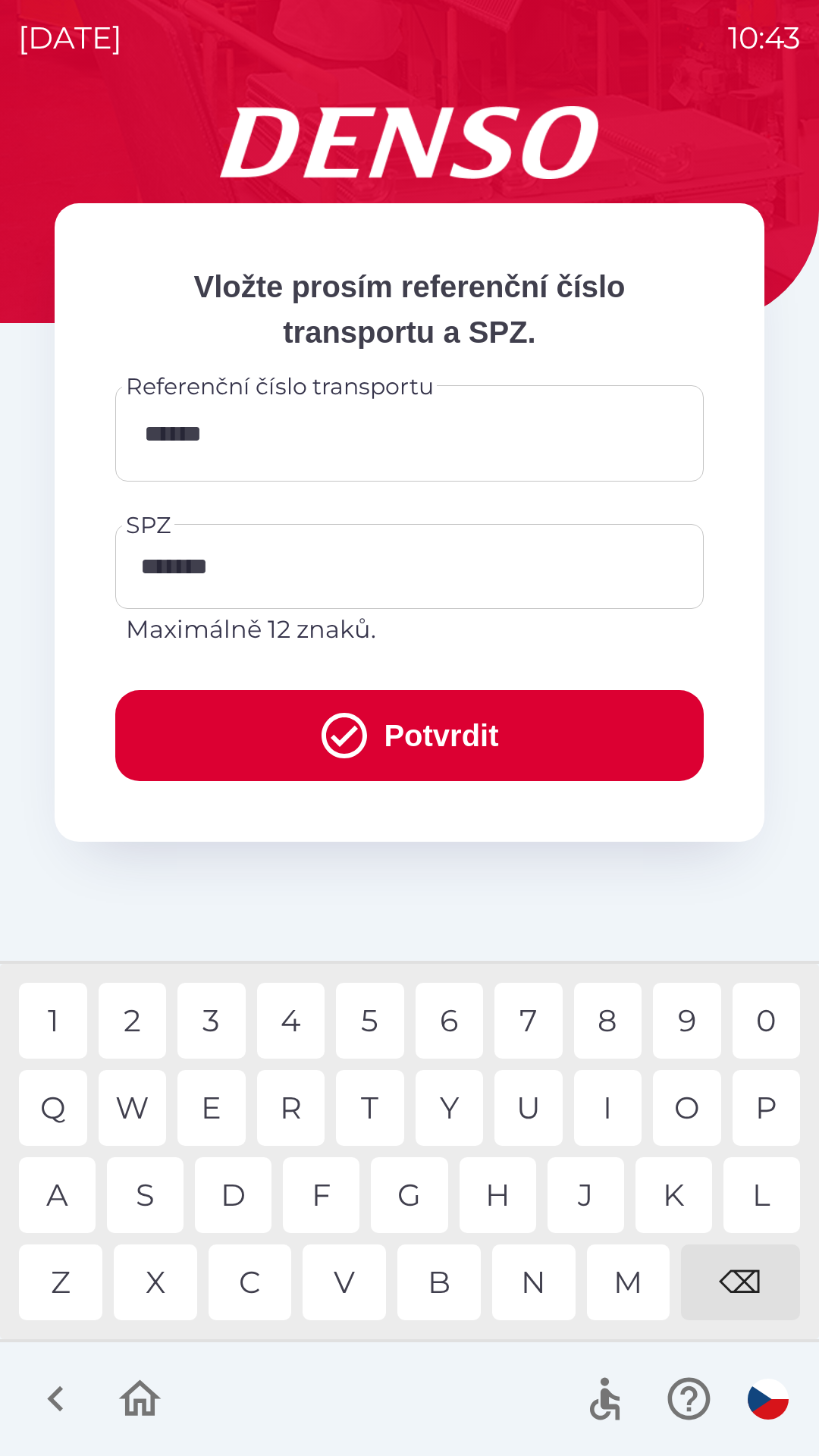
click at [460, 722] on button "Potvrdit" at bounding box center [410, 735] width 589 height 91
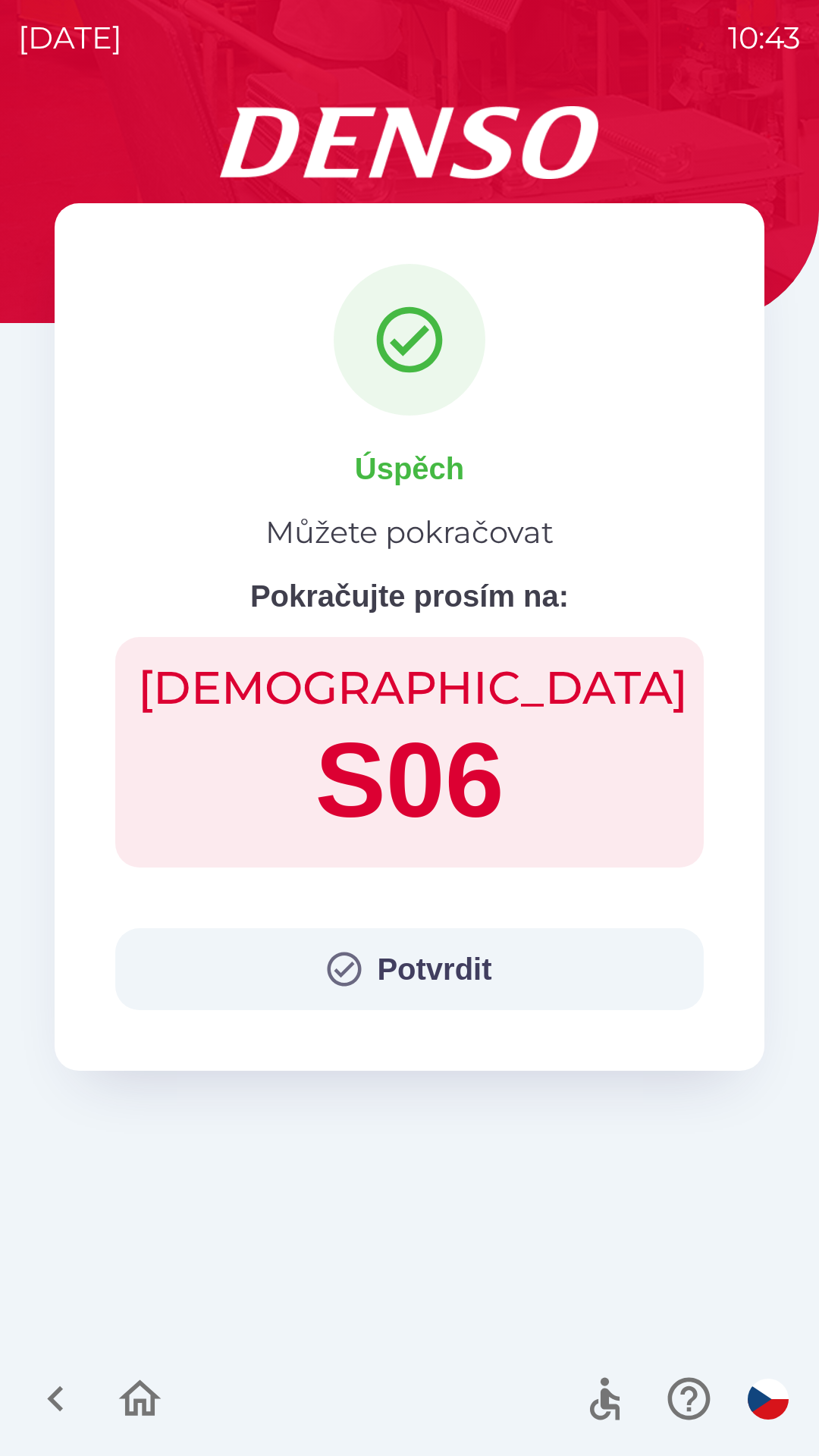
click at [450, 963] on button "Potvrdit" at bounding box center [410, 969] width 589 height 82
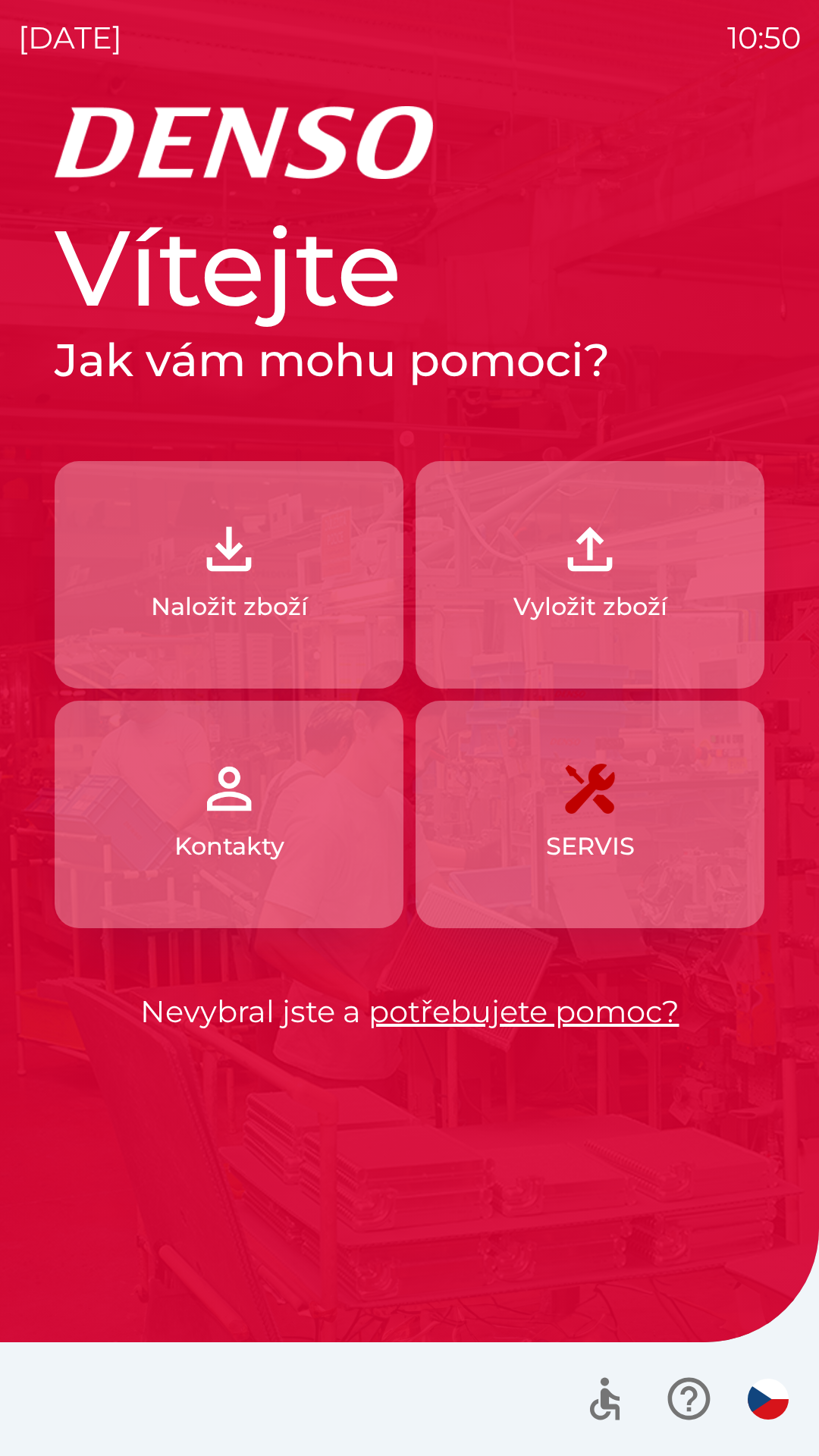
click at [295, 621] on p "Naložit zboží" at bounding box center [229, 607] width 157 height 37
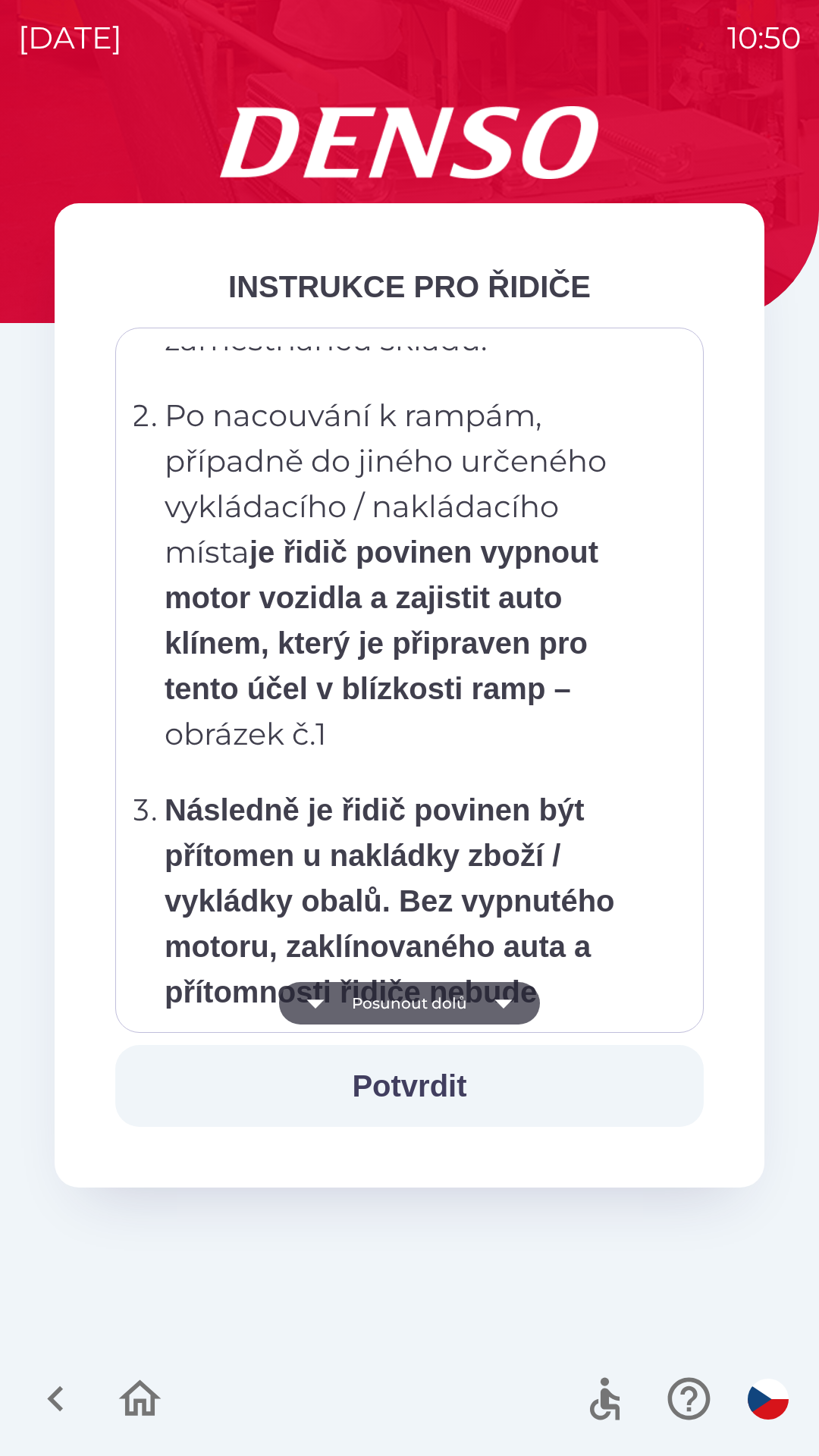
scroll to position [8523, 0]
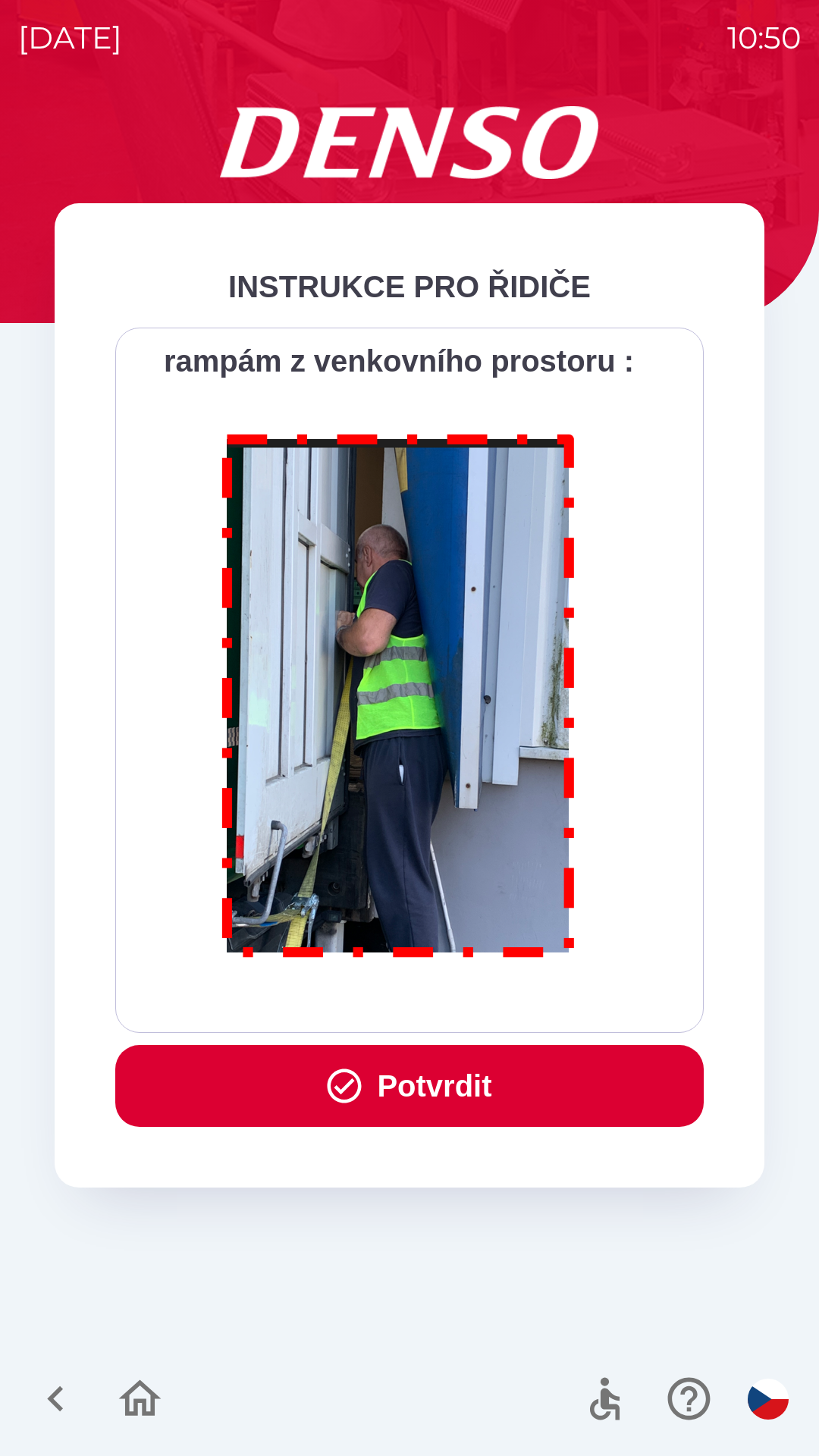
click at [450, 1082] on button "Potvrdit" at bounding box center [410, 1086] width 589 height 82
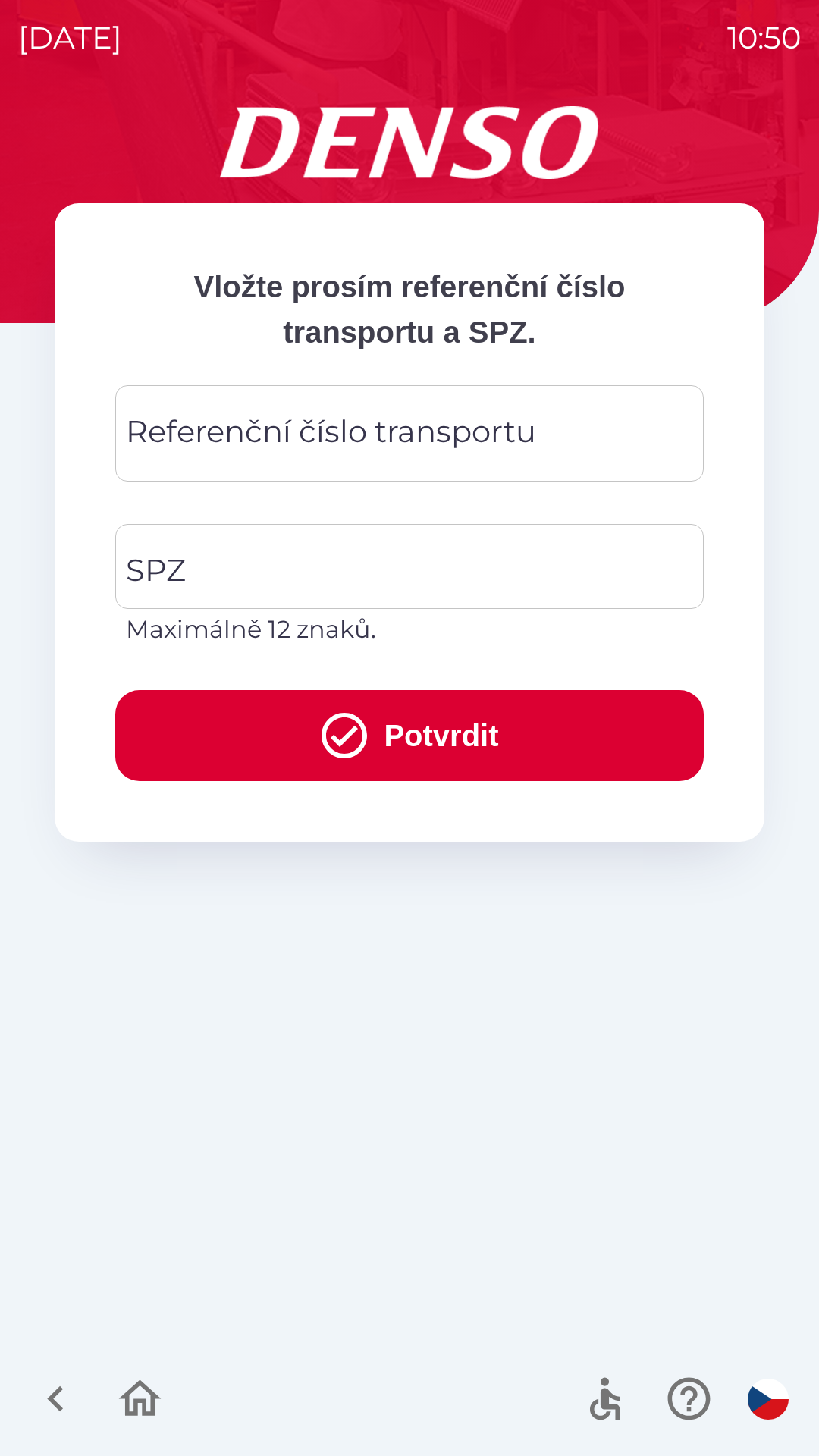
click at [458, 432] on div "Referenční číslo transportu Referenční číslo transportu" at bounding box center [410, 433] width 589 height 96
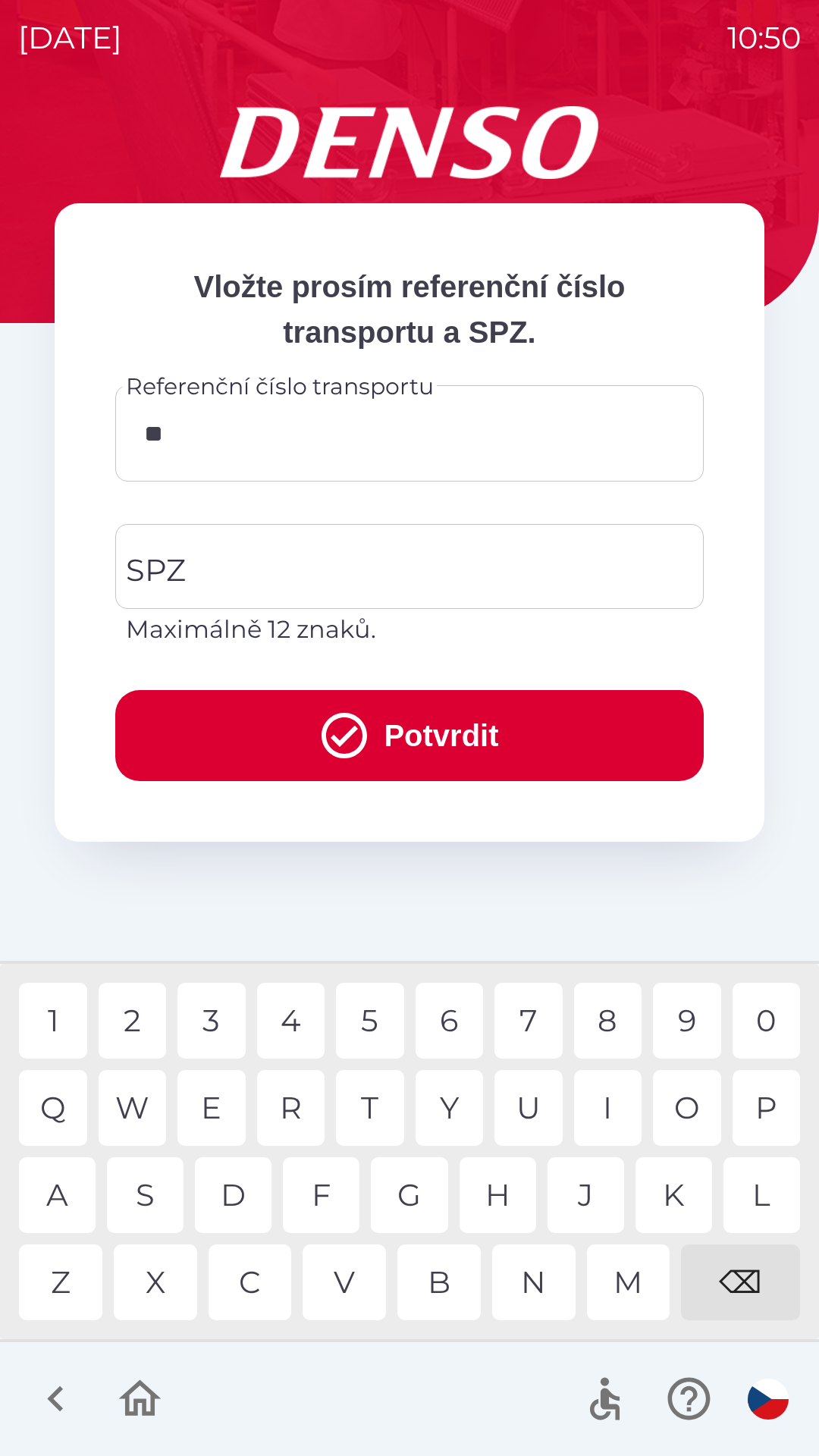
click at [301, 1013] on div "4" at bounding box center [291, 1021] width 68 height 75
click at [688, 1019] on div "9" at bounding box center [687, 1021] width 68 height 75
type input "******"
click at [692, 1018] on div "9" at bounding box center [687, 1021] width 68 height 75
click at [499, 582] on input "SPZ" at bounding box center [397, 567] width 552 height 72
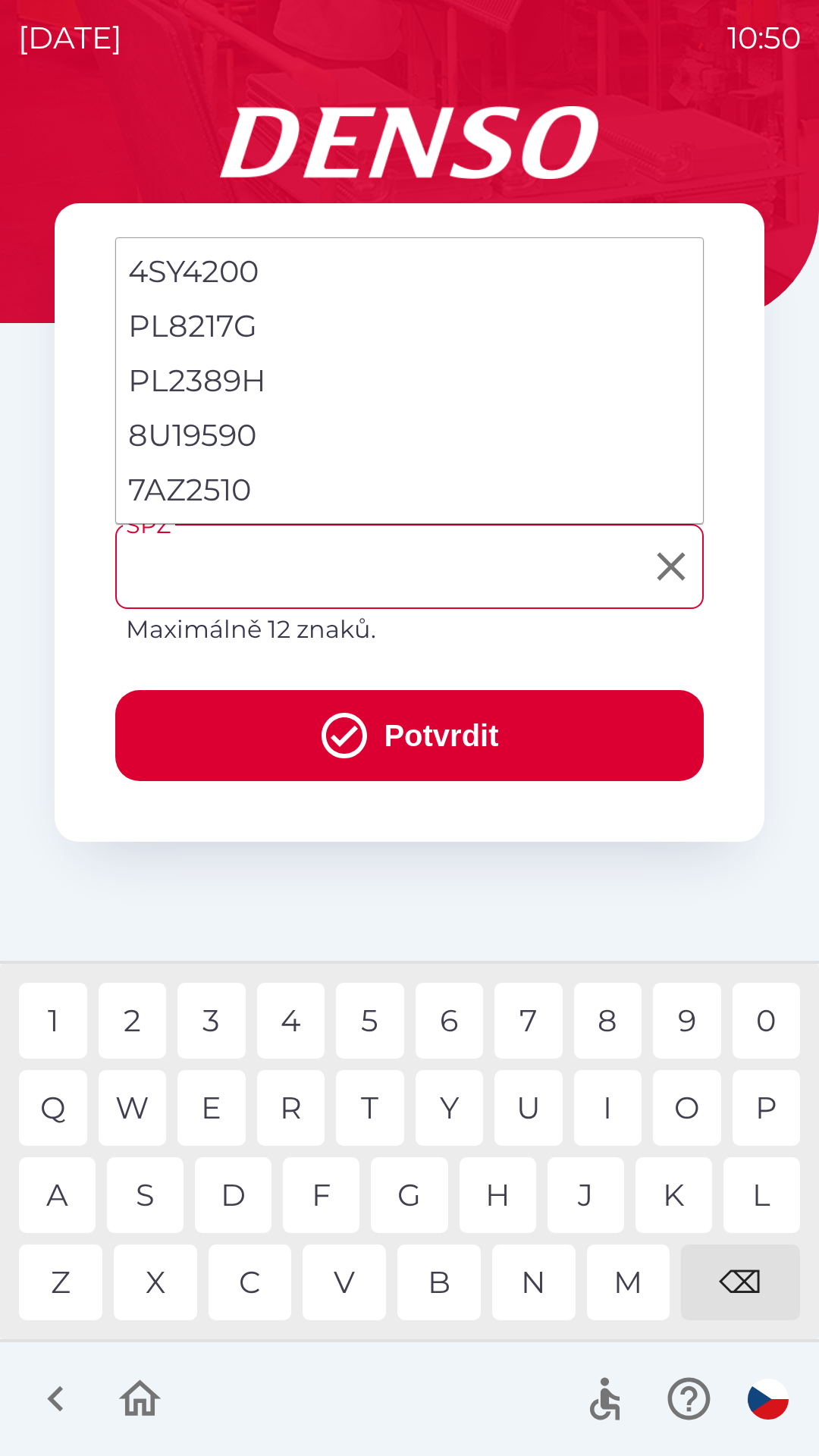
click at [309, 487] on li "7AZ2510" at bounding box center [410, 490] width 587 height 55
type input "*******"
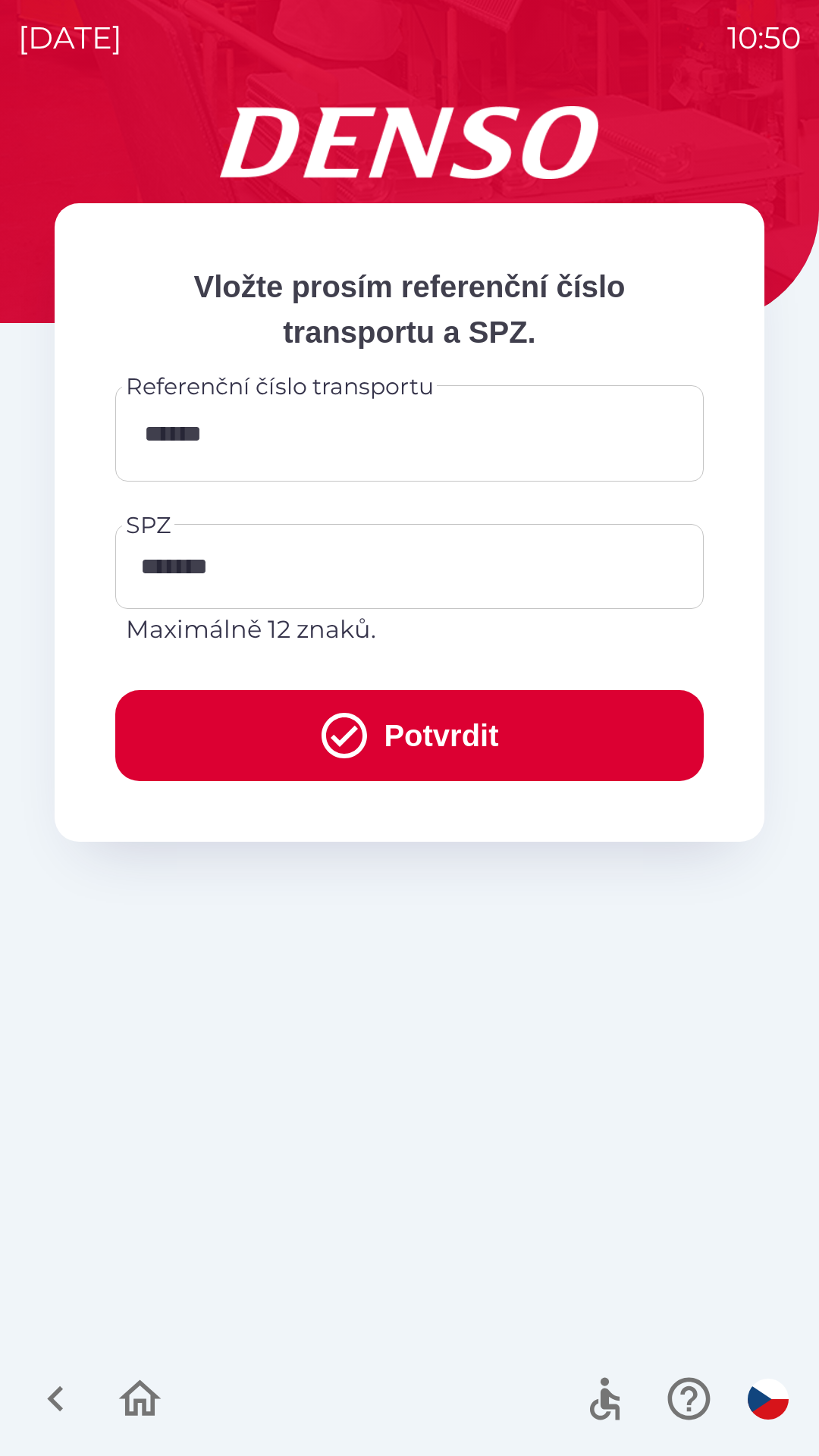
click at [450, 740] on button "Potvrdit" at bounding box center [410, 735] width 589 height 91
